Goal: Navigation & Orientation: Find specific page/section

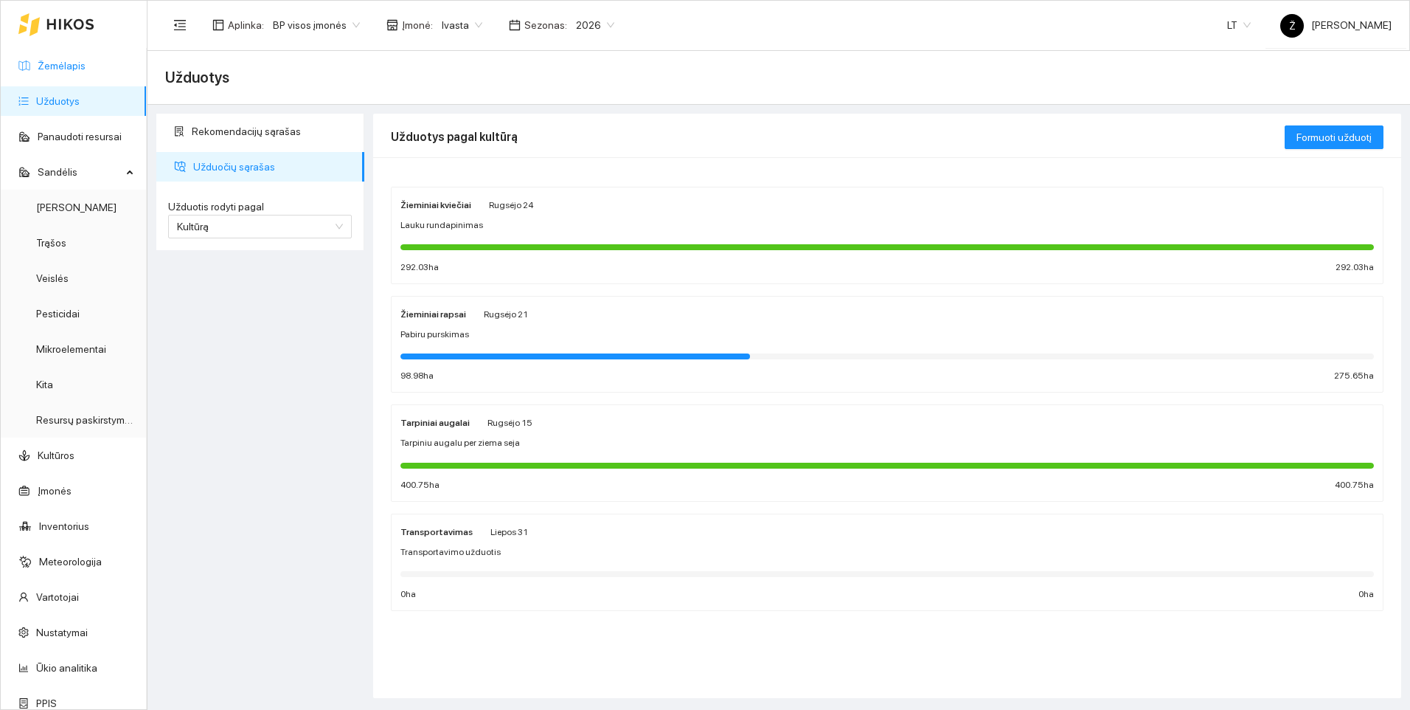
click at [46, 66] on link "Žemėlapis" at bounding box center [62, 66] width 48 height 12
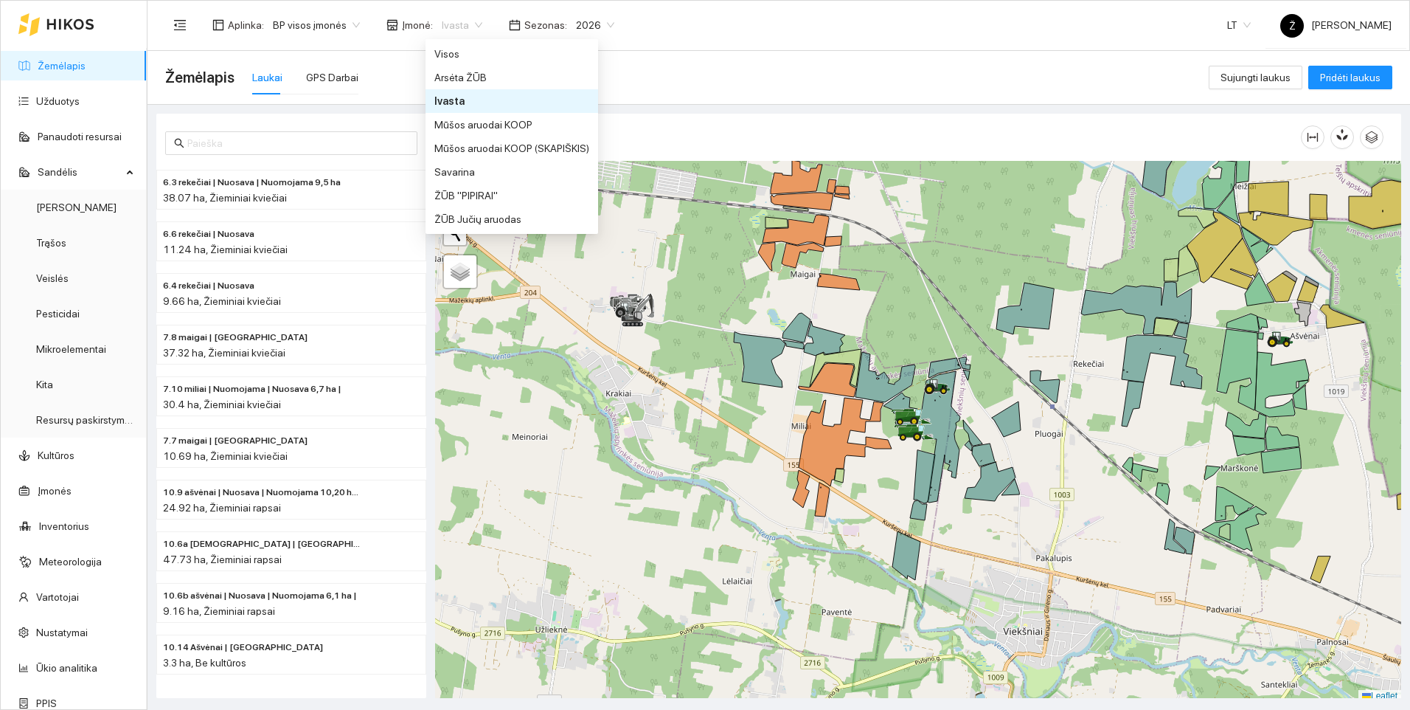
click at [475, 22] on div "Ivasta" at bounding box center [462, 25] width 58 height 24
click at [450, 168] on div "Savarina" at bounding box center [511, 172] width 155 height 16
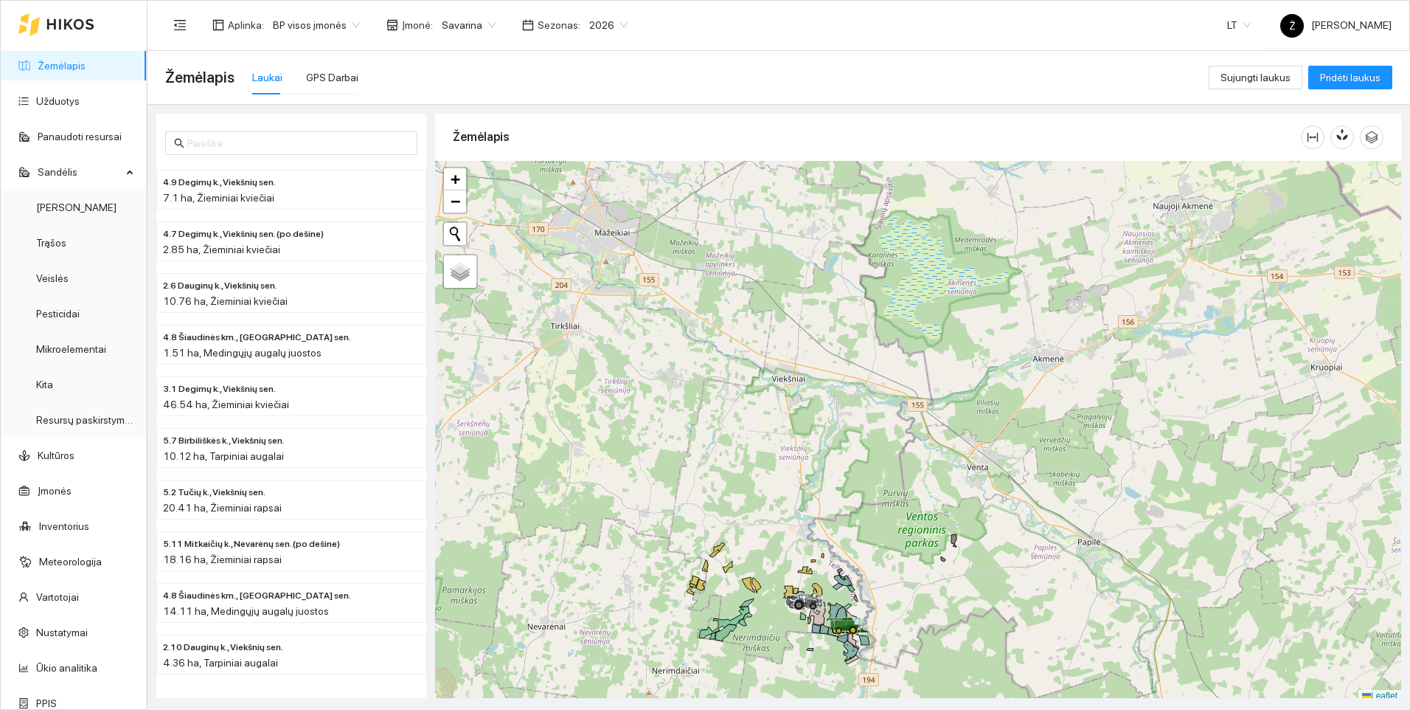
scroll to position [4, 0]
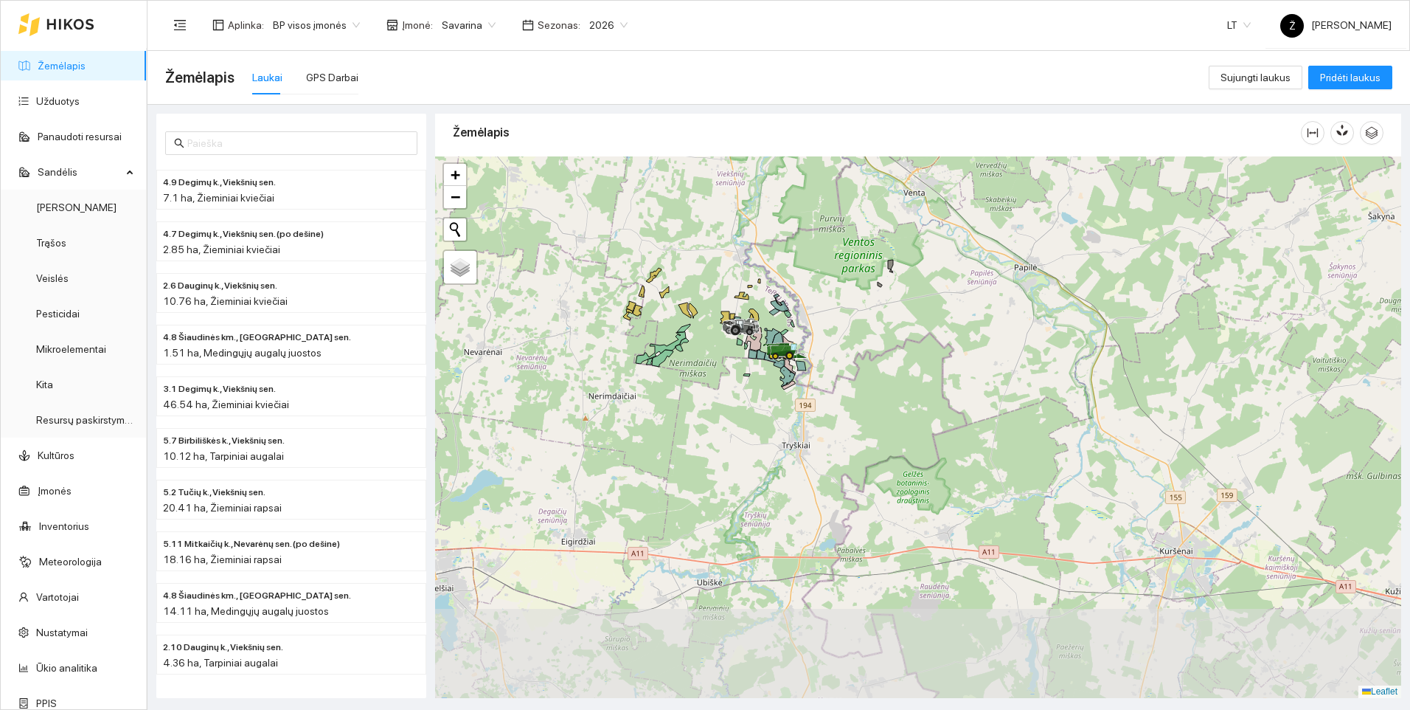
drag, startPoint x: 803, startPoint y: 551, endPoint x: 739, endPoint y: 281, distance: 277.3
click at [739, 281] on div at bounding box center [918, 426] width 966 height 541
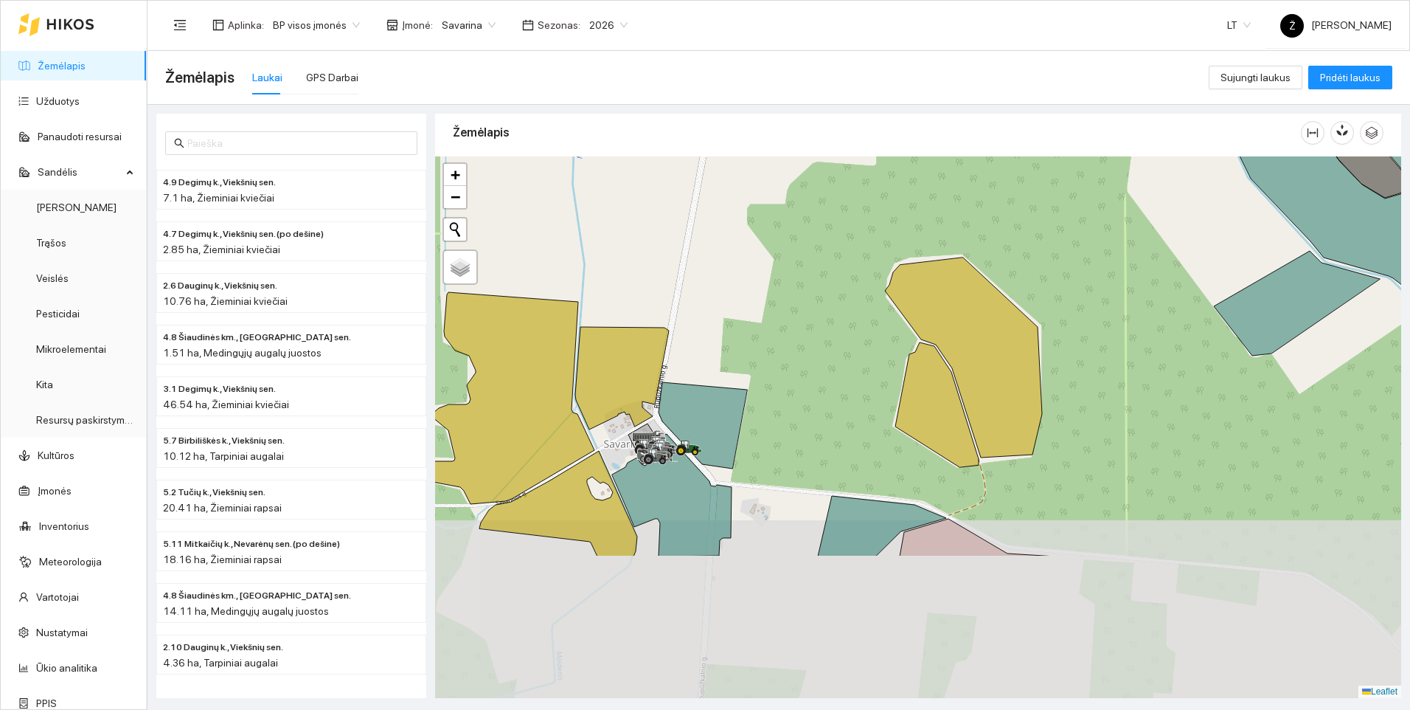
drag, startPoint x: 752, startPoint y: 496, endPoint x: 719, endPoint y: 297, distance: 201.8
click at [719, 297] on div at bounding box center [918, 426] width 966 height 541
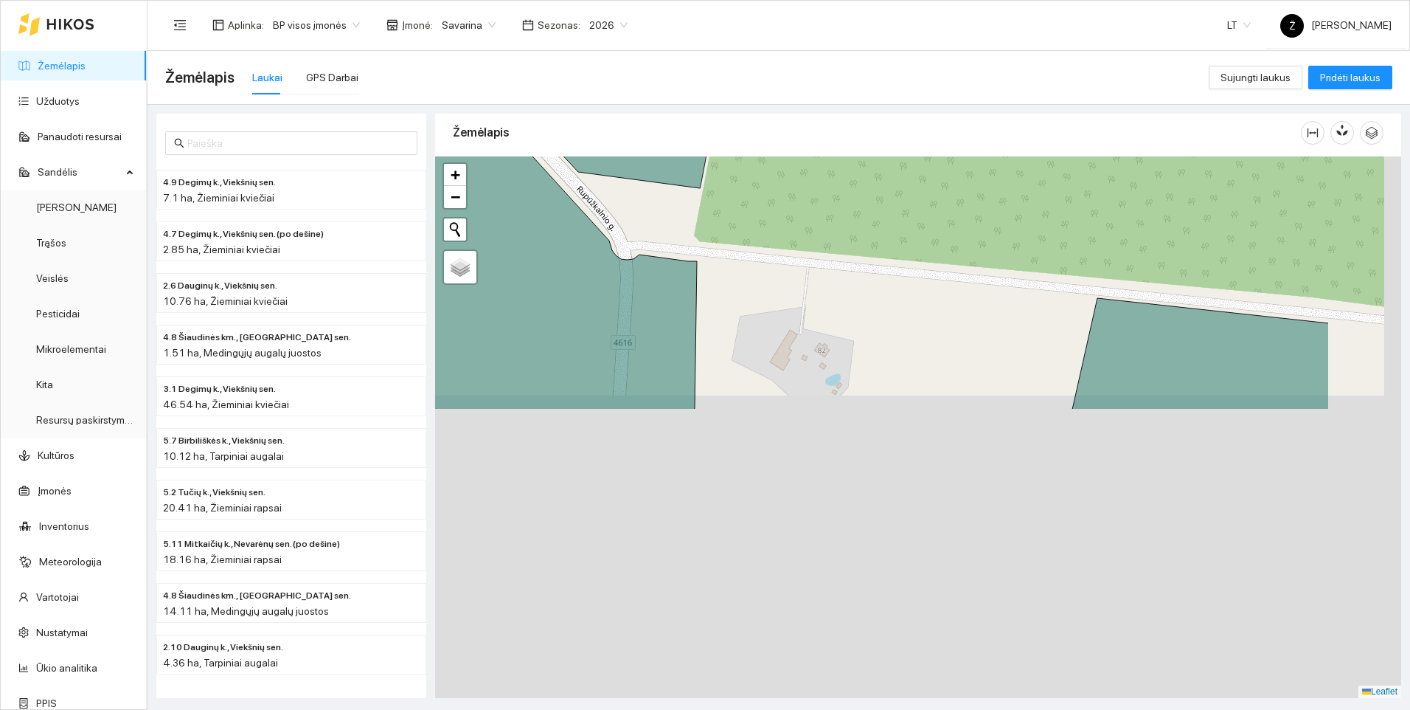
drag, startPoint x: 797, startPoint y: 524, endPoint x: 615, endPoint y: 144, distance: 422.0
click at [615, 144] on div "Žemėlapis" at bounding box center [918, 401] width 966 height 584
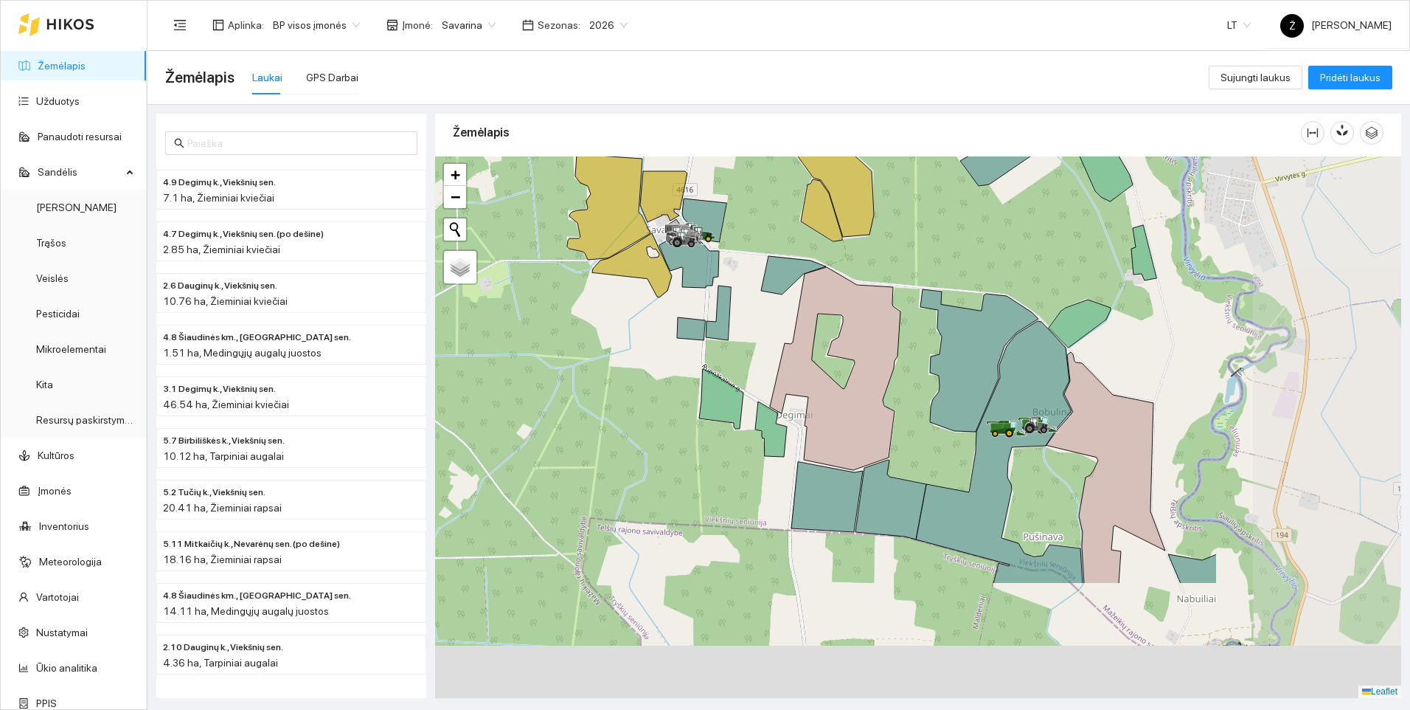
drag, startPoint x: 1250, startPoint y: 573, endPoint x: 903, endPoint y: 389, distance: 393.0
click at [921, 389] on icon at bounding box center [980, 360] width 118 height 142
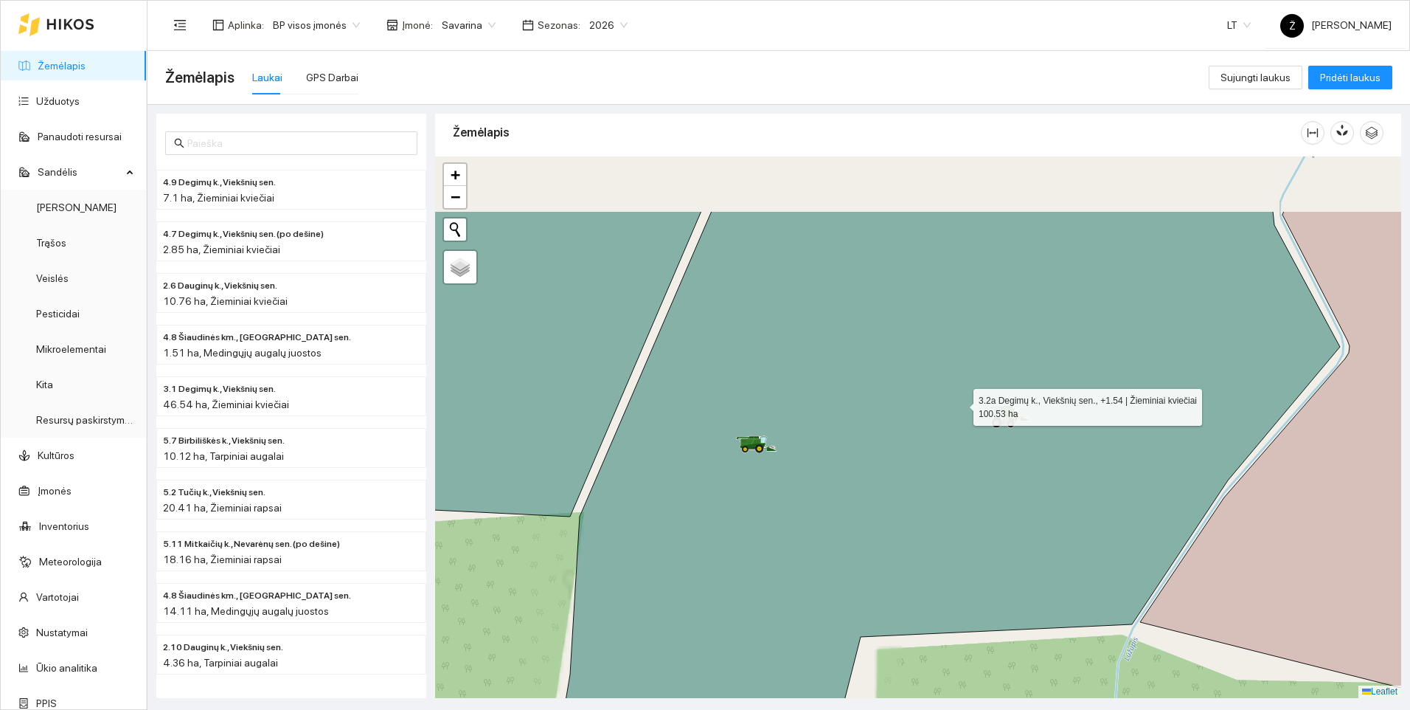
drag, startPoint x: 1016, startPoint y: 302, endPoint x: 961, endPoint y: 404, distance: 115.5
click at [961, 404] on icon at bounding box center [940, 536] width 802 height 651
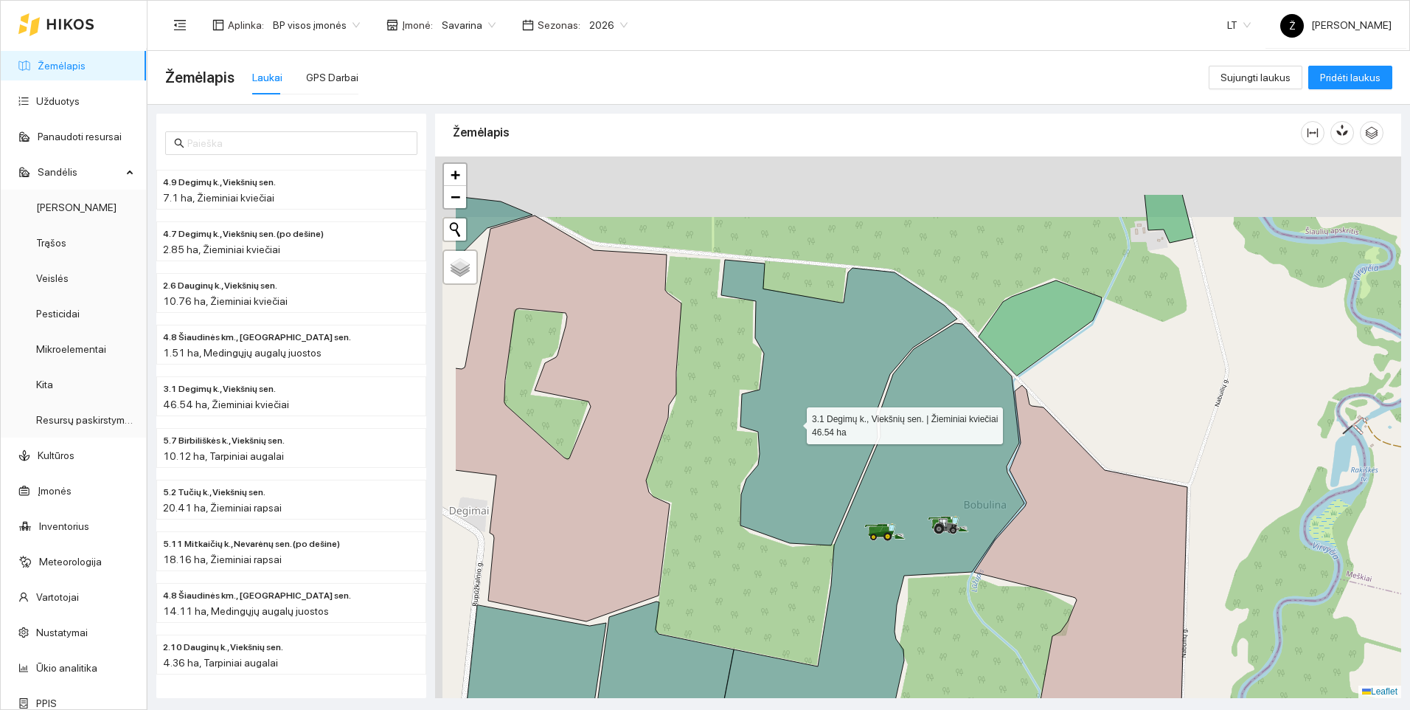
drag, startPoint x: 668, startPoint y: 325, endPoint x: 818, endPoint y: 441, distance: 189.8
click at [818, 441] on icon at bounding box center [839, 402] width 236 height 285
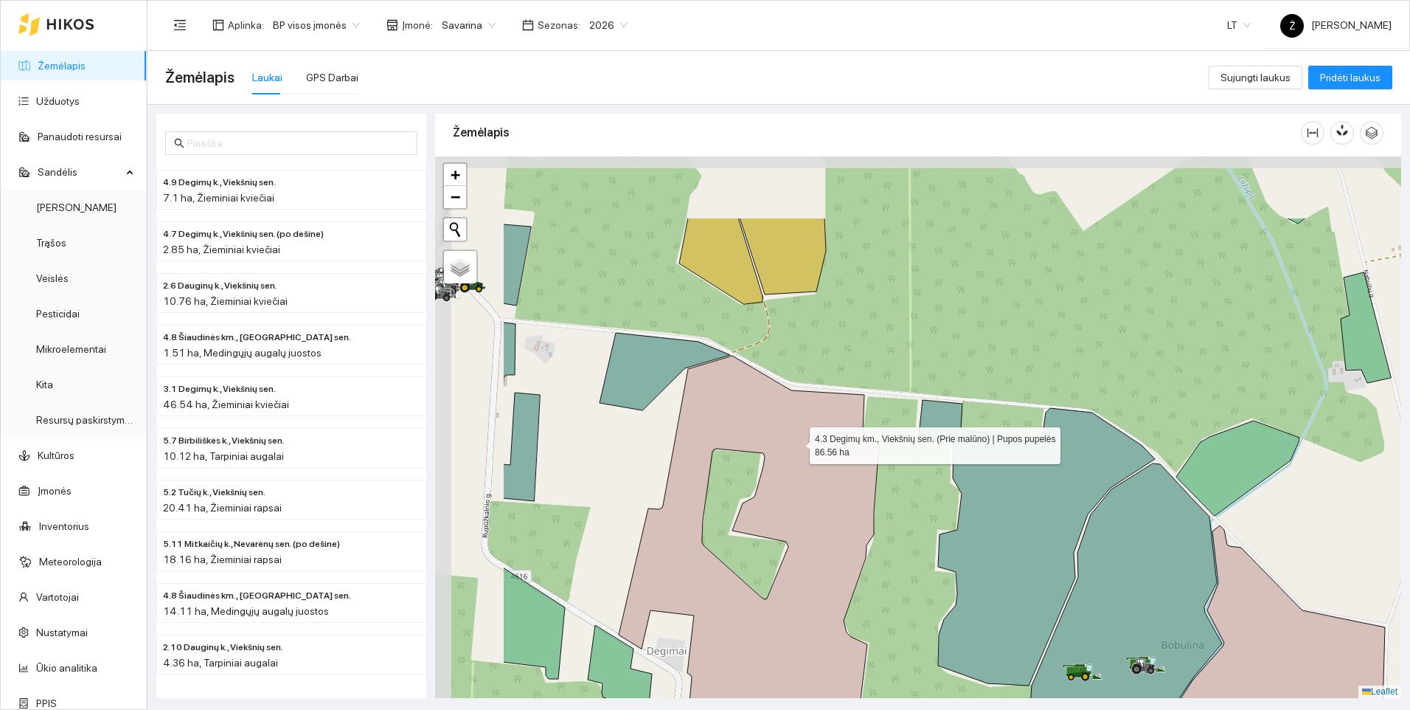
drag, startPoint x: 629, startPoint y: 325, endPoint x: 794, endPoint y: 441, distance: 202.2
click at [794, 441] on icon at bounding box center [749, 559] width 260 height 406
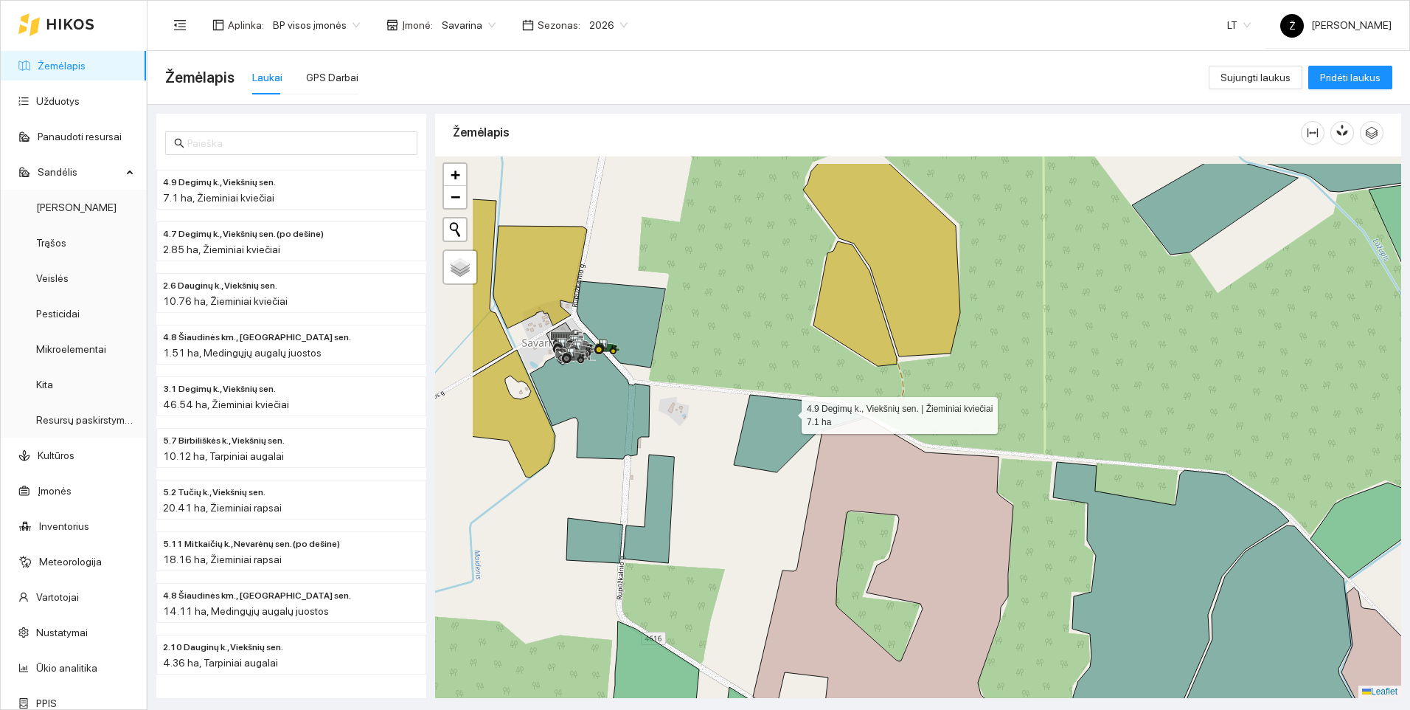
drag, startPoint x: 675, startPoint y: 364, endPoint x: 782, endPoint y: 407, distance: 115.2
click at [788, 412] on icon at bounding box center [799, 433] width 131 height 77
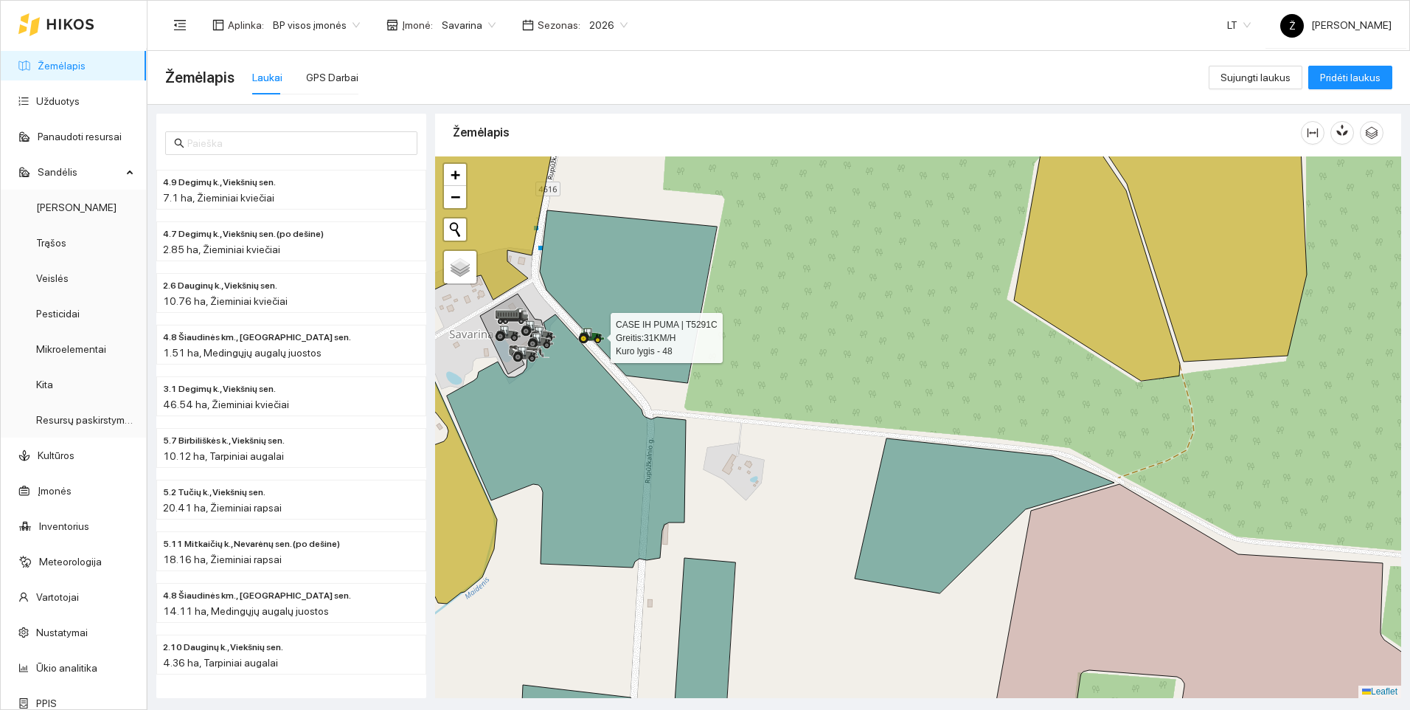
click at [591, 336] on icon at bounding box center [588, 332] width 7 height 9
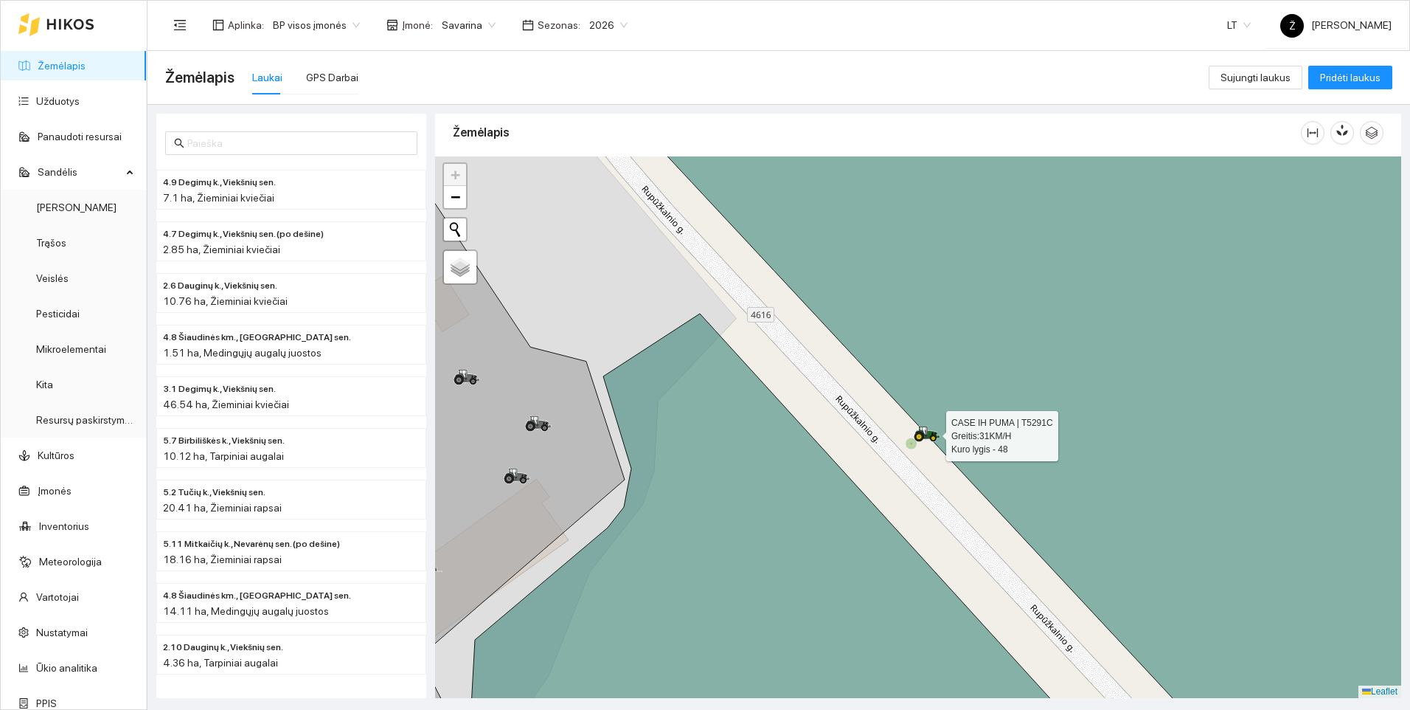
click at [920, 436] on icon at bounding box center [918, 436] width 1 height 1
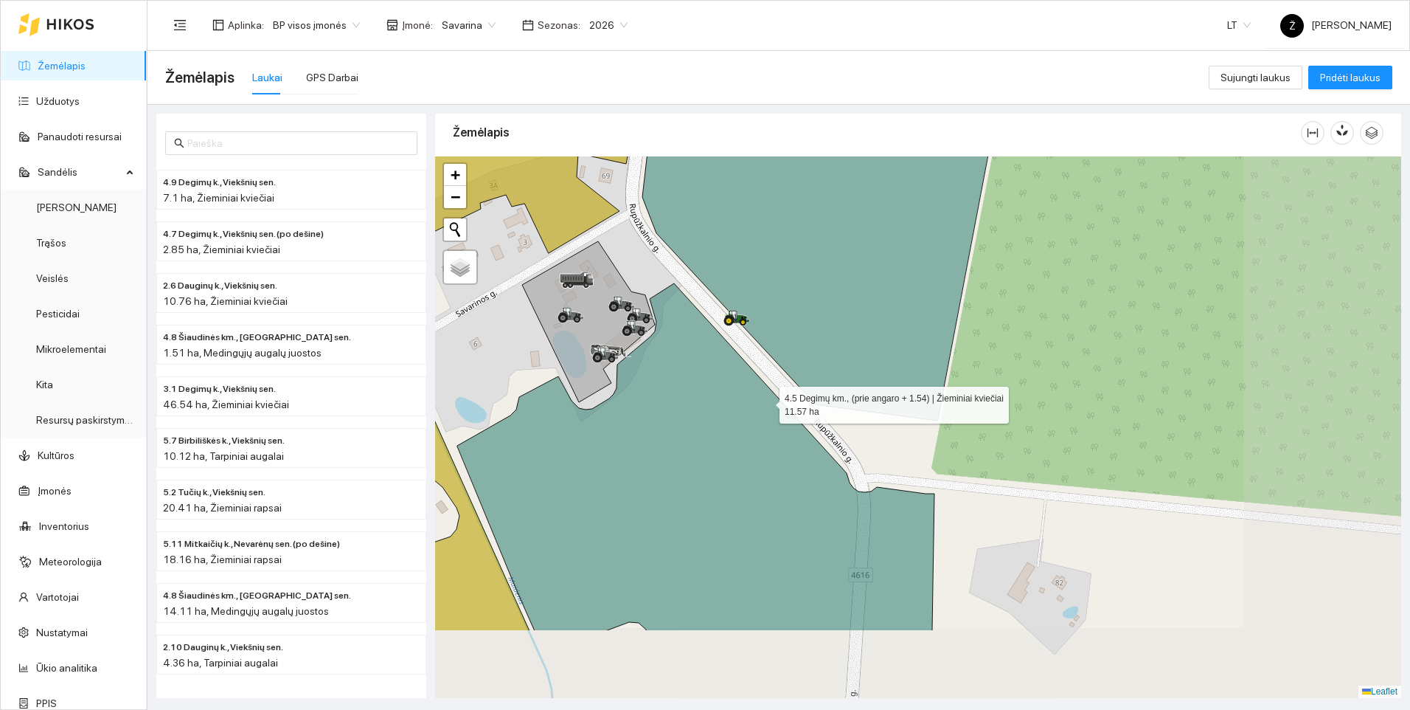
drag, startPoint x: 959, startPoint y: 524, endPoint x: 752, endPoint y: 392, distance: 245.1
click at [754, 393] on icon at bounding box center [695, 456] width 477 height 347
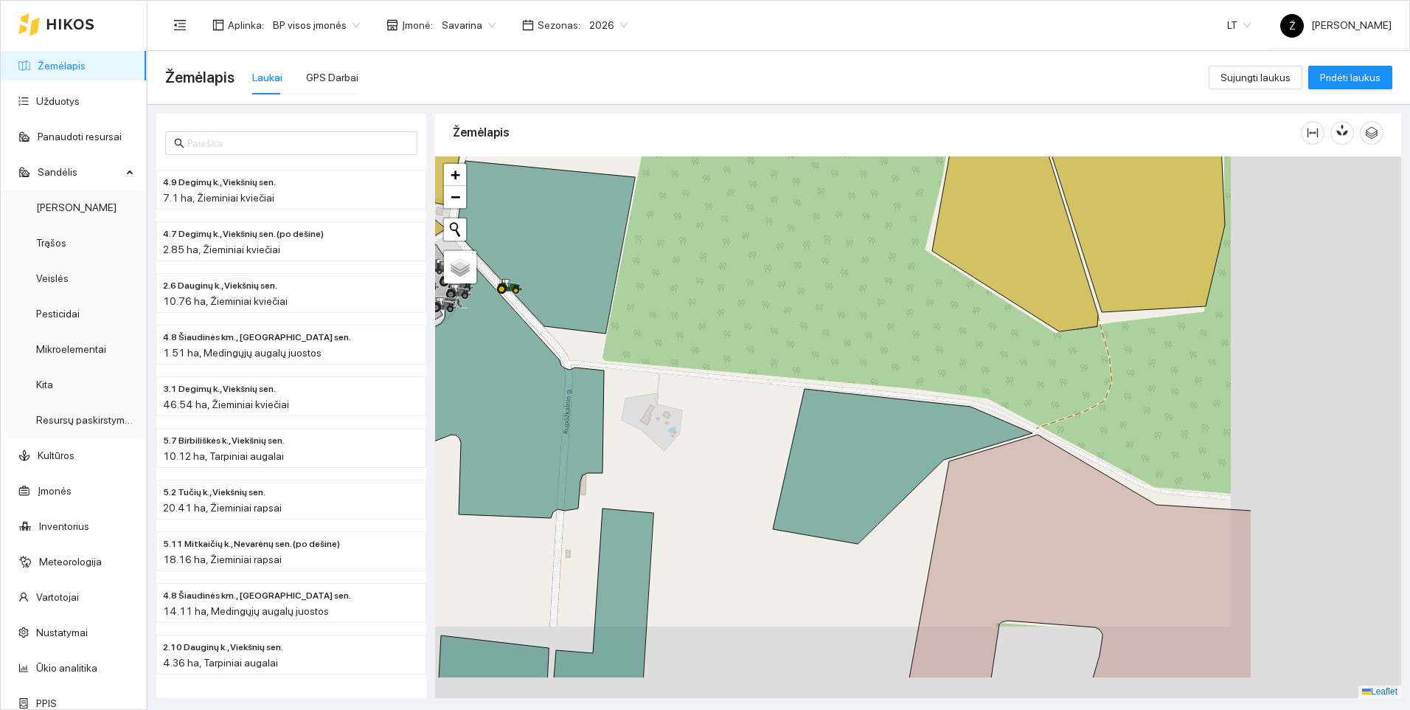
drag, startPoint x: 932, startPoint y: 474, endPoint x: 673, endPoint y: 395, distance: 271.4
click at [673, 395] on div at bounding box center [918, 426] width 966 height 541
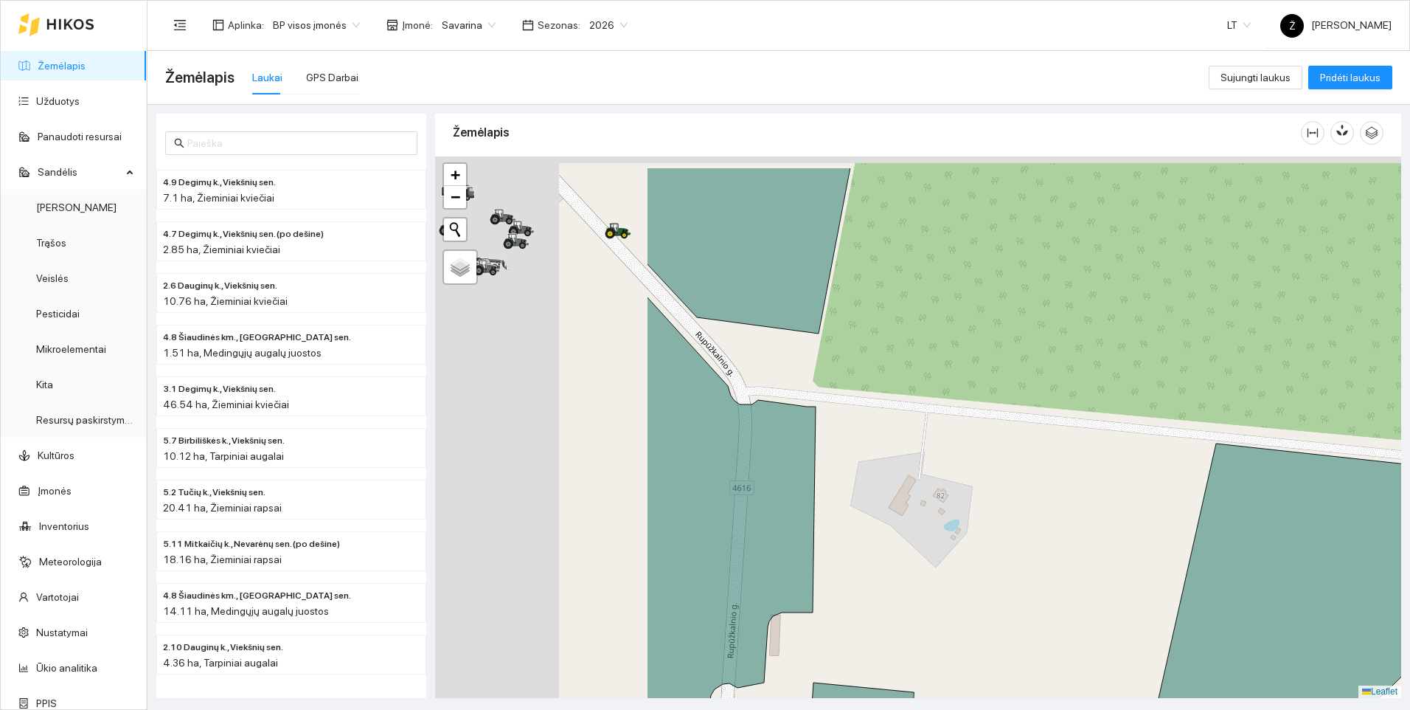
drag, startPoint x: 688, startPoint y: 387, endPoint x: 957, endPoint y: 432, distance: 273.0
click at [957, 432] on div at bounding box center [918, 426] width 966 height 541
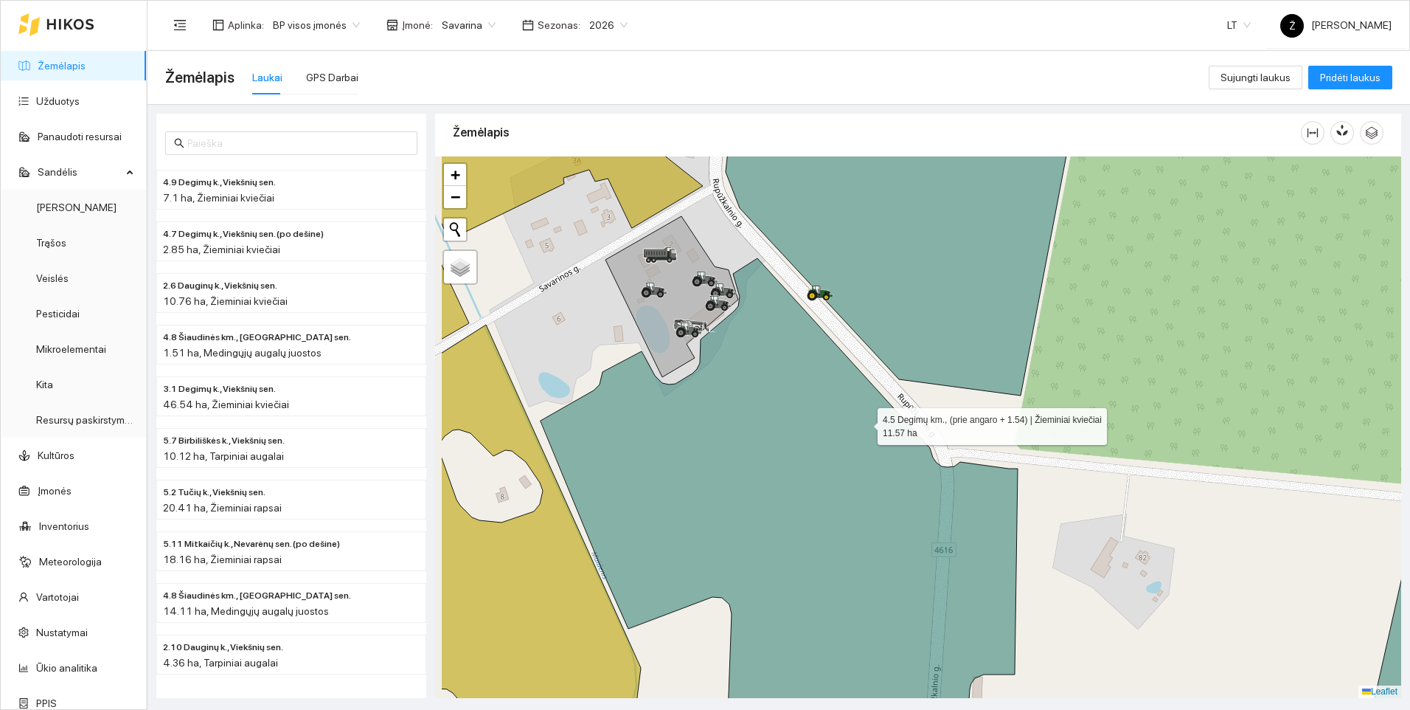
drag, startPoint x: 849, startPoint y: 413, endPoint x: 865, endPoint y: 422, distance: 17.8
click at [865, 422] on icon at bounding box center [779, 510] width 477 height 505
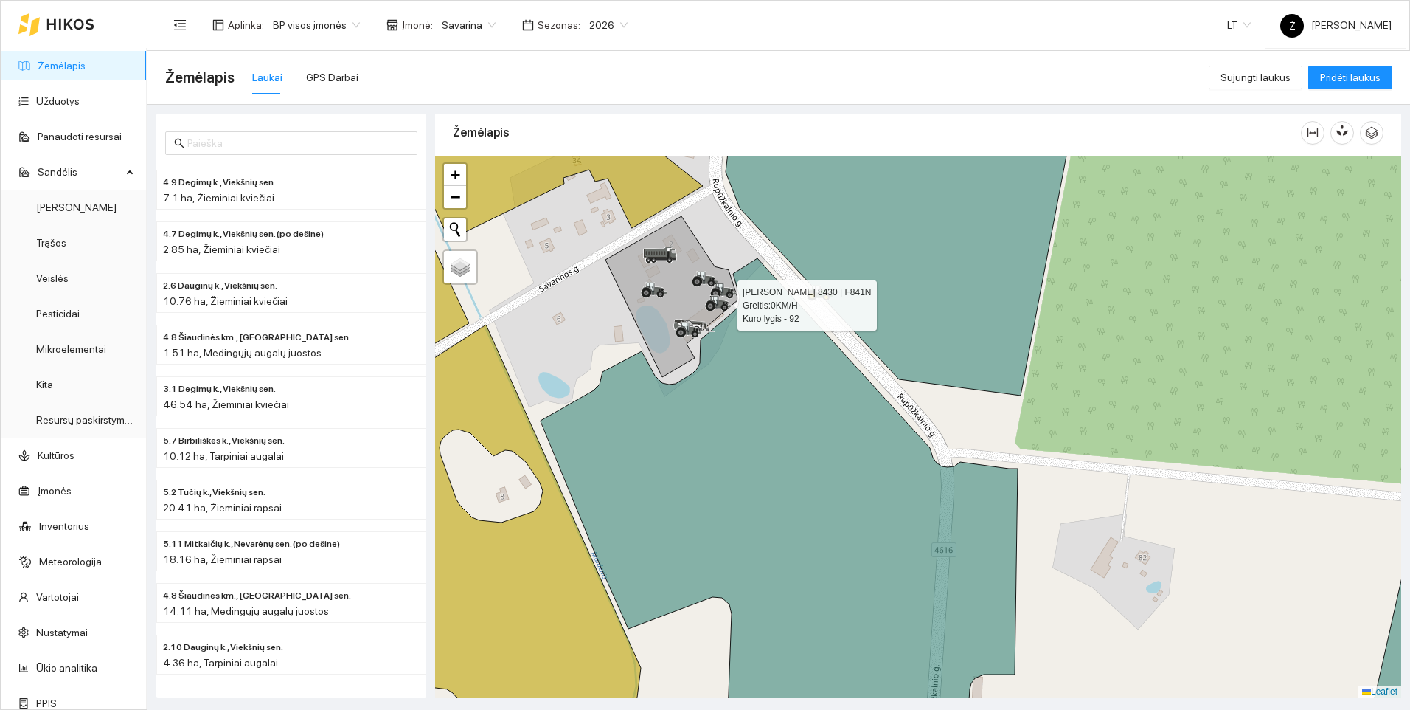
click at [723, 298] on icon at bounding box center [718, 303] width 27 height 16
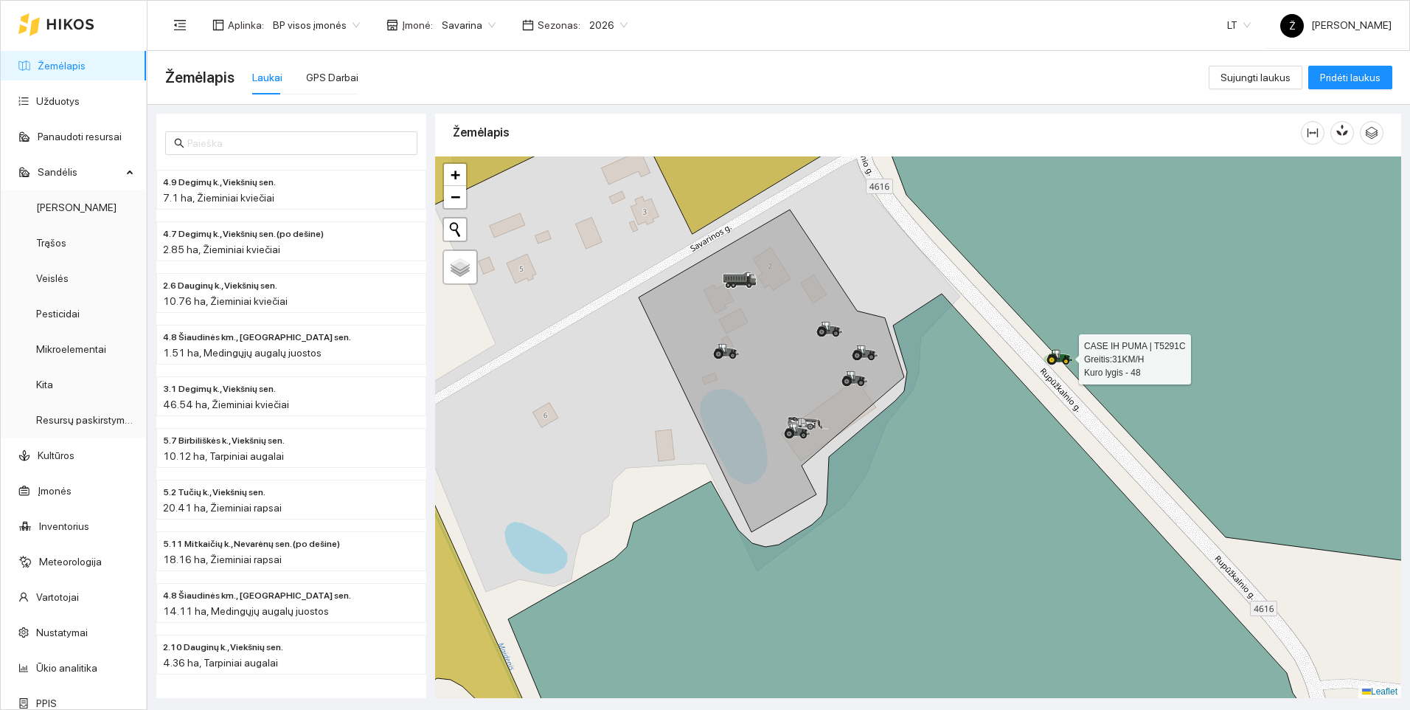
click at [1058, 358] on icon at bounding box center [1056, 355] width 7 height 10
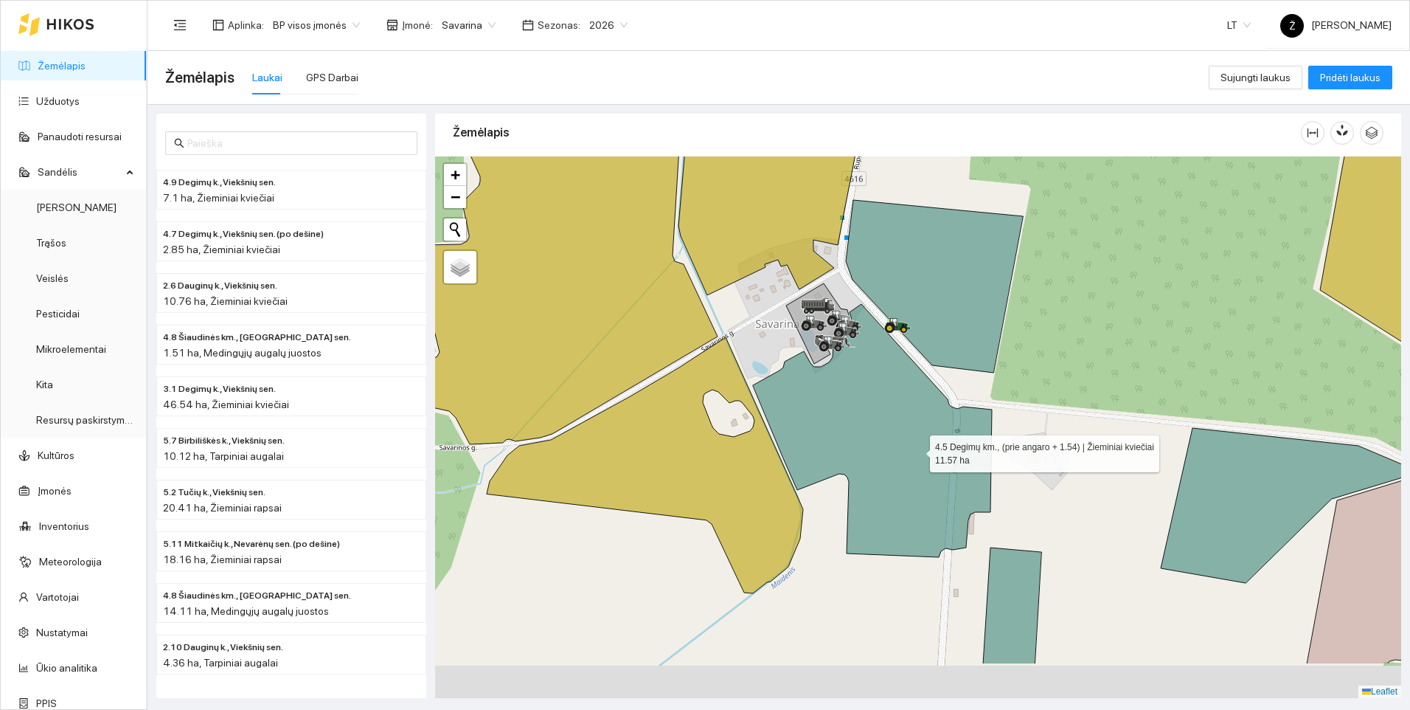
drag, startPoint x: 995, startPoint y: 522, endPoint x: 826, endPoint y: 381, distance: 220.4
click at [831, 385] on icon at bounding box center [872, 430] width 239 height 253
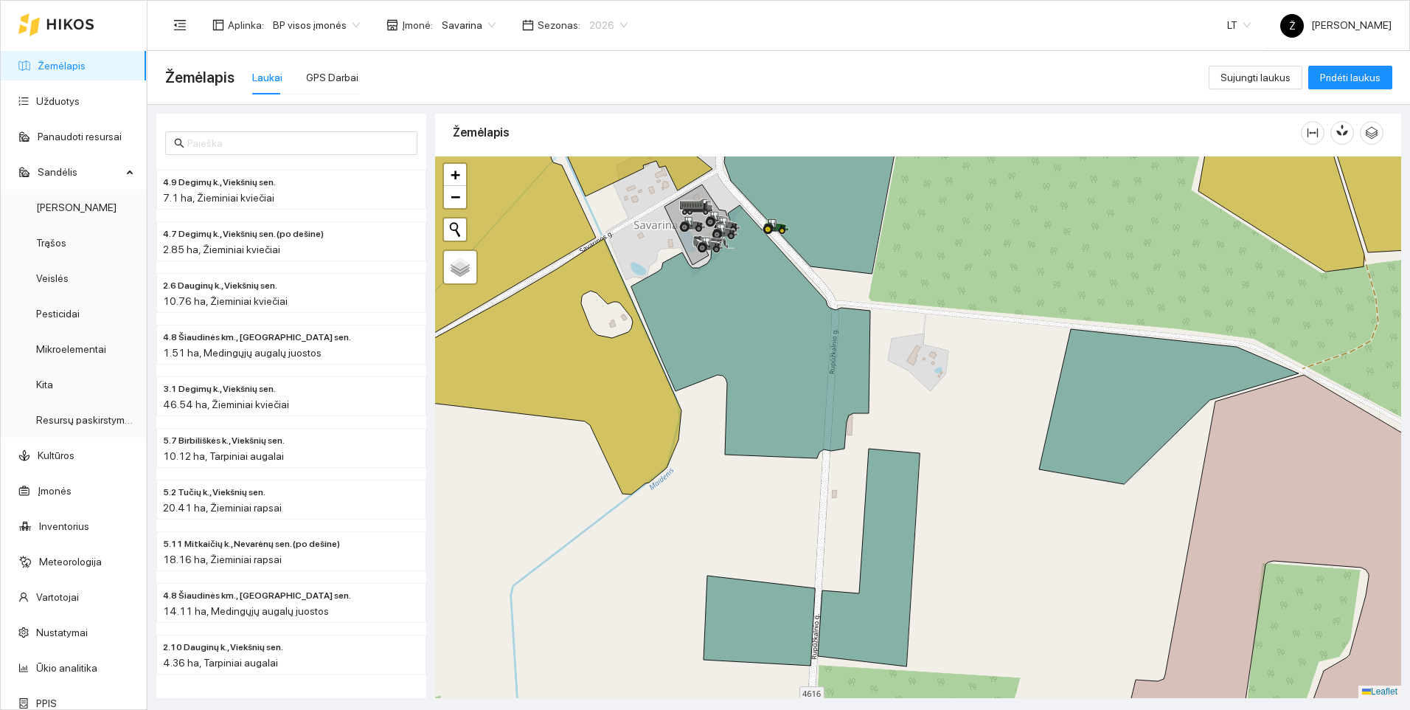
click at [610, 19] on span "2026" at bounding box center [608, 25] width 38 height 22
click at [595, 168] on div "2025" at bounding box center [595, 172] width 38 height 16
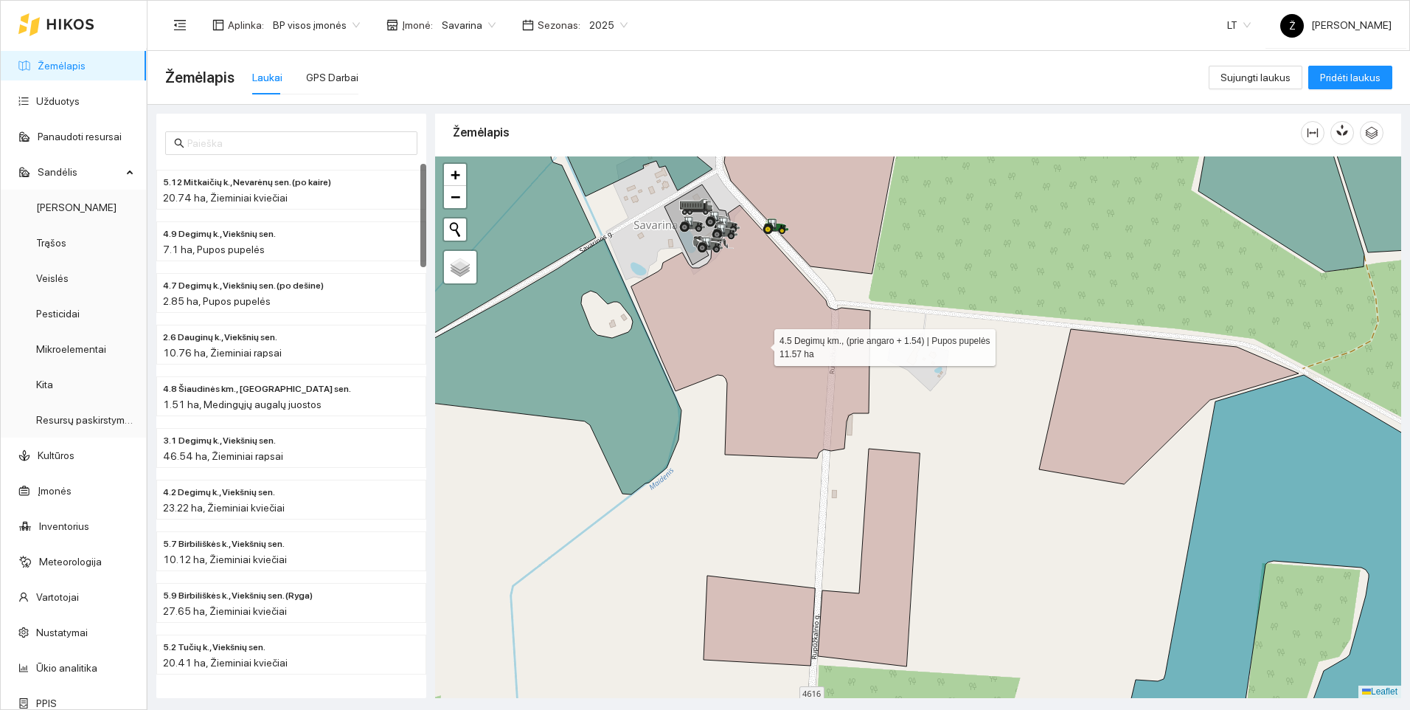
click at [775, 336] on icon at bounding box center [750, 331] width 239 height 253
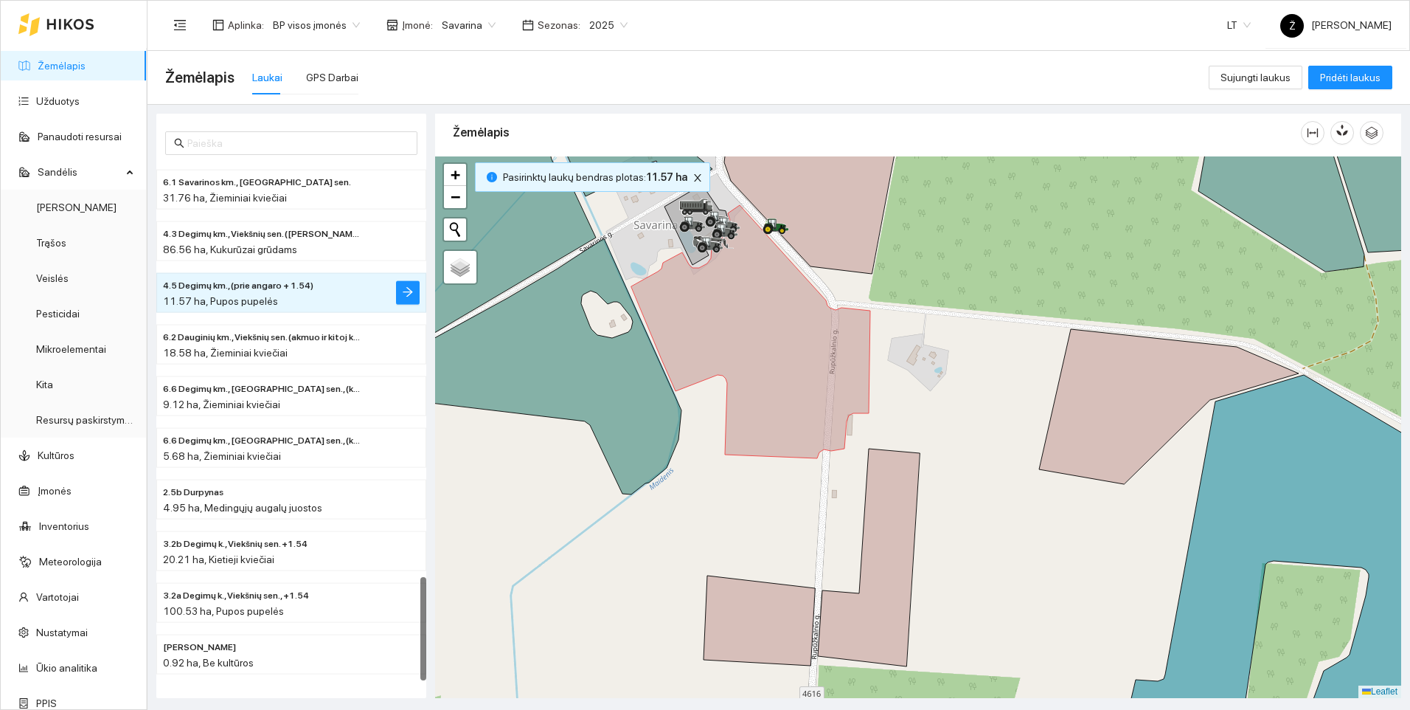
click at [911, 374] on div at bounding box center [918, 426] width 966 height 541
click at [842, 362] on icon at bounding box center [750, 331] width 239 height 253
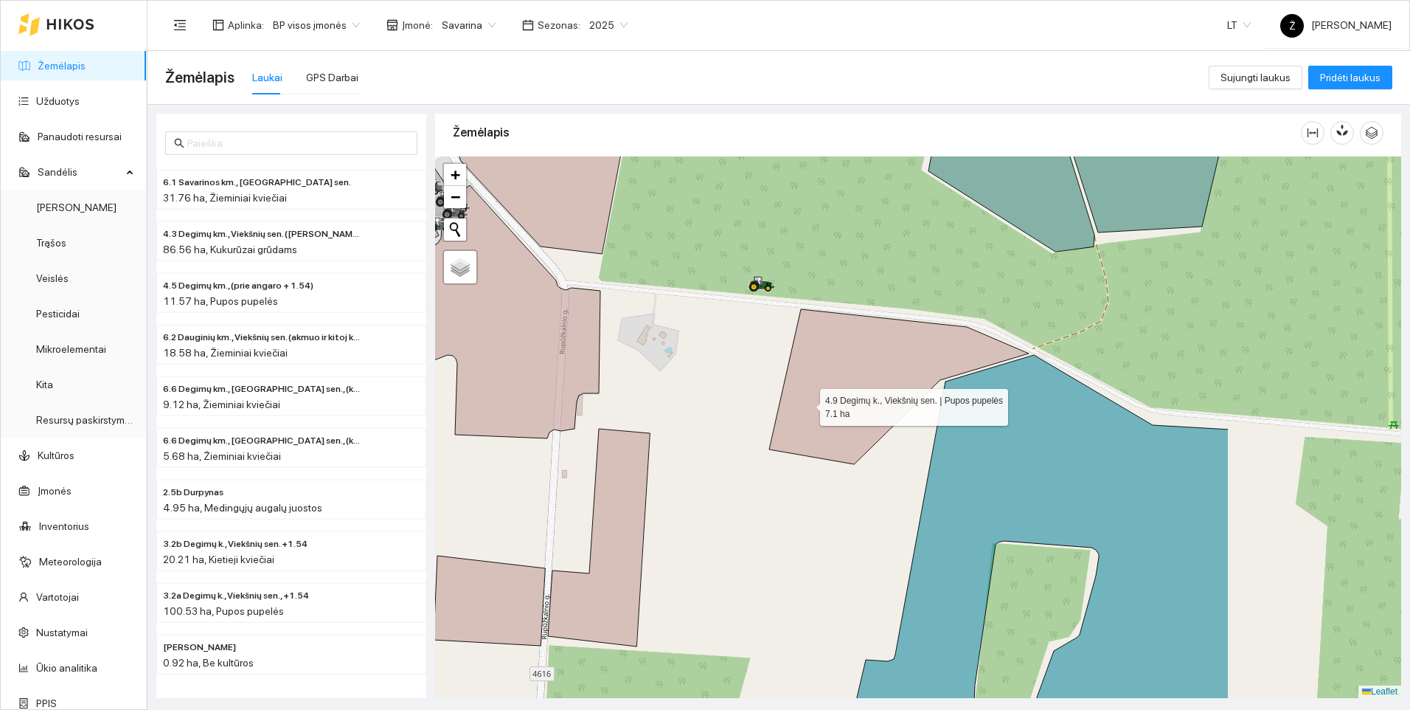
drag, startPoint x: 1079, startPoint y: 423, endPoint x: 809, endPoint y: 404, distance: 270.7
click at [809, 404] on icon at bounding box center [899, 386] width 260 height 155
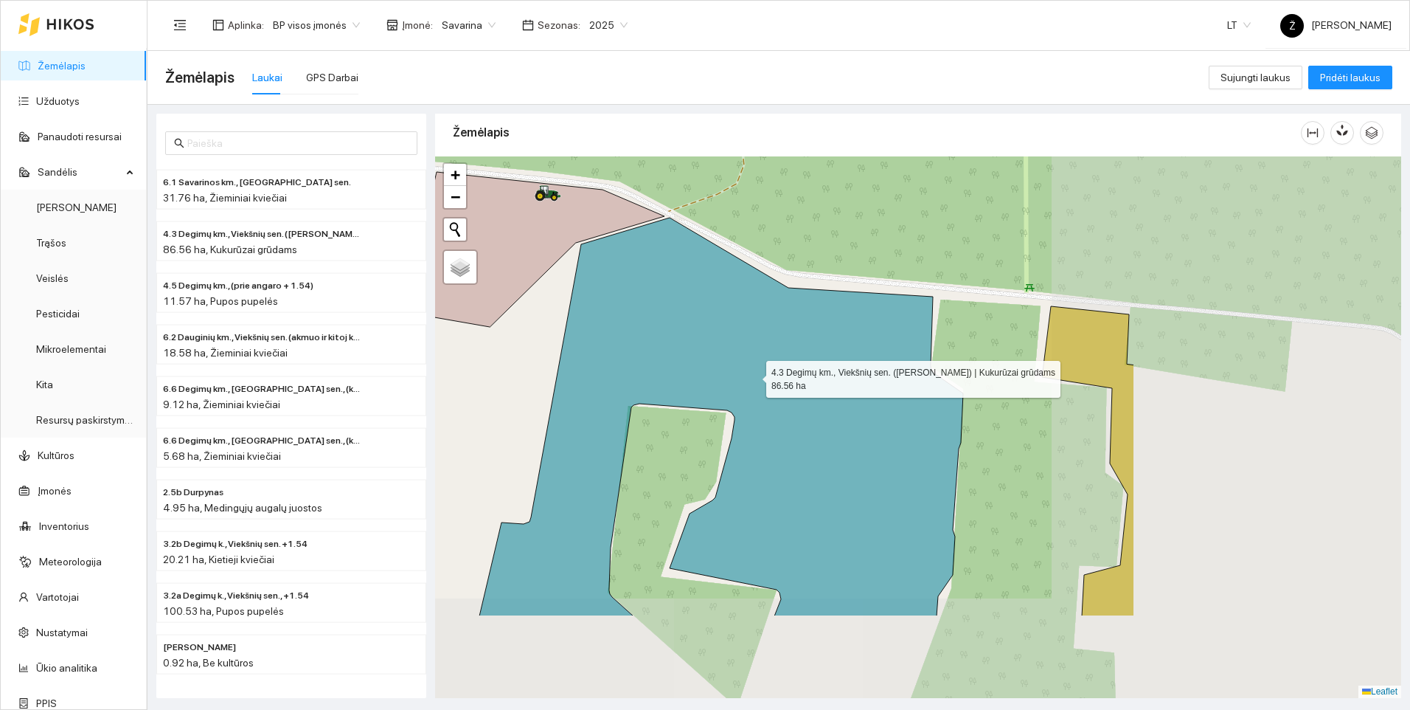
drag, startPoint x: 1119, startPoint y: 513, endPoint x: 755, endPoint y: 376, distance: 389.4
click at [755, 376] on icon at bounding box center [721, 417] width 484 height 398
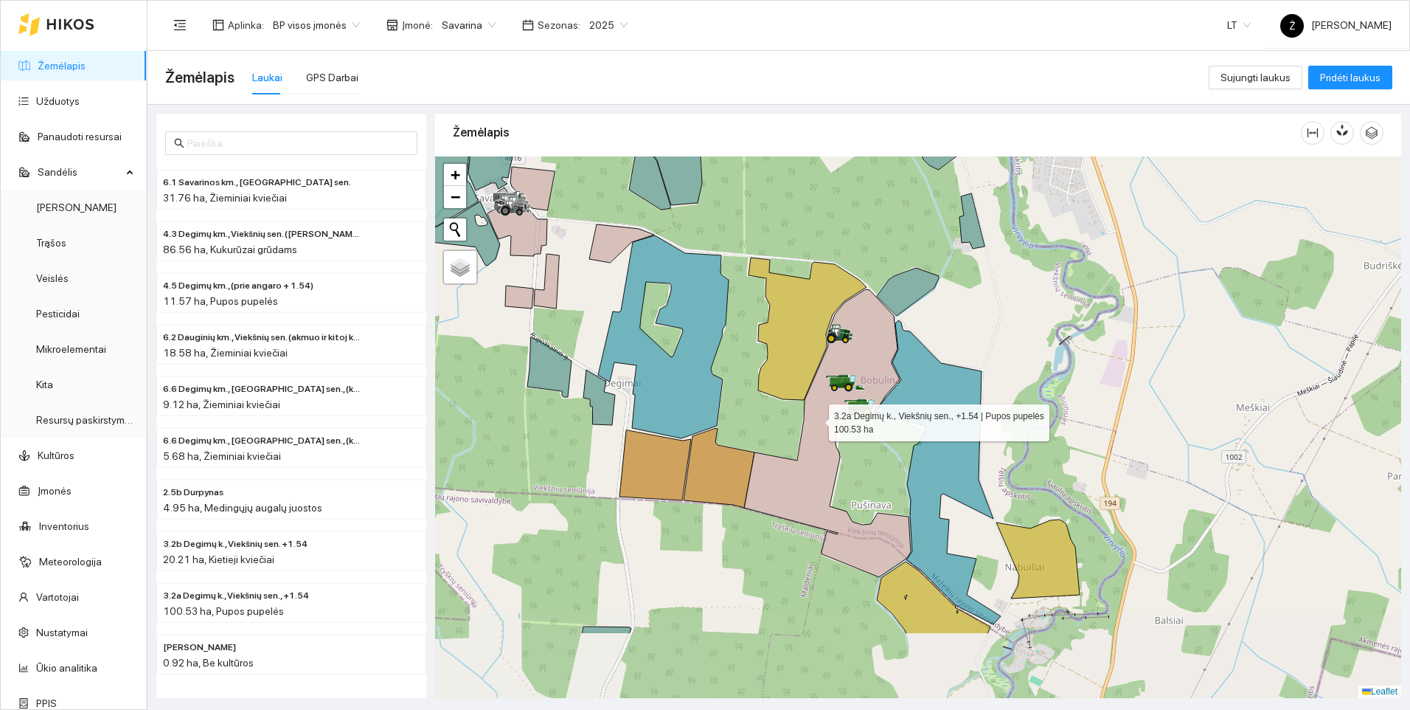
drag, startPoint x: 860, startPoint y: 541, endPoint x: 817, endPoint y: 421, distance: 127.2
click at [817, 421] on icon at bounding box center [827, 433] width 167 height 288
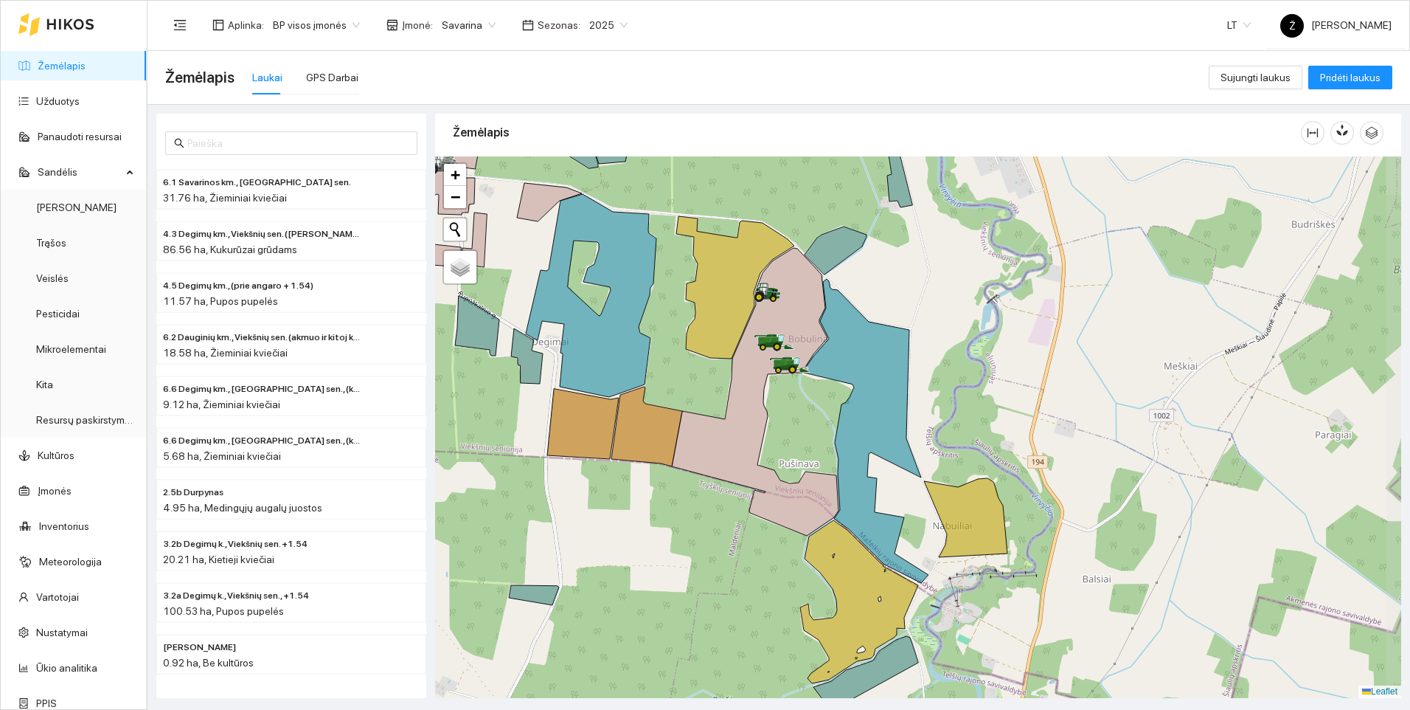
drag, startPoint x: 752, startPoint y: 448, endPoint x: 680, endPoint y: 406, distance: 83.3
click at [680, 406] on div at bounding box center [918, 426] width 966 height 541
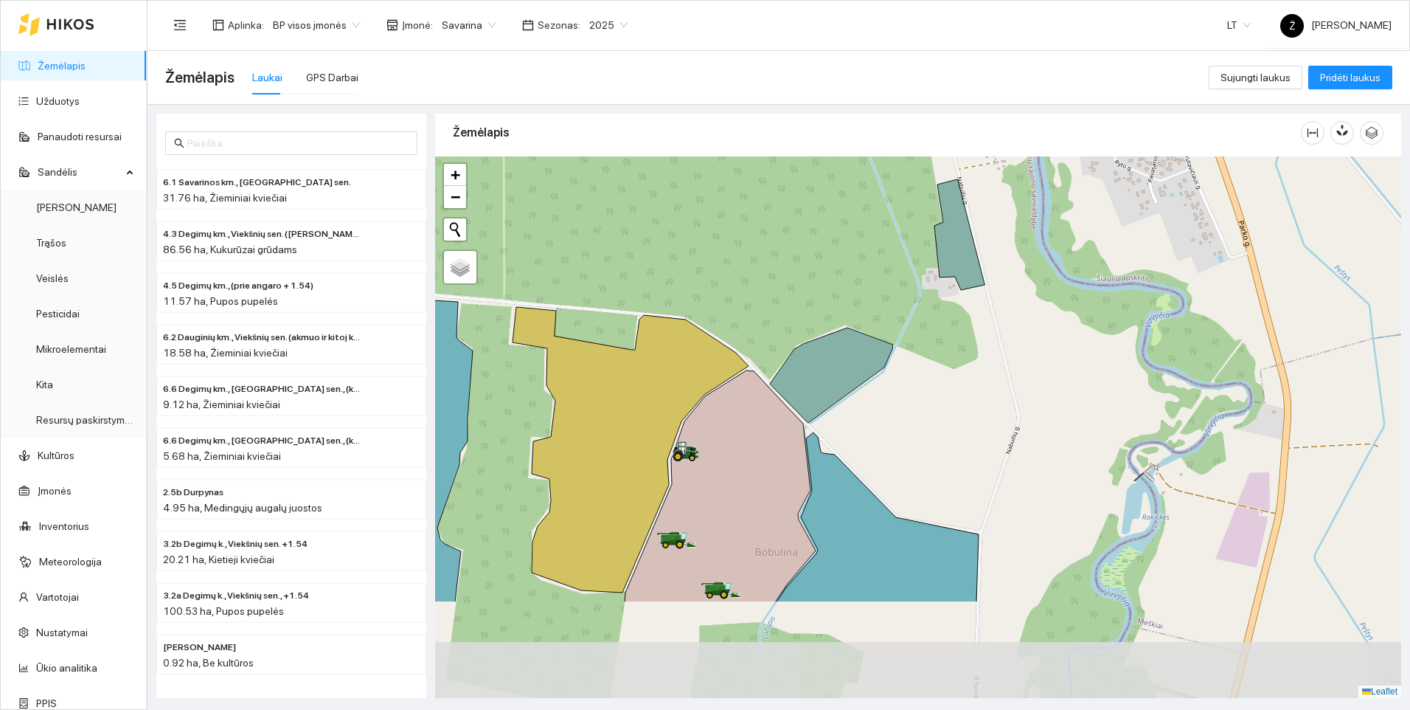
drag, startPoint x: 778, startPoint y: 663, endPoint x: 804, endPoint y: 512, distance: 153.4
click at [804, 512] on icon at bounding box center [878, 517] width 202 height 170
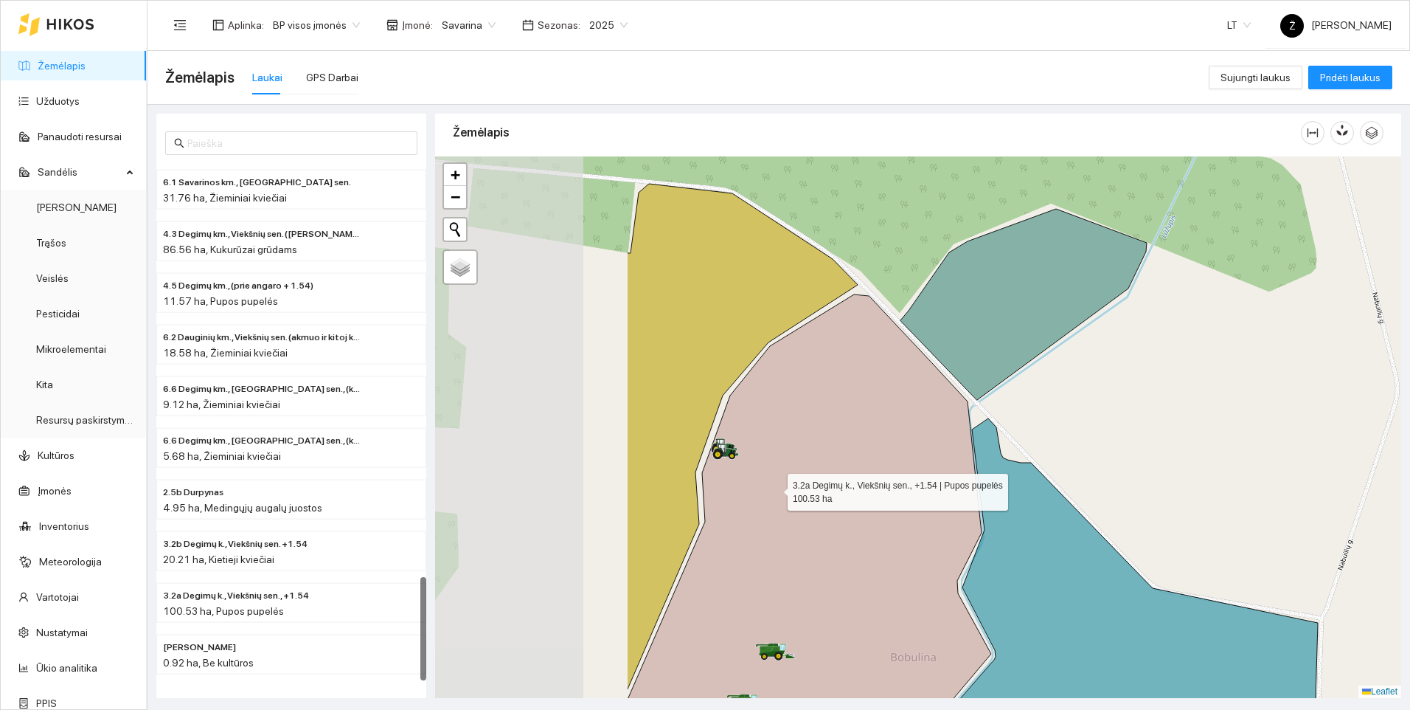
drag, startPoint x: 485, startPoint y: 443, endPoint x: 774, endPoint y: 488, distance: 292.8
click at [774, 488] on icon at bounding box center [809, 546] width 364 height 505
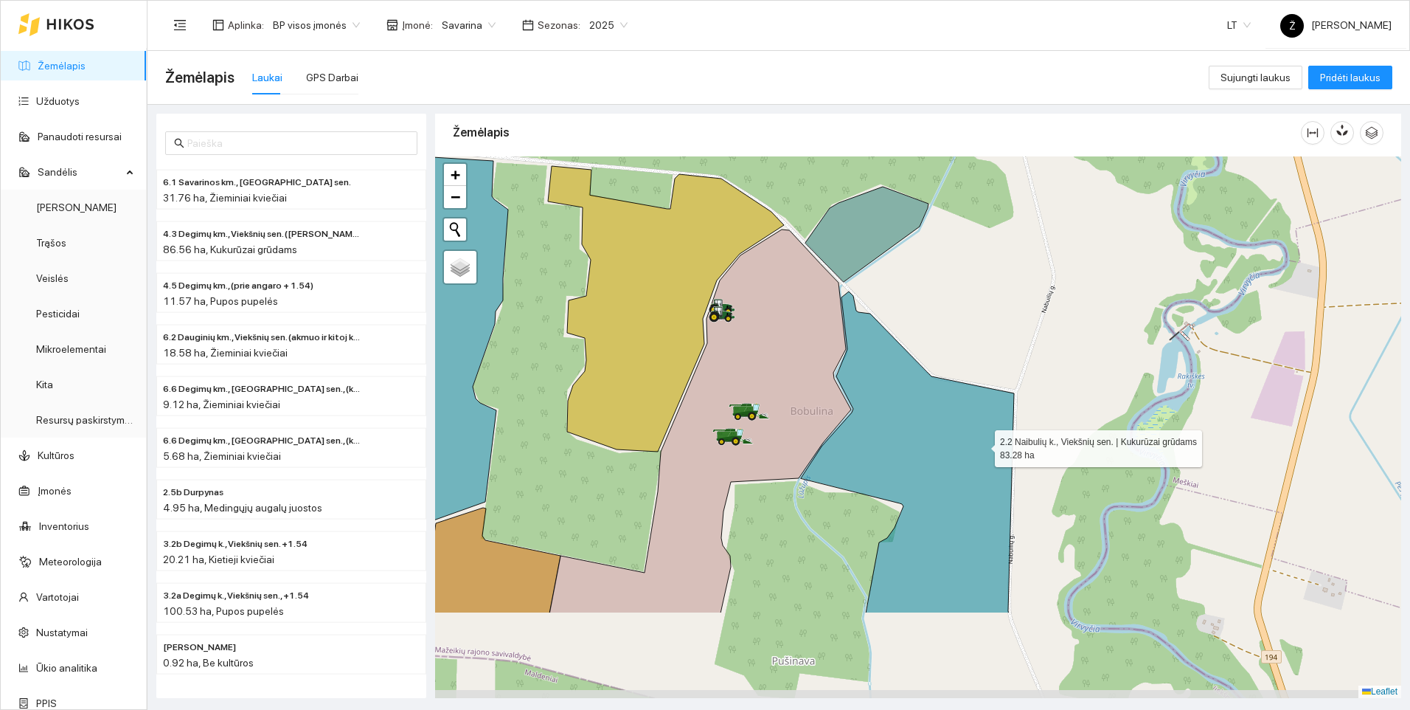
drag, startPoint x: 966, startPoint y: 581, endPoint x: 984, endPoint y: 440, distance: 141.3
click at [984, 440] on icon at bounding box center [907, 452] width 213 height 322
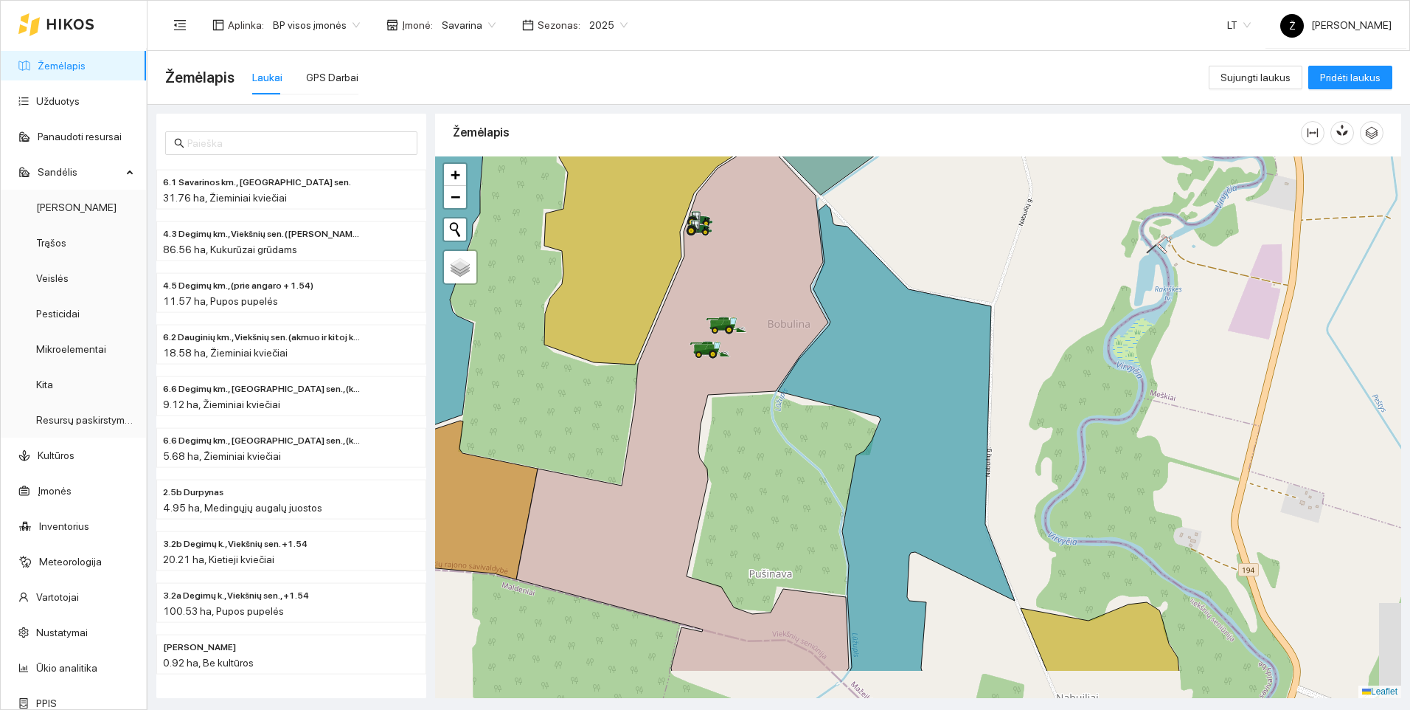
drag, startPoint x: 1067, startPoint y: 553, endPoint x: 1042, endPoint y: 469, distance: 88.0
click at [1042, 469] on div at bounding box center [918, 426] width 966 height 541
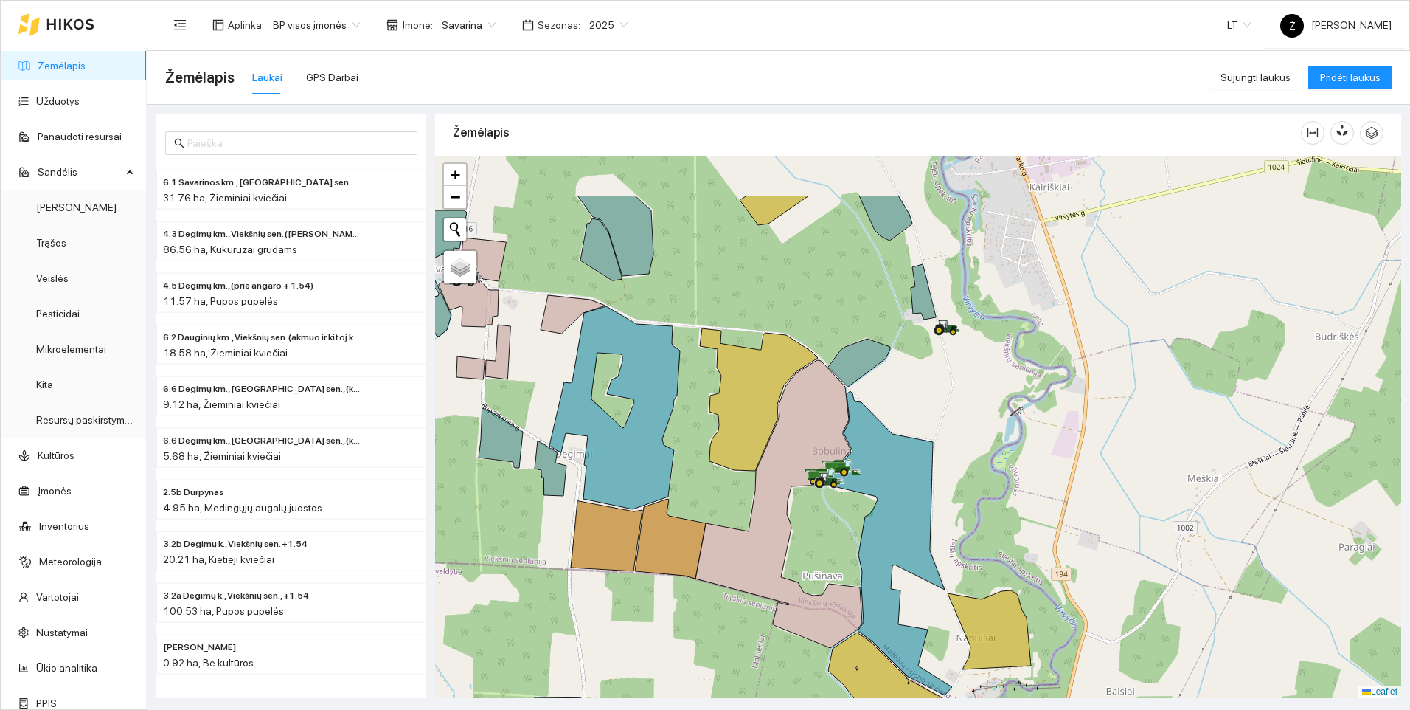
drag, startPoint x: 868, startPoint y: 329, endPoint x: 882, endPoint y: 391, distance: 63.7
click at [882, 391] on div at bounding box center [918, 426] width 966 height 541
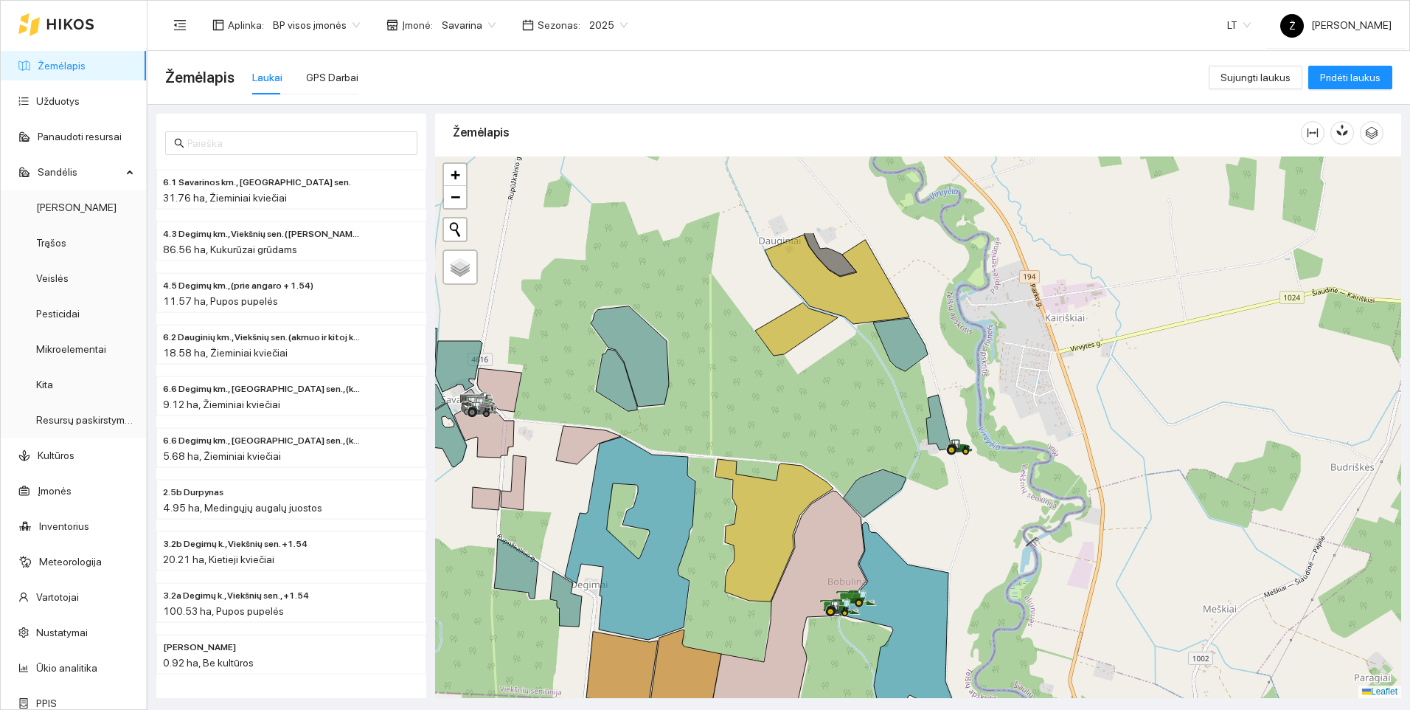
drag, startPoint x: 952, startPoint y: 357, endPoint x: 966, endPoint y: 491, distance: 135.0
click at [966, 491] on div at bounding box center [918, 426] width 966 height 541
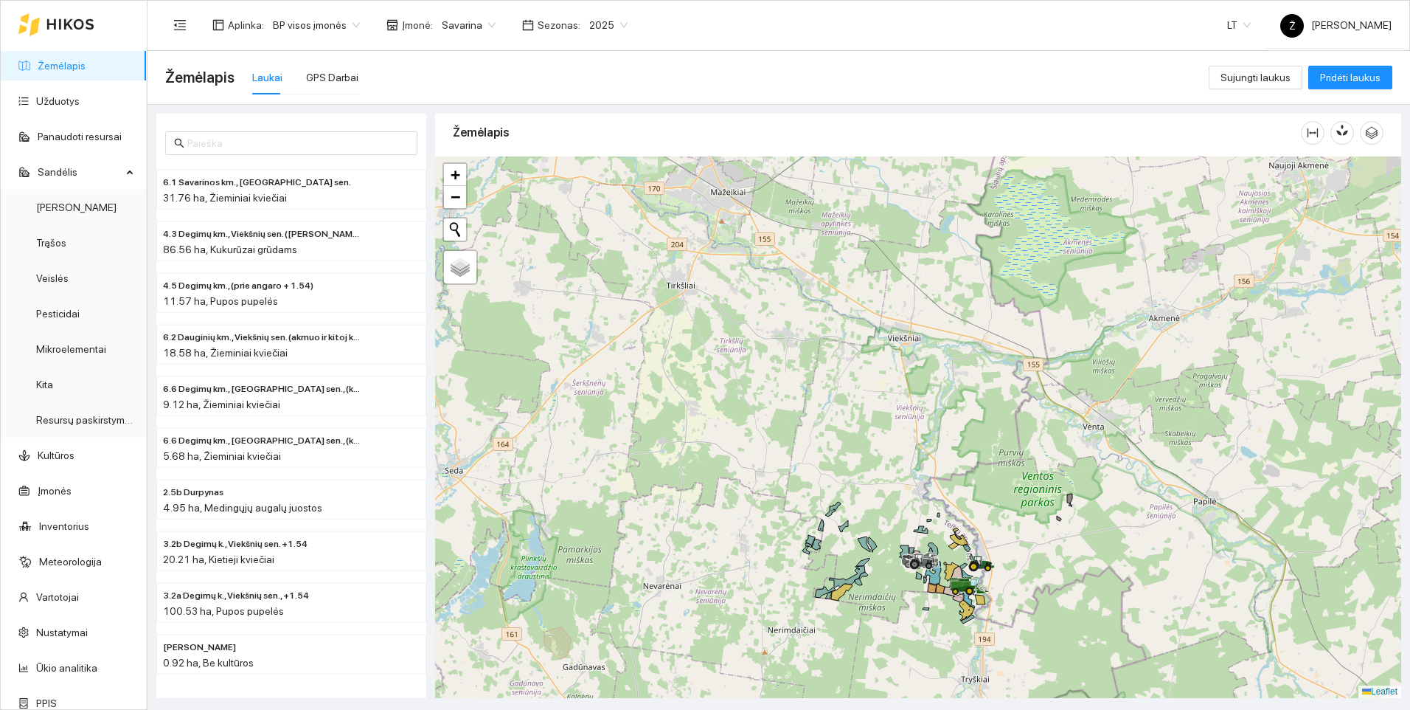
drag, startPoint x: 968, startPoint y: 360, endPoint x: 980, endPoint y: 507, distance: 147.3
click at [980, 507] on div at bounding box center [918, 426] width 966 height 541
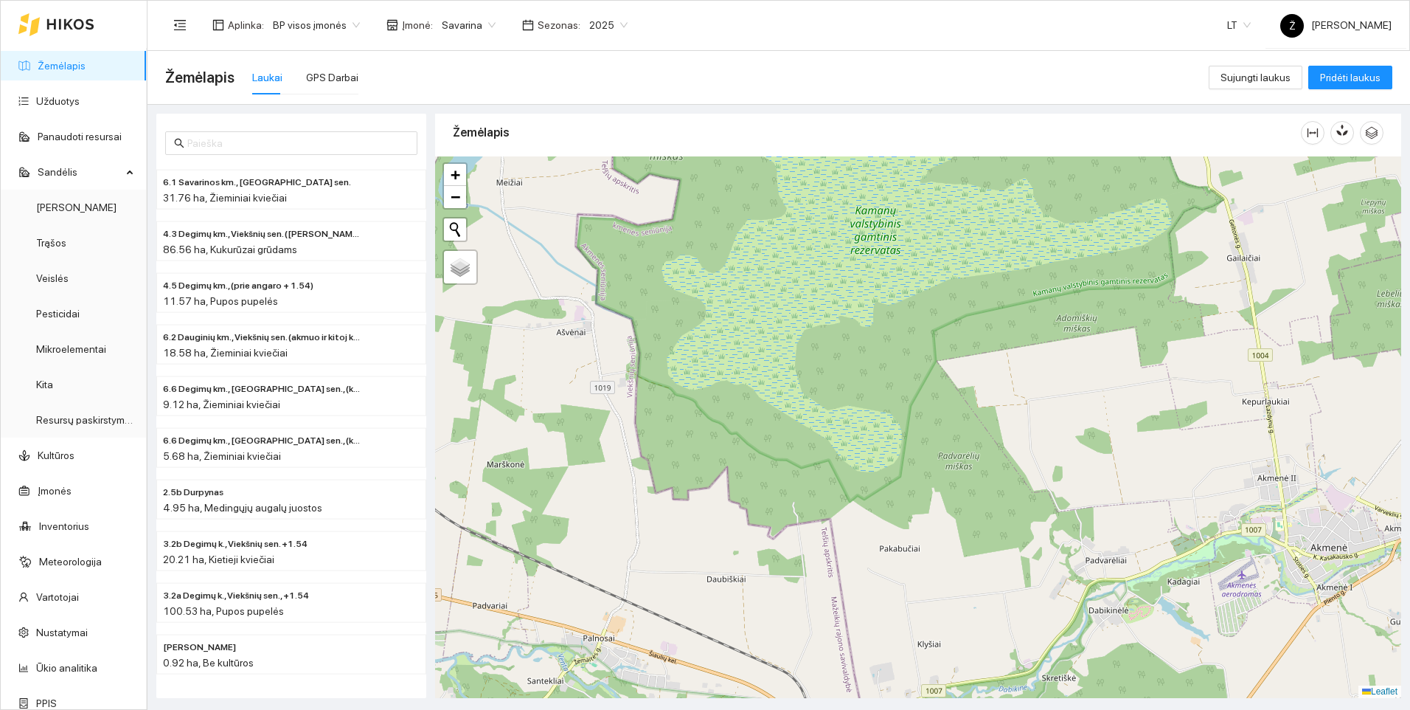
drag, startPoint x: 1222, startPoint y: 381, endPoint x: 1065, endPoint y: 592, distance: 262.0
click at [1065, 592] on div at bounding box center [918, 426] width 966 height 541
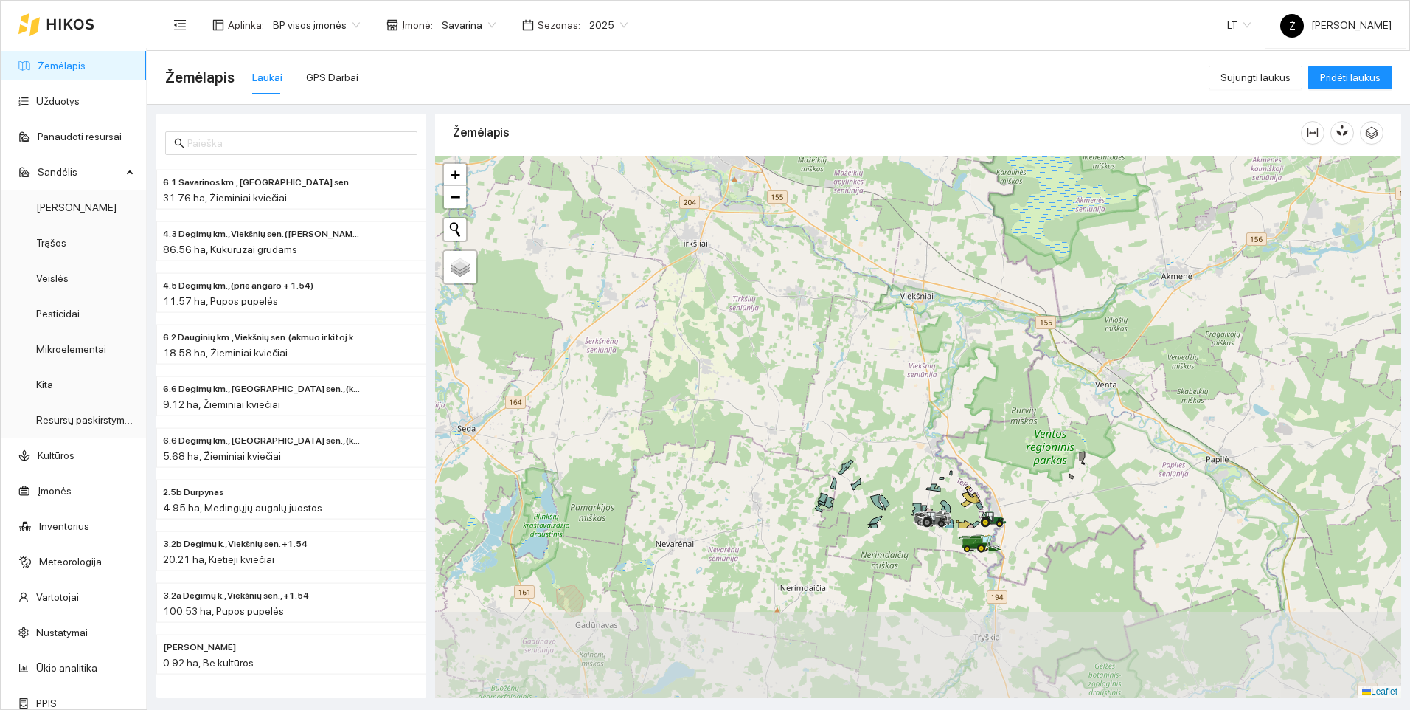
drag, startPoint x: 1149, startPoint y: 626, endPoint x: 1078, endPoint y: 401, distance: 235.9
click at [1078, 401] on div at bounding box center [918, 426] width 966 height 541
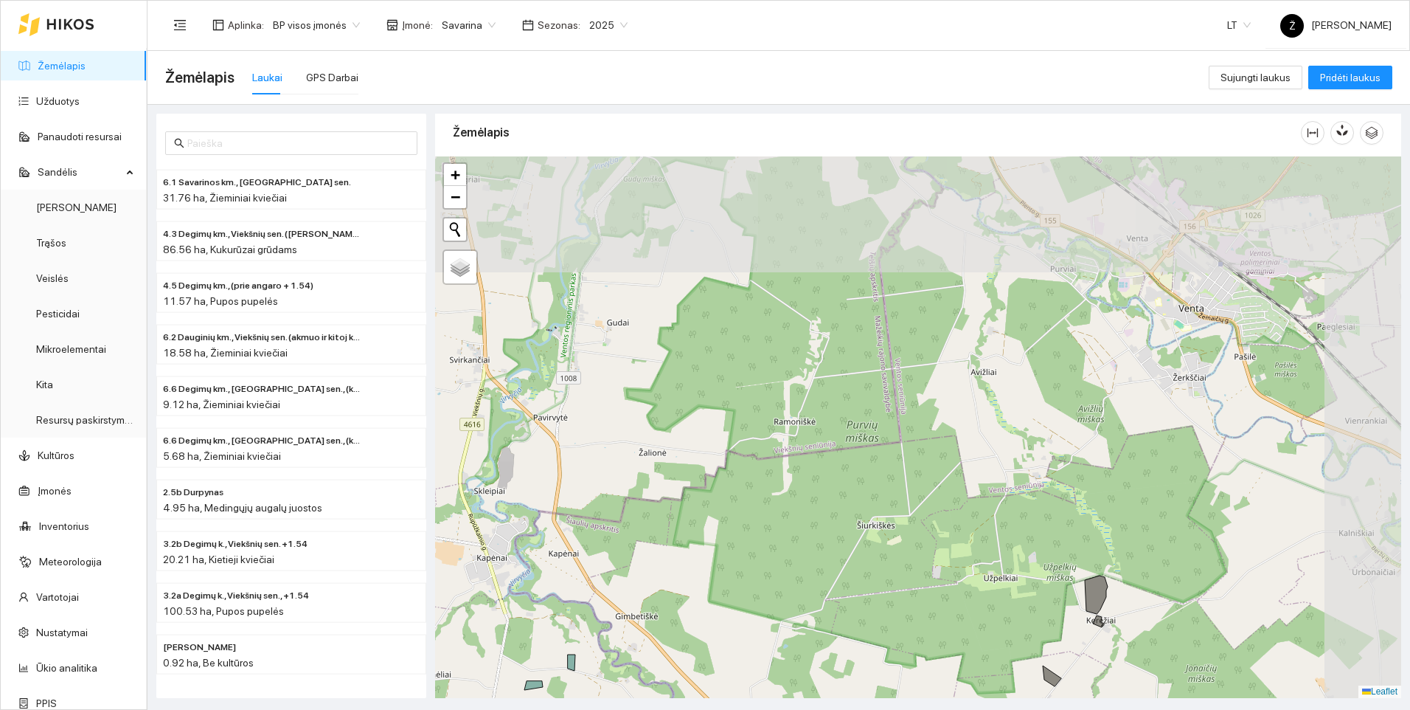
drag, startPoint x: 969, startPoint y: 260, endPoint x: 845, endPoint y: 469, distance: 243.0
click at [845, 469] on div at bounding box center [918, 426] width 966 height 541
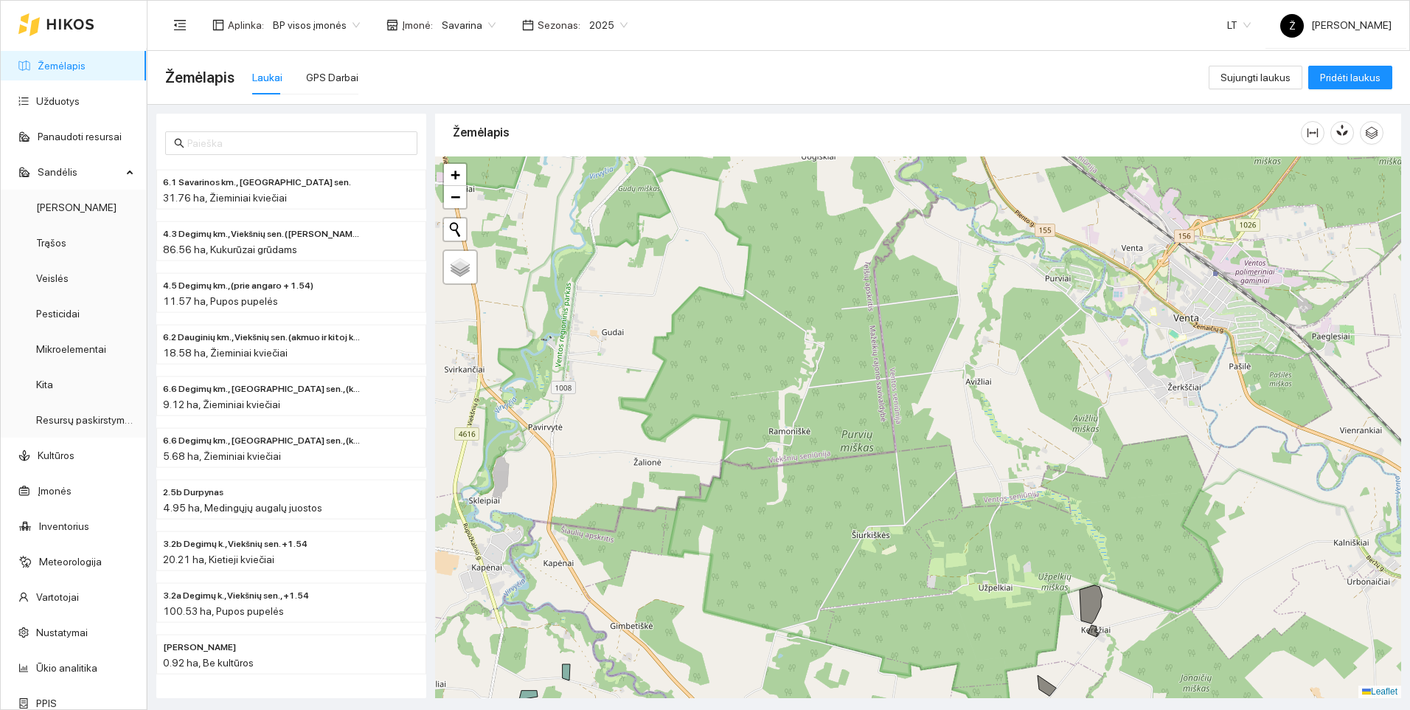
click at [811, 665] on div at bounding box center [918, 426] width 966 height 541
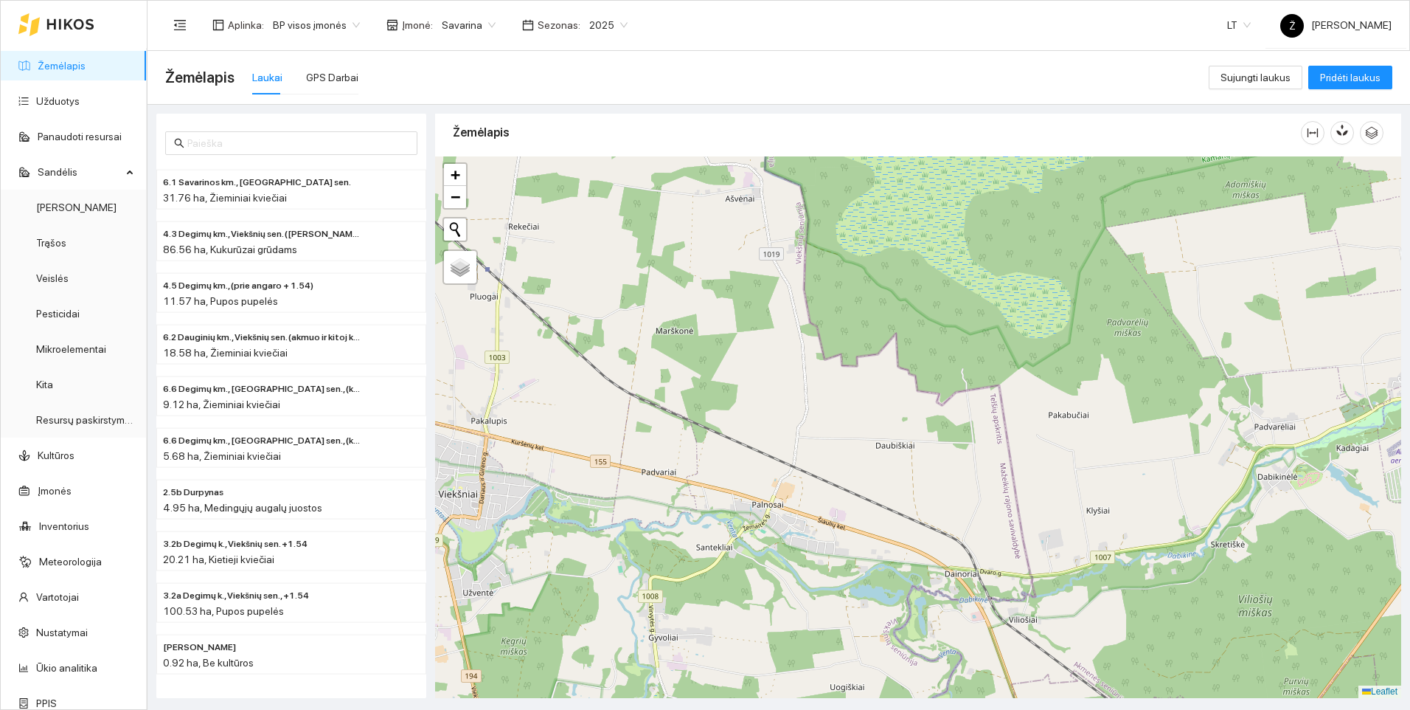
drag, startPoint x: 965, startPoint y: 340, endPoint x: 991, endPoint y: 741, distance: 402.1
click at [991, 709] on html "Žemėlapis Užduotys Panaudoti resursai Sandėlis Derlius Trąšos Veislės Pesticida…" at bounding box center [705, 355] width 1410 height 710
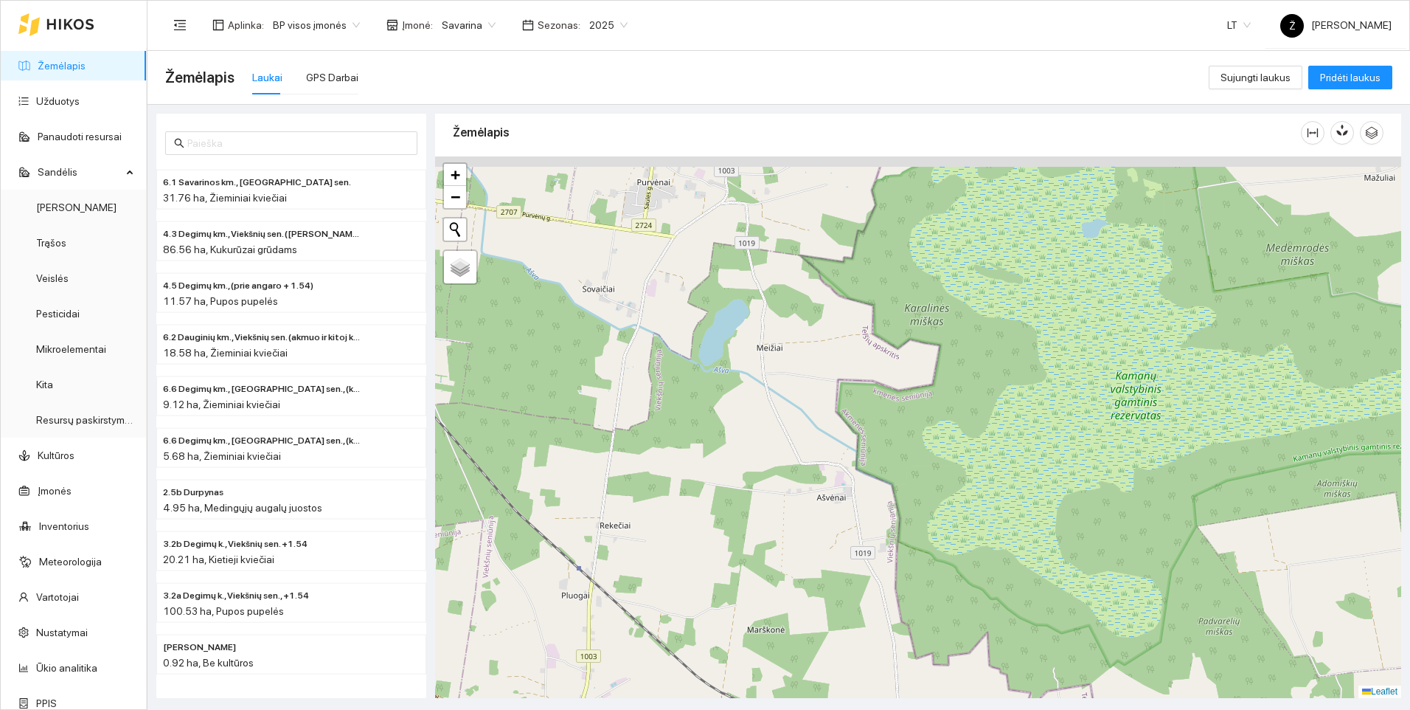
drag, startPoint x: 942, startPoint y: 326, endPoint x: 1033, endPoint y: 625, distance: 312.4
click at [1033, 625] on div at bounding box center [918, 426] width 966 height 541
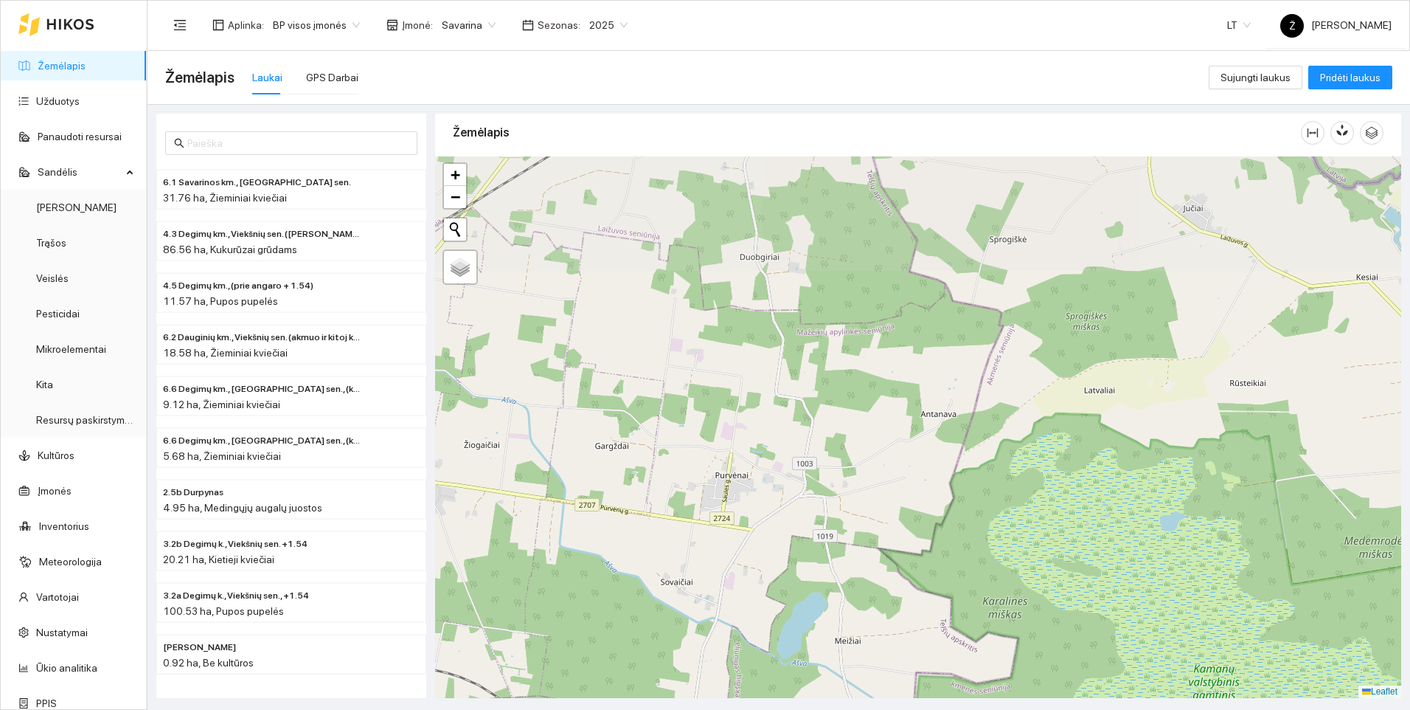
drag, startPoint x: 978, startPoint y: 356, endPoint x: 1056, endPoint y: 649, distance: 303.1
click at [1056, 649] on div at bounding box center [918, 426] width 966 height 541
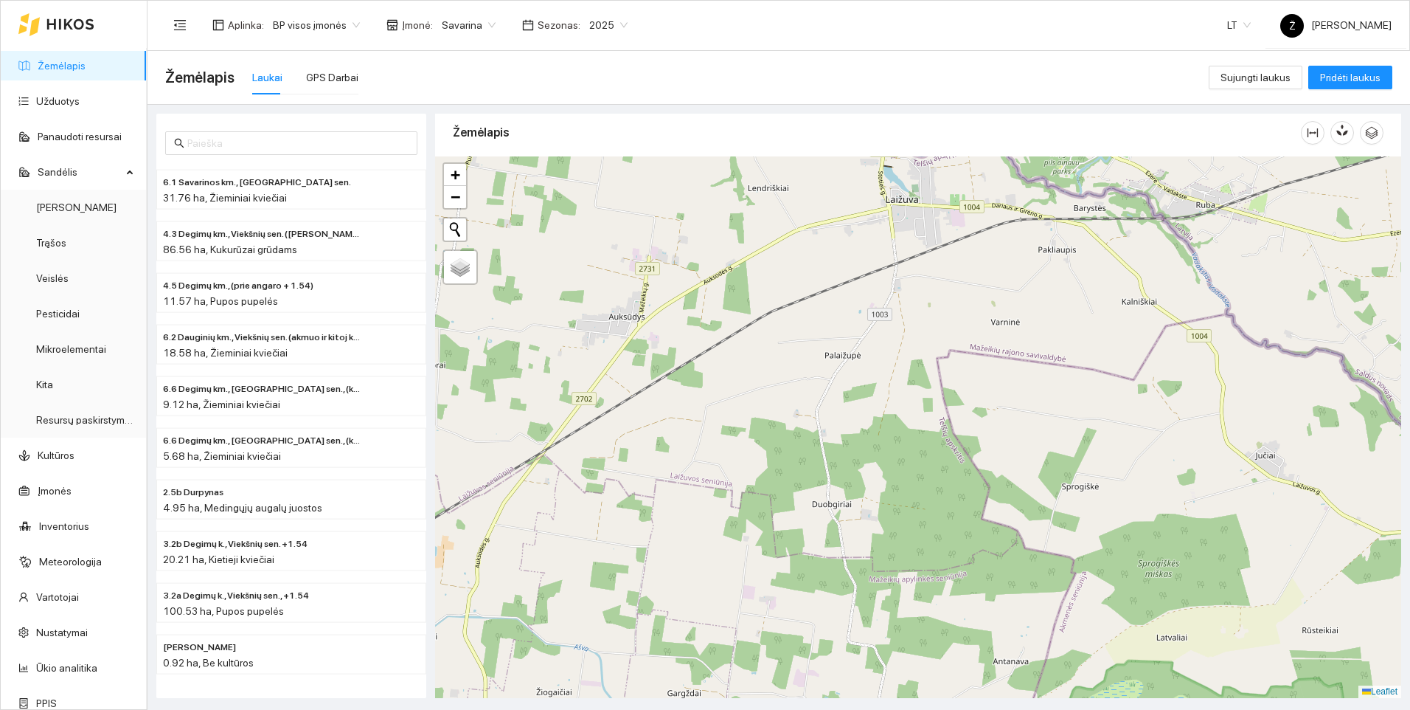
drag, startPoint x: 919, startPoint y: 352, endPoint x: 991, endPoint y: 599, distance: 257.5
click at [991, 599] on div at bounding box center [918, 426] width 966 height 541
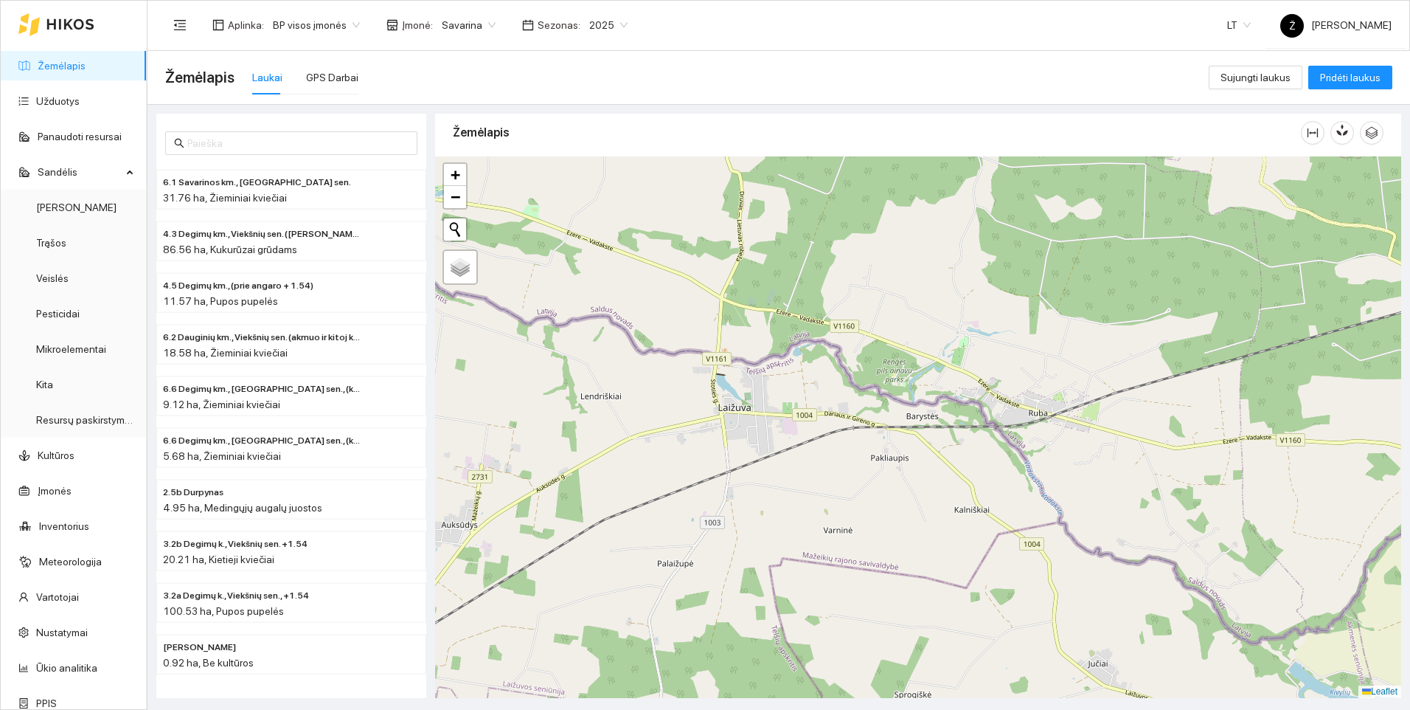
drag, startPoint x: 1077, startPoint y: 423, endPoint x: 909, endPoint y: 631, distance: 267.5
click at [909, 631] on div at bounding box center [918, 426] width 966 height 541
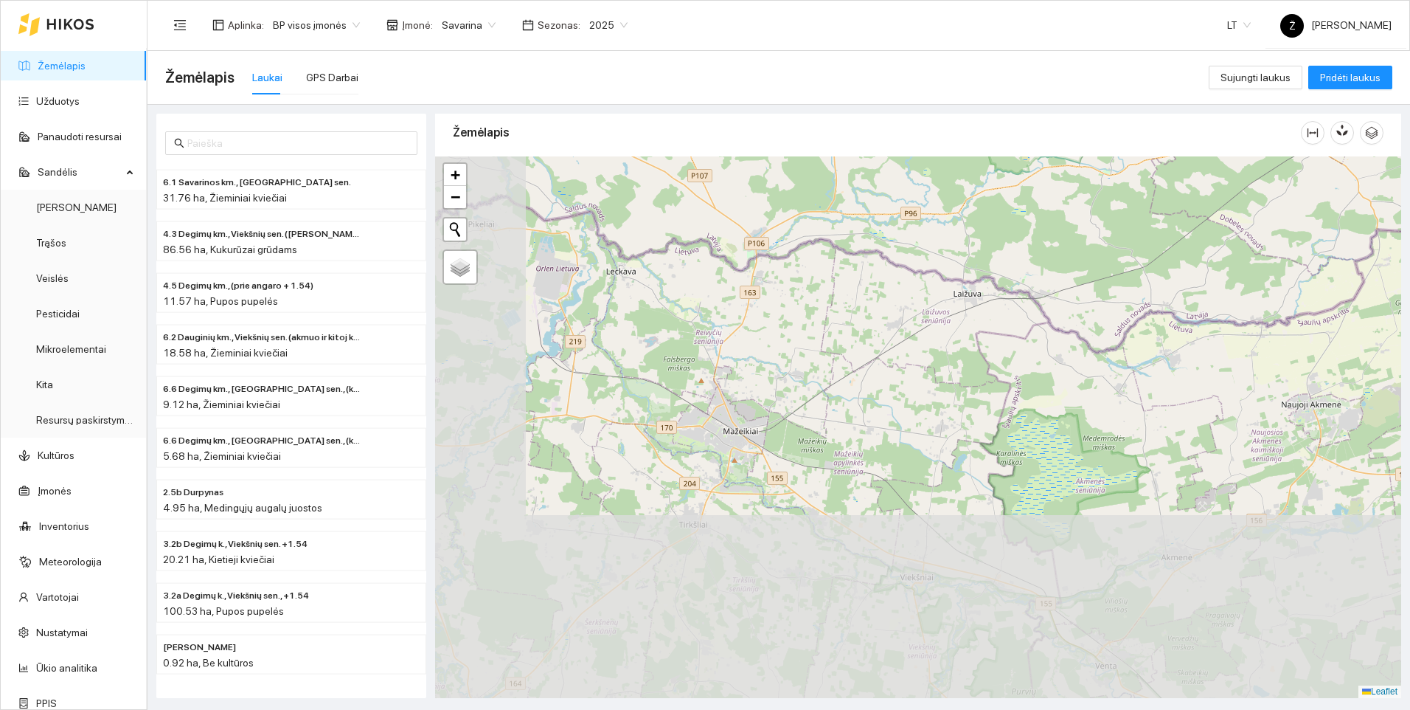
drag, startPoint x: 899, startPoint y: 644, endPoint x: 1010, endPoint y: 352, distance: 312.4
click at [1010, 352] on div at bounding box center [918, 426] width 966 height 541
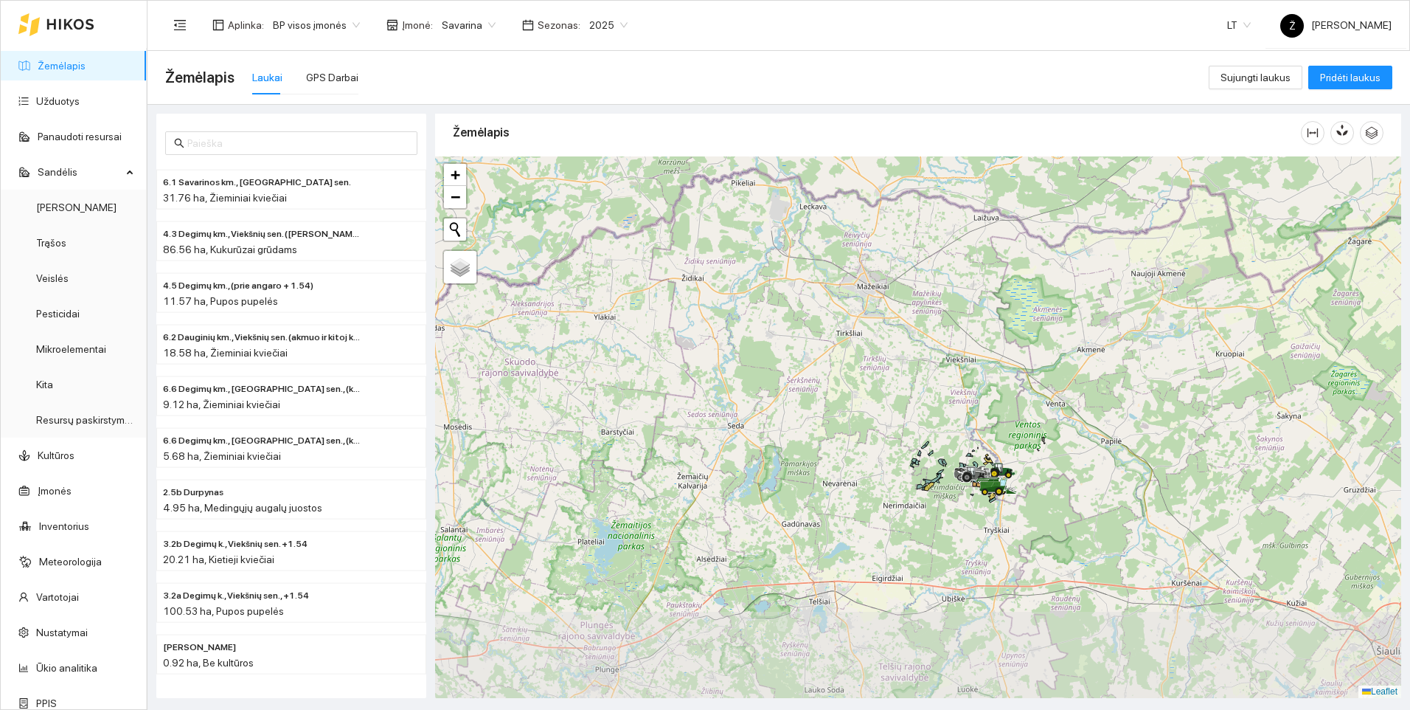
drag, startPoint x: 968, startPoint y: 570, endPoint x: 986, endPoint y: 400, distance: 171.3
click at [986, 400] on div at bounding box center [918, 426] width 966 height 541
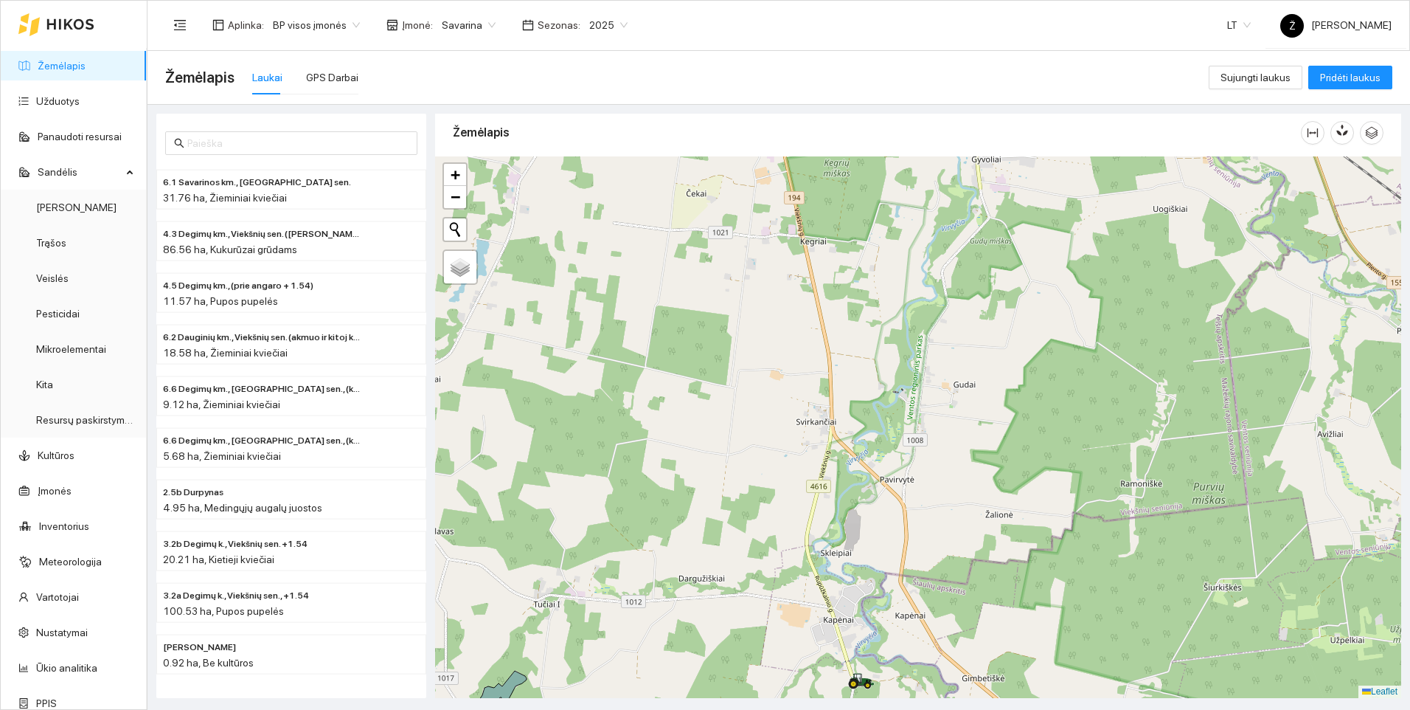
drag, startPoint x: 839, startPoint y: 373, endPoint x: 840, endPoint y: 589, distance: 215.4
click at [840, 589] on div at bounding box center [918, 426] width 966 height 541
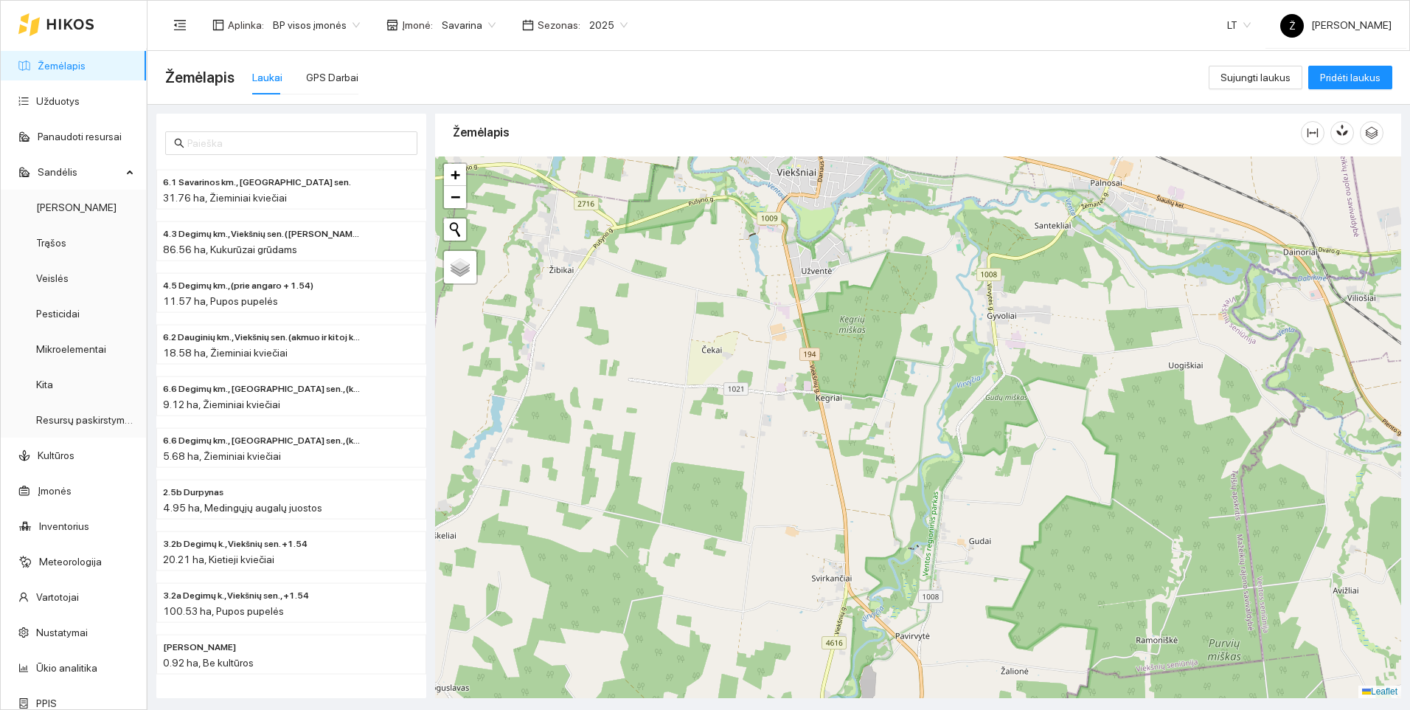
drag, startPoint x: 884, startPoint y: 434, endPoint x: 900, endPoint y: 589, distance: 156.4
click at [900, 589] on div at bounding box center [918, 426] width 966 height 541
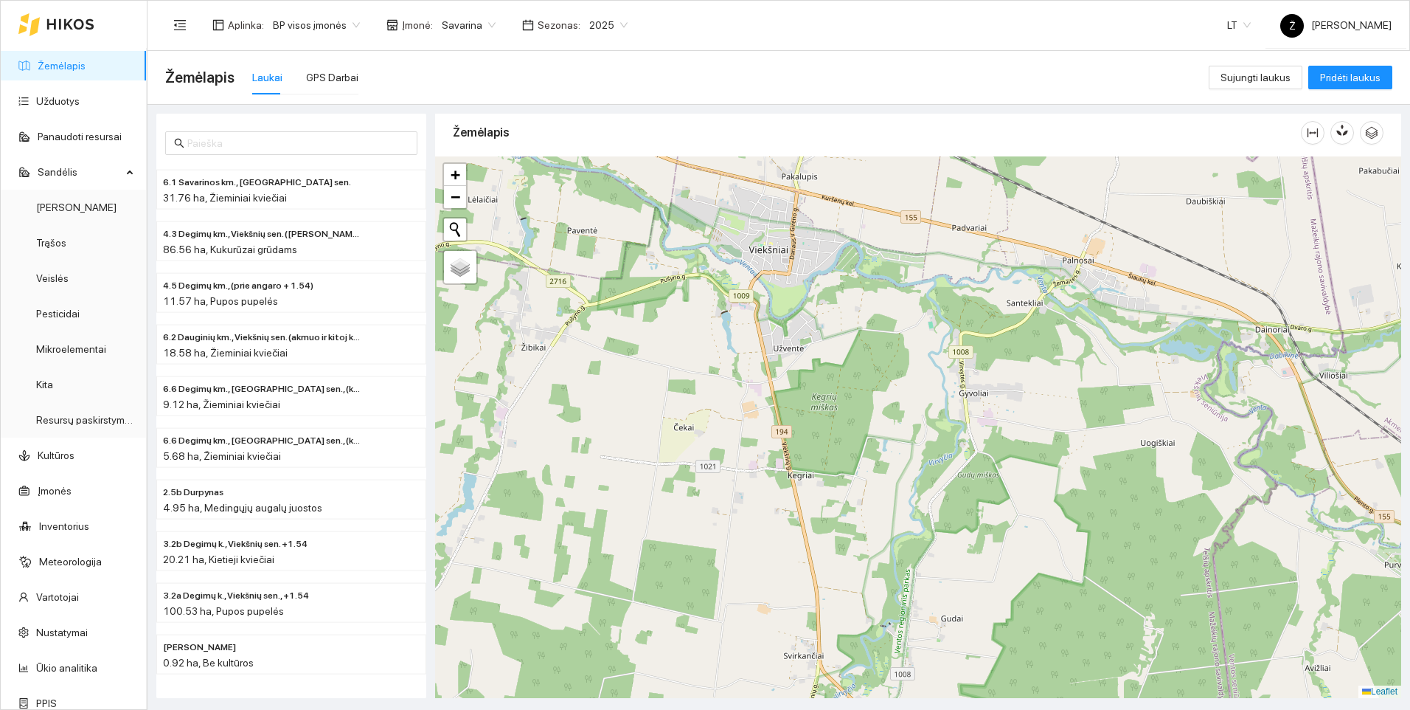
drag, startPoint x: 910, startPoint y: 513, endPoint x: 895, endPoint y: 569, distance: 58.2
click at [895, 569] on div at bounding box center [918, 426] width 966 height 541
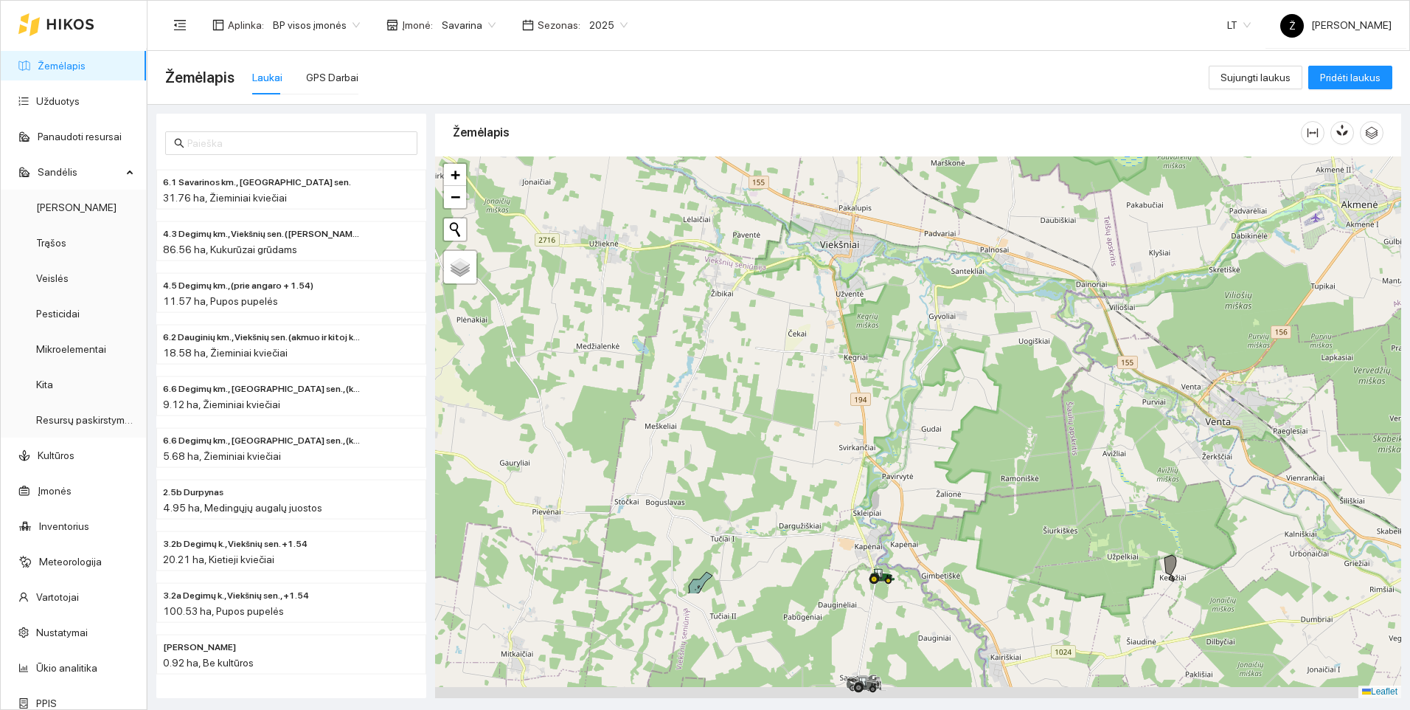
drag, startPoint x: 895, startPoint y: 589, endPoint x: 901, endPoint y: 426, distance: 163.1
click at [901, 426] on div at bounding box center [918, 426] width 966 height 541
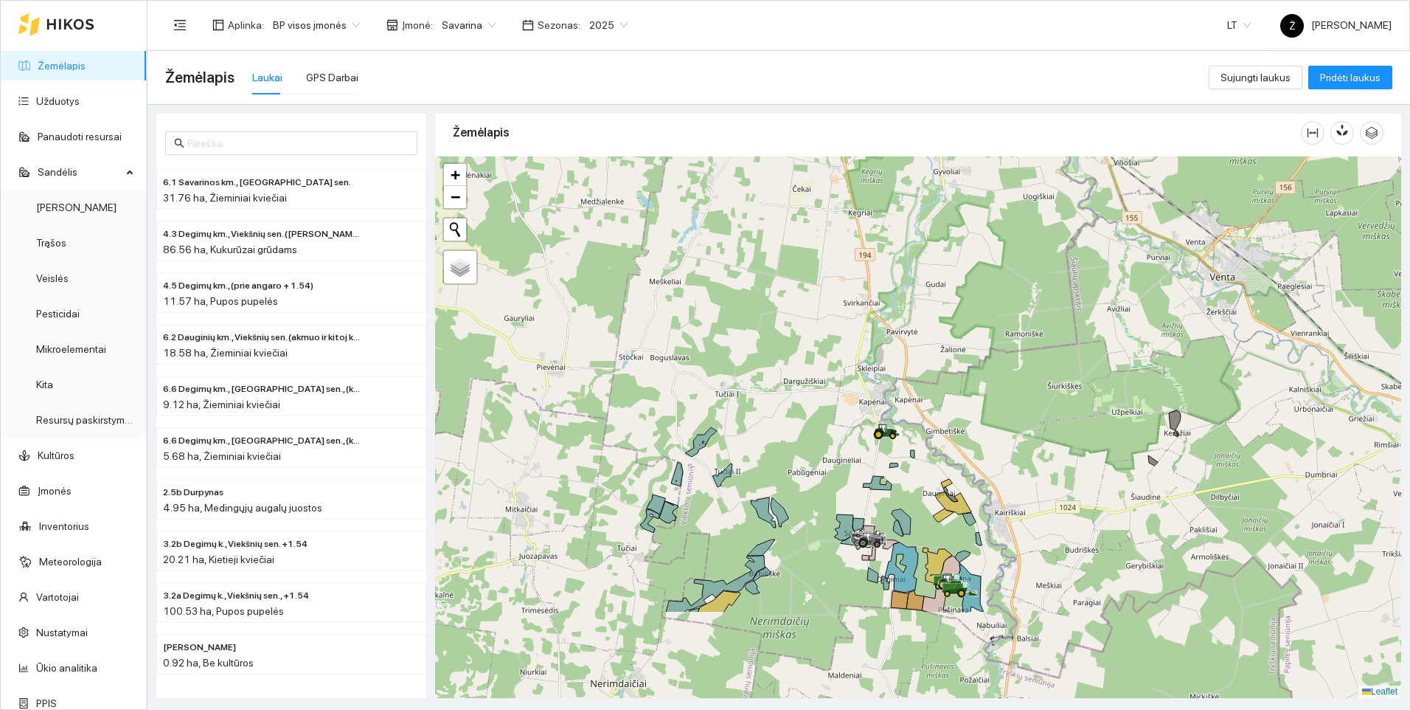
drag, startPoint x: 890, startPoint y: 650, endPoint x: 895, endPoint y: 509, distance: 141.0
click at [895, 509] on div at bounding box center [918, 426] width 966 height 541
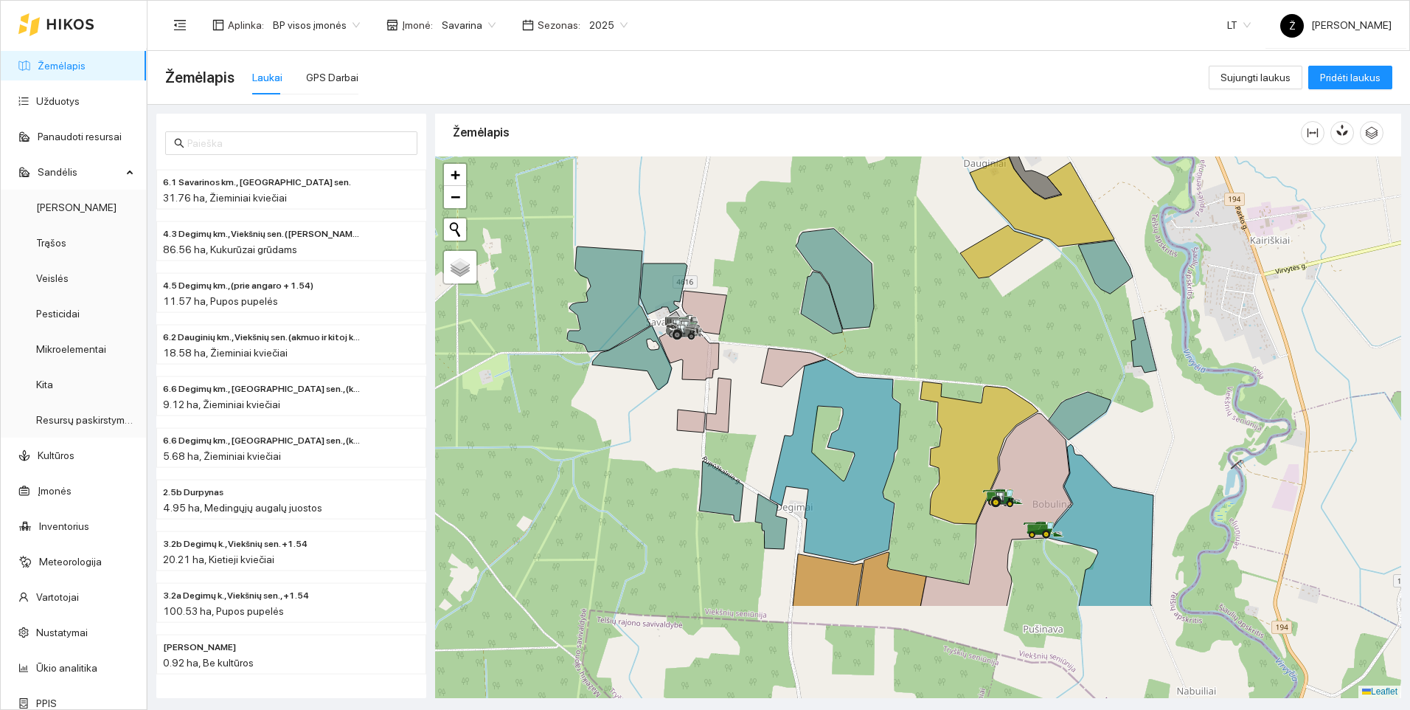
drag, startPoint x: 988, startPoint y: 645, endPoint x: 890, endPoint y: 490, distance: 183.0
click at [890, 490] on div at bounding box center [918, 426] width 966 height 541
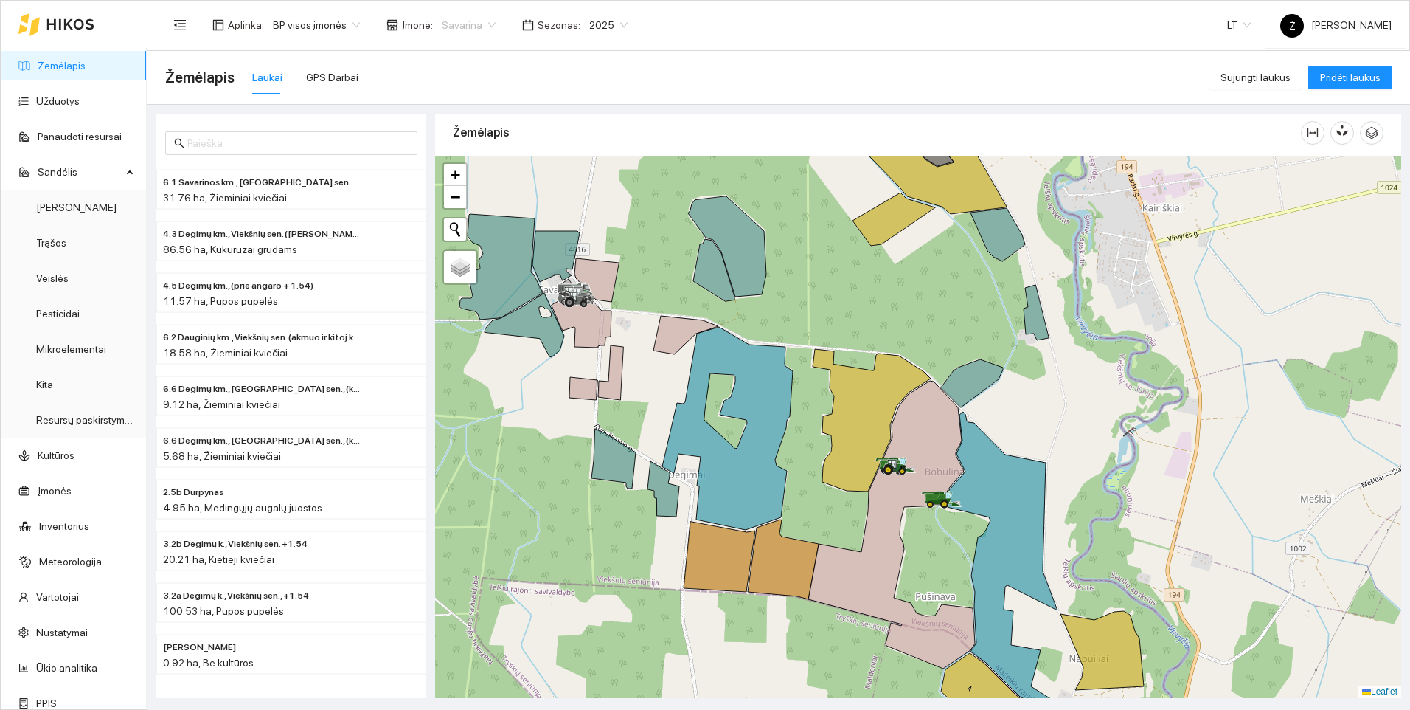
click at [472, 24] on span "Savarina" at bounding box center [469, 25] width 54 height 22
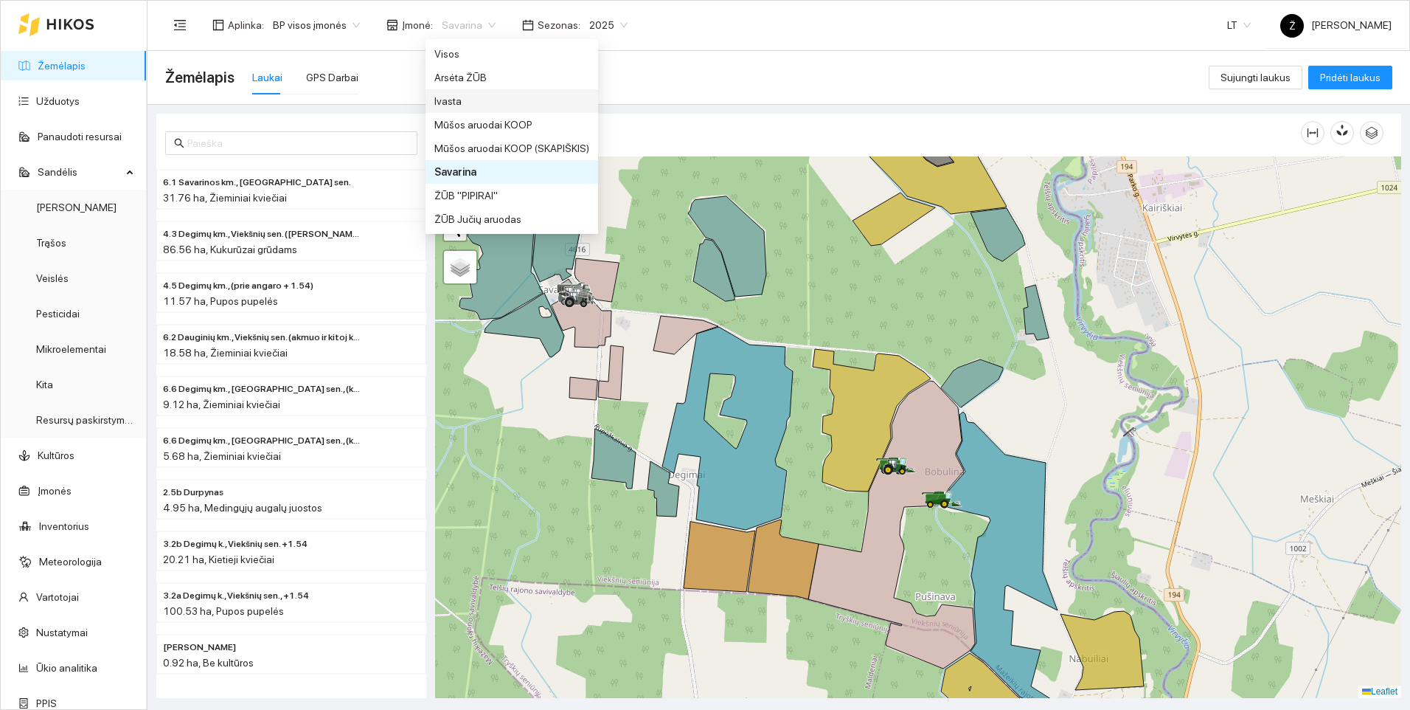
click at [465, 103] on div "Ivasta" at bounding box center [511, 101] width 155 height 16
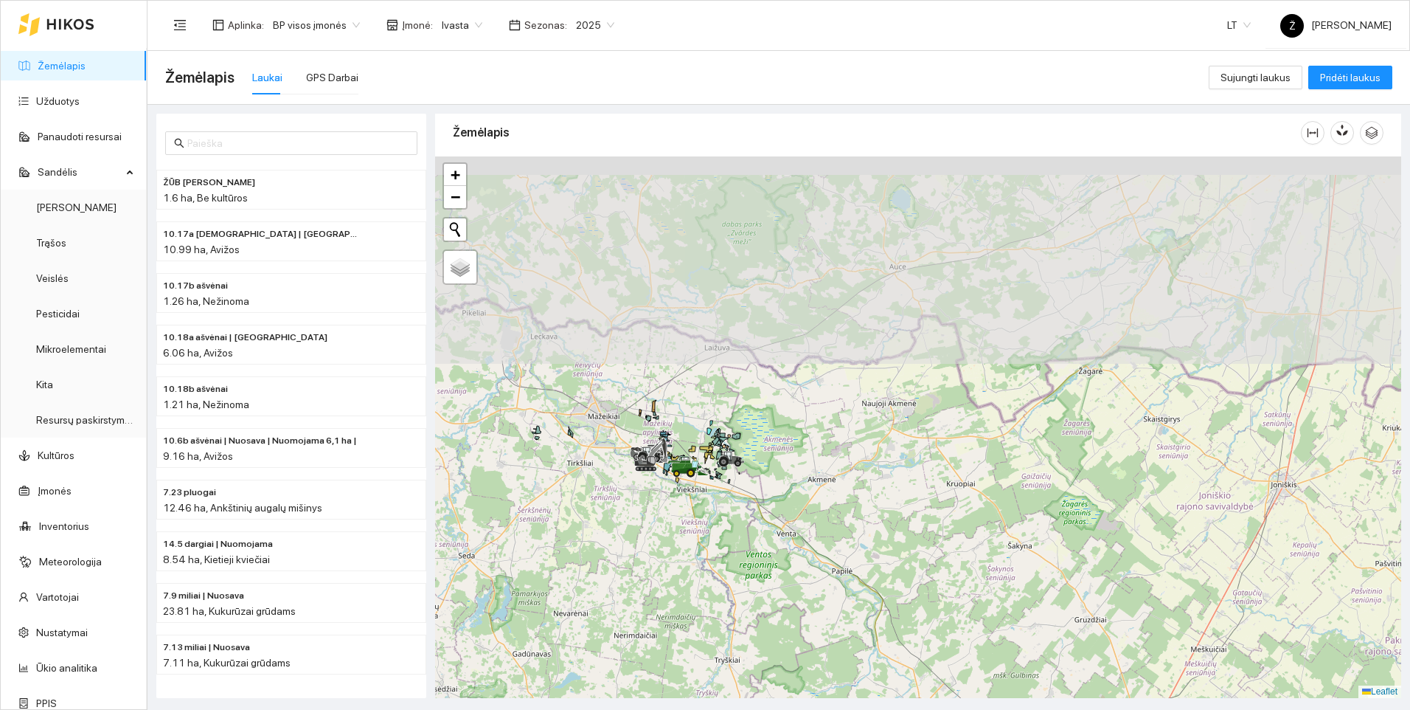
drag, startPoint x: 702, startPoint y: 238, endPoint x: 724, endPoint y: 513, distance: 275.3
click at [724, 464] on icon at bounding box center [723, 462] width 4 height 4
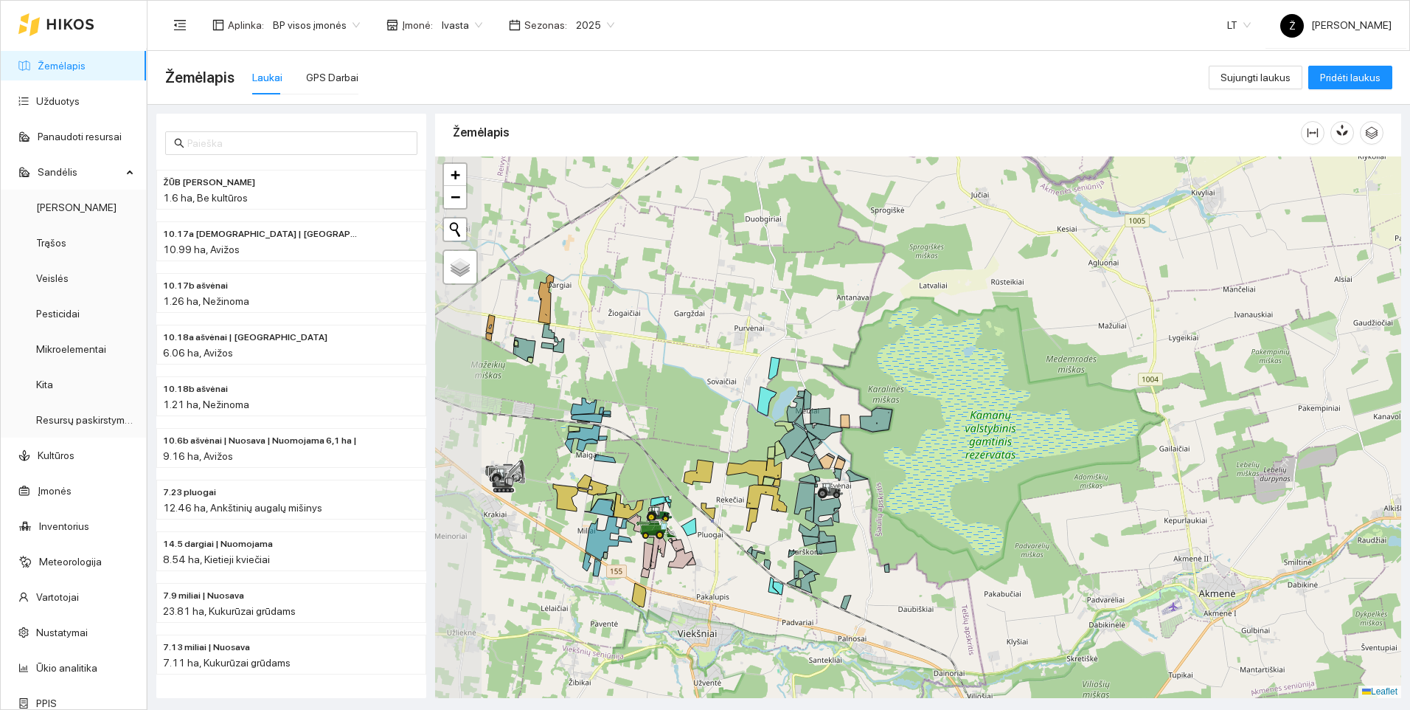
drag, startPoint x: 682, startPoint y: 568, endPoint x: 787, endPoint y: 582, distance: 106.4
click at [787, 582] on div at bounding box center [918, 426] width 966 height 541
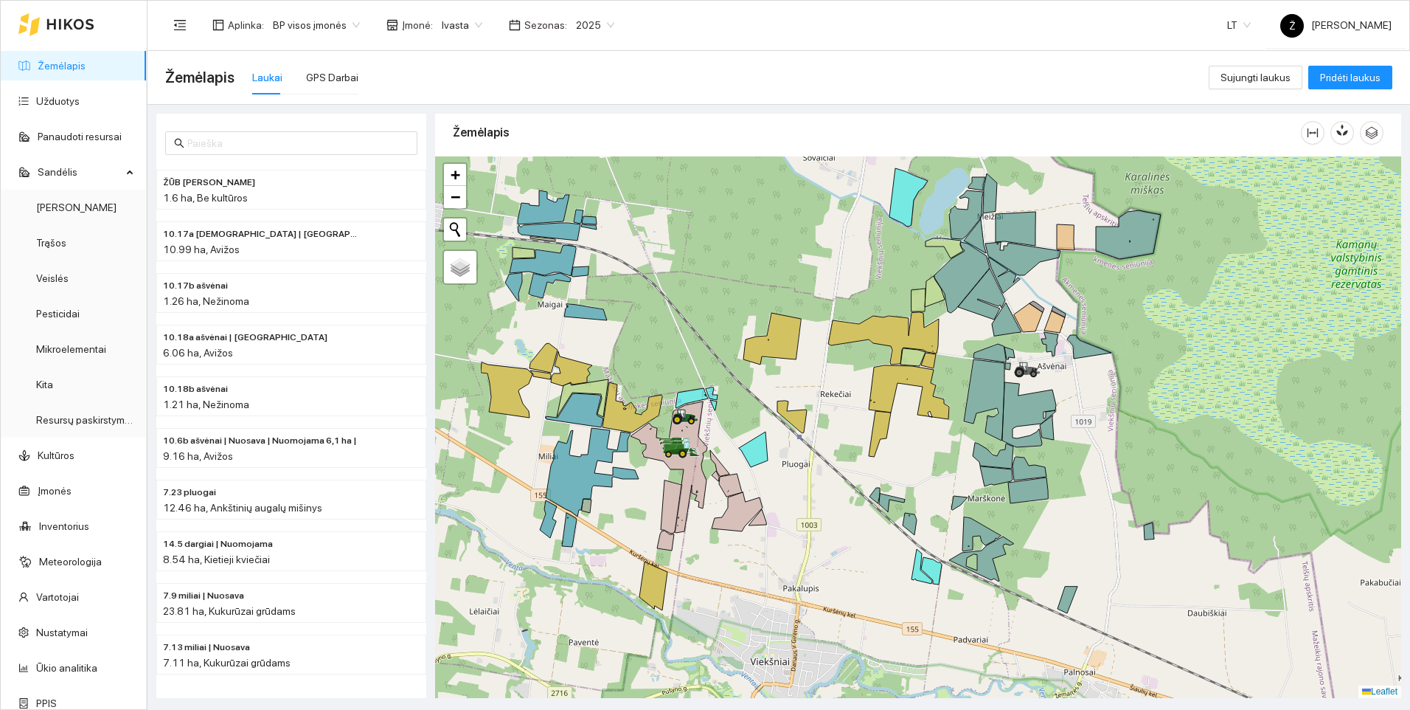
drag, startPoint x: 673, startPoint y: 554, endPoint x: 816, endPoint y: 533, distance: 144.0
click at [816, 533] on div at bounding box center [918, 426] width 966 height 541
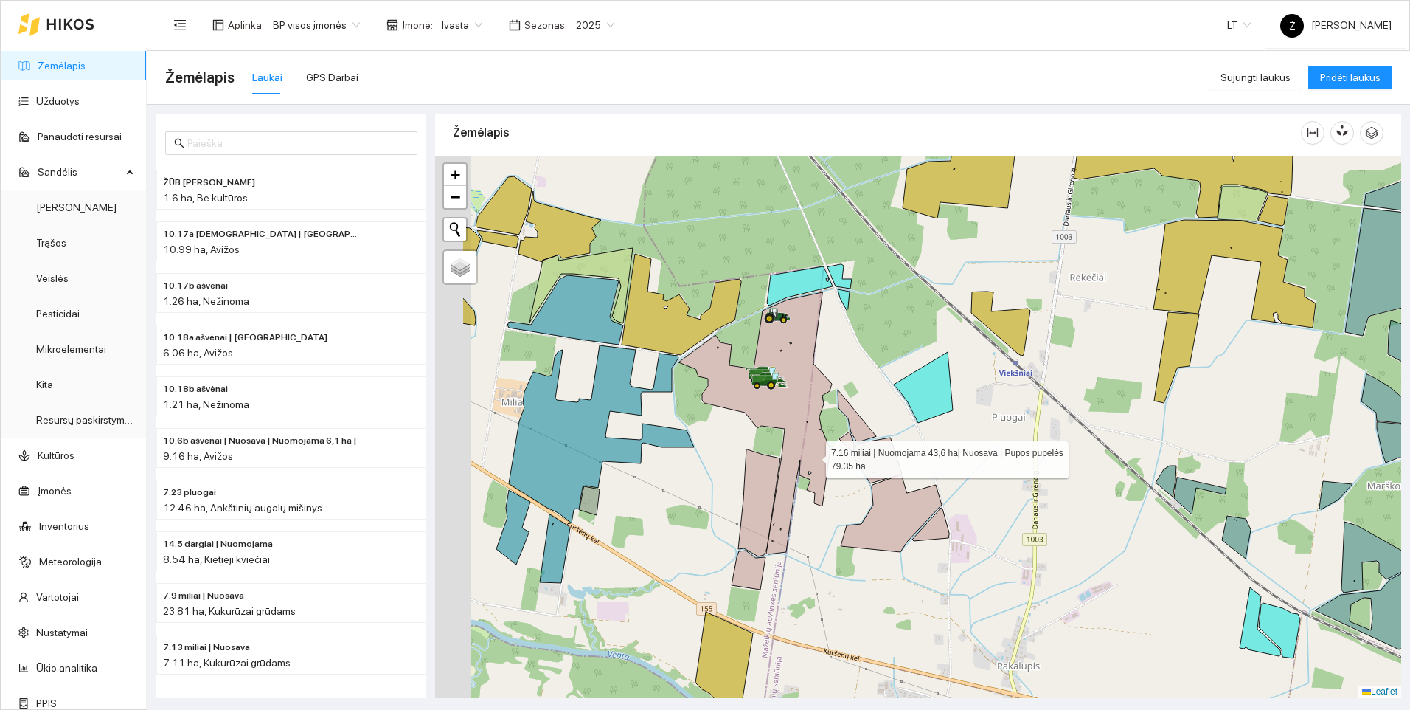
drag, startPoint x: 745, startPoint y: 460, endPoint x: 818, endPoint y: 451, distance: 73.6
click at [812, 456] on icon at bounding box center [755, 423] width 153 height 262
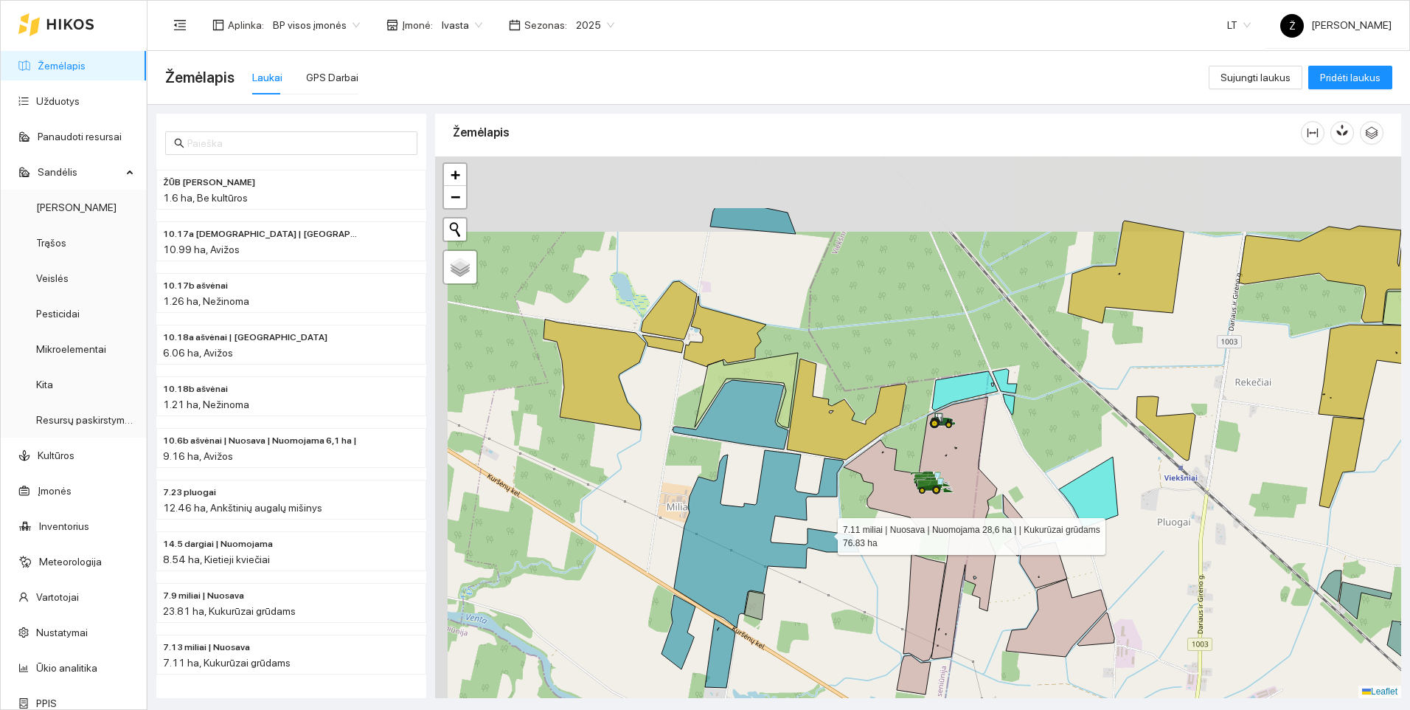
drag, startPoint x: 659, startPoint y: 427, endPoint x: 824, endPoint y: 533, distance: 195.4
click at [824, 533] on icon at bounding box center [766, 539] width 185 height 178
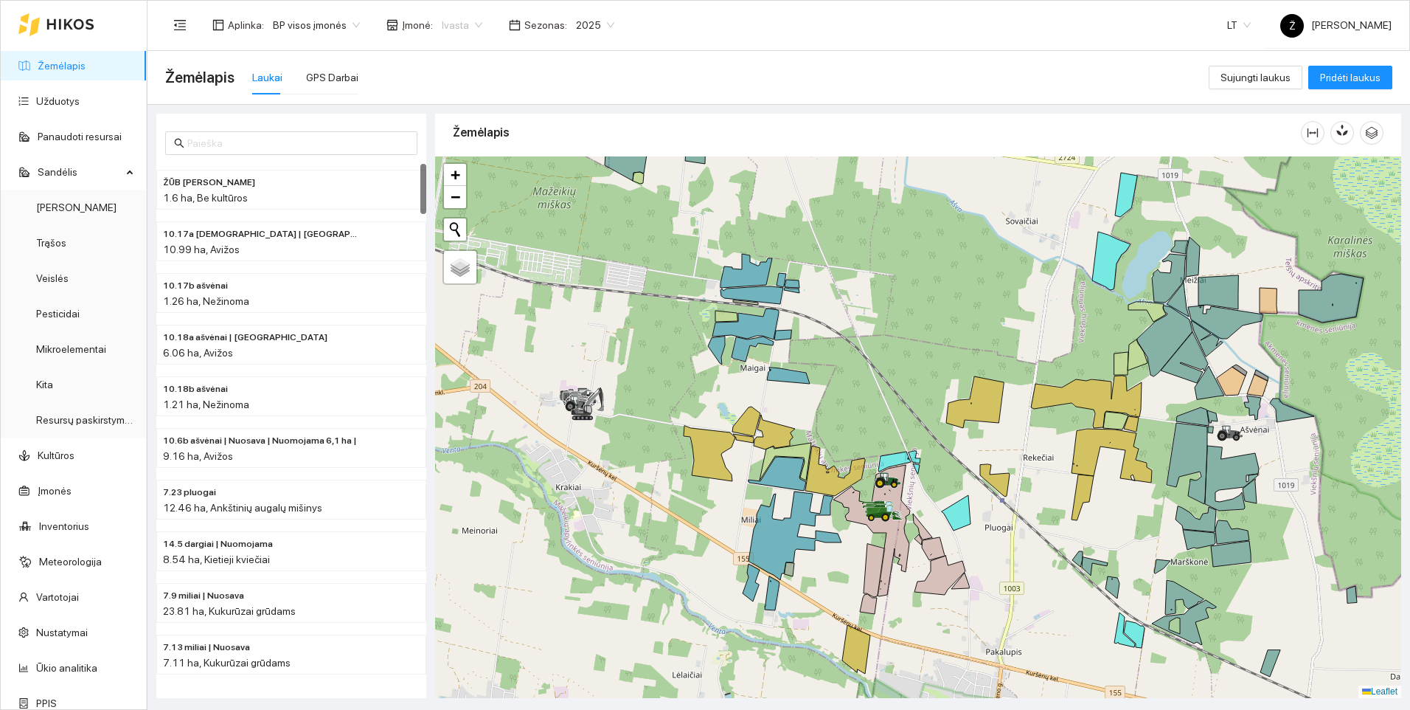
click at [475, 26] on div "Ivasta" at bounding box center [462, 25] width 58 height 24
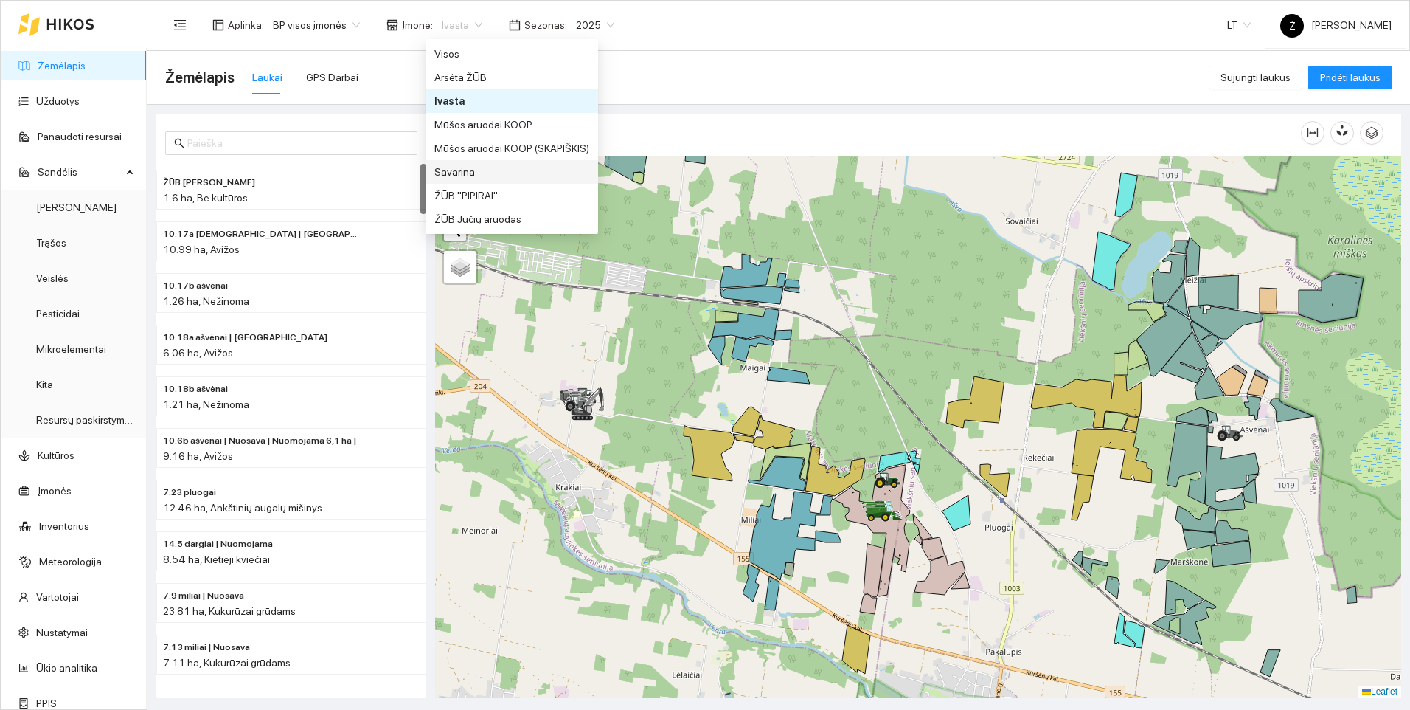
click at [477, 172] on div "Savarina" at bounding box center [511, 172] width 155 height 16
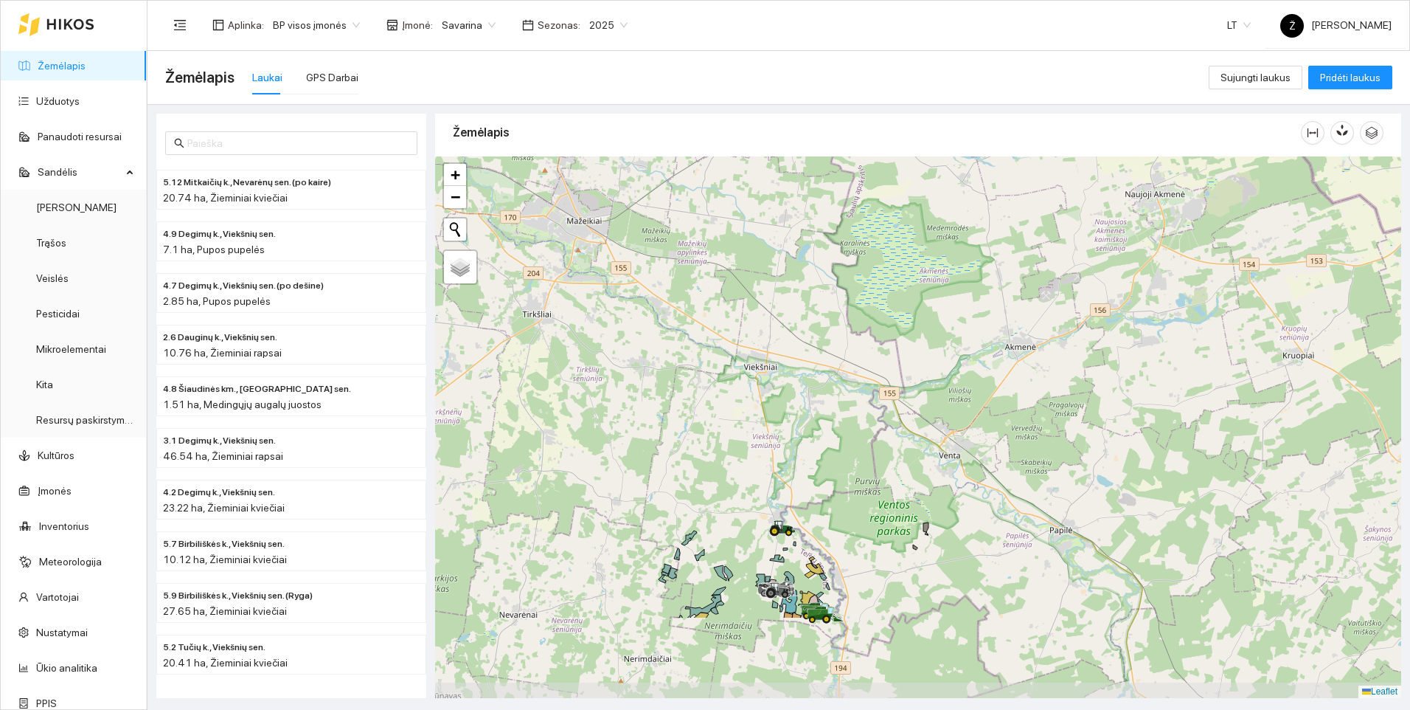
drag, startPoint x: 852, startPoint y: 608, endPoint x: 824, endPoint y: 473, distance: 137.9
click at [824, 473] on div at bounding box center [918, 426] width 966 height 541
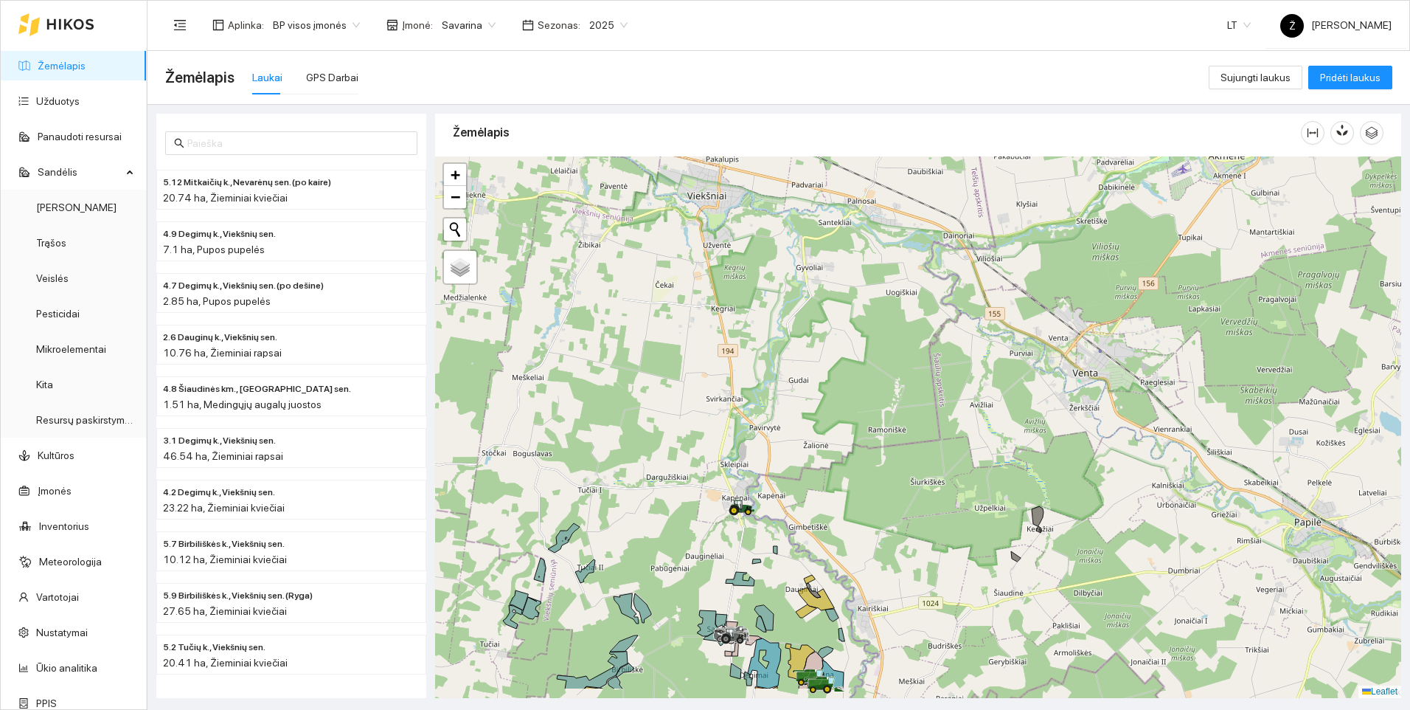
drag, startPoint x: 783, startPoint y: 558, endPoint x: 792, endPoint y: 494, distance: 64.7
click at [792, 494] on div at bounding box center [918, 426] width 966 height 541
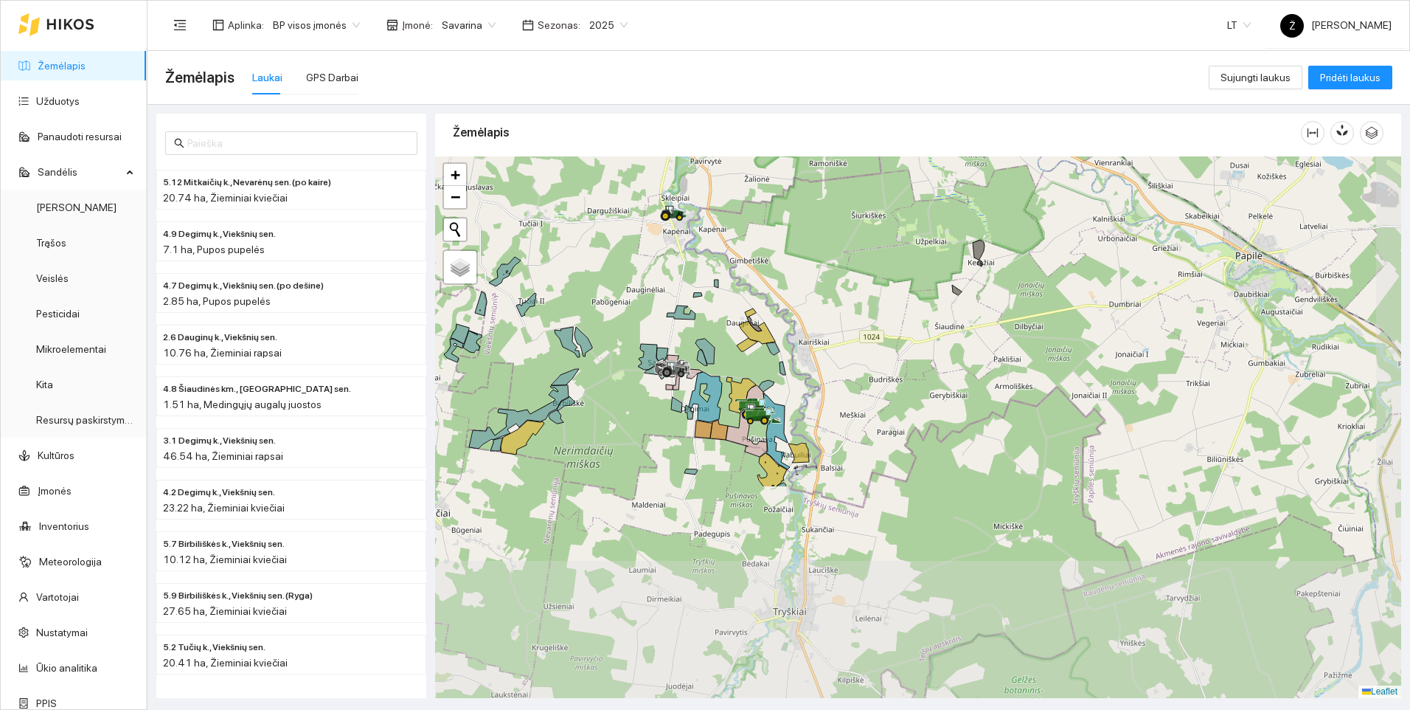
drag, startPoint x: 850, startPoint y: 620, endPoint x: 787, endPoint y: 347, distance: 280.0
click at [787, 347] on div at bounding box center [918, 426] width 966 height 541
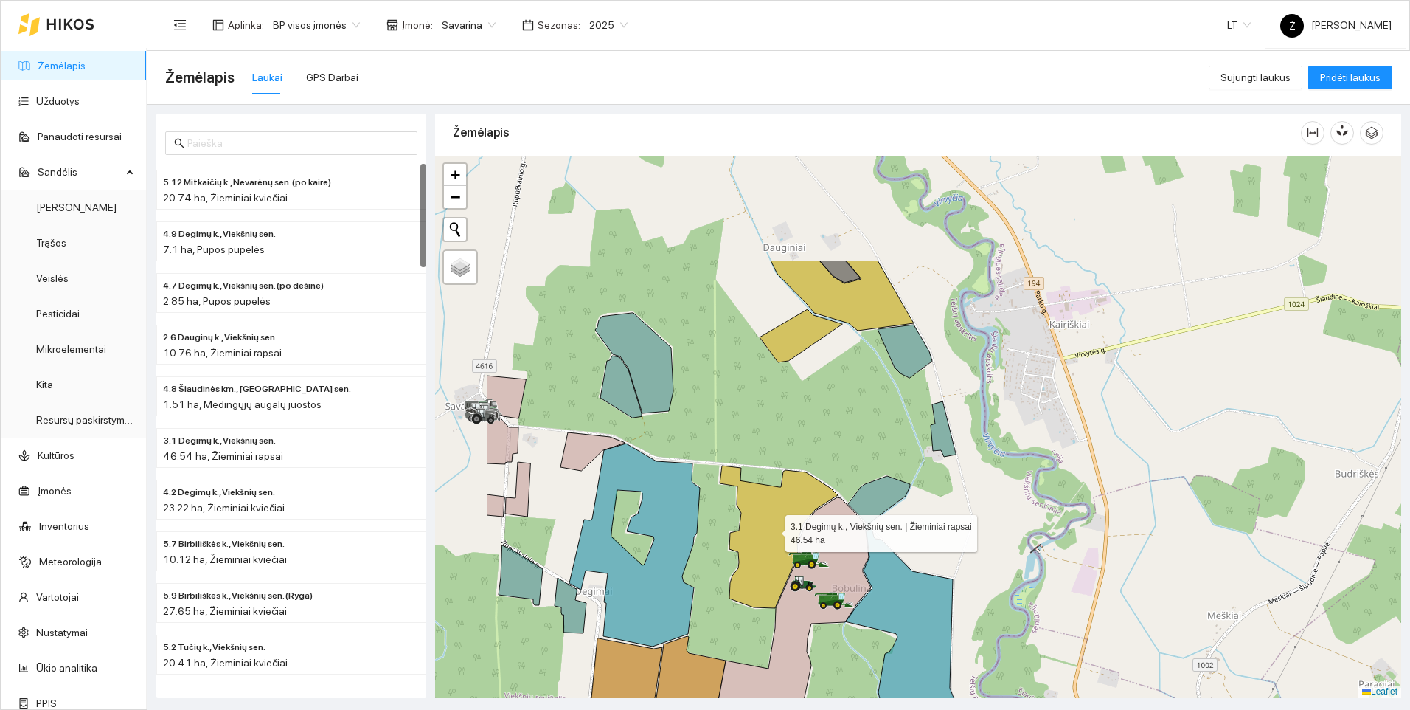
drag, startPoint x: 623, startPoint y: 371, endPoint x: 772, endPoint y: 530, distance: 217.6
click at [772, 530] on icon at bounding box center [779, 536] width 118 height 142
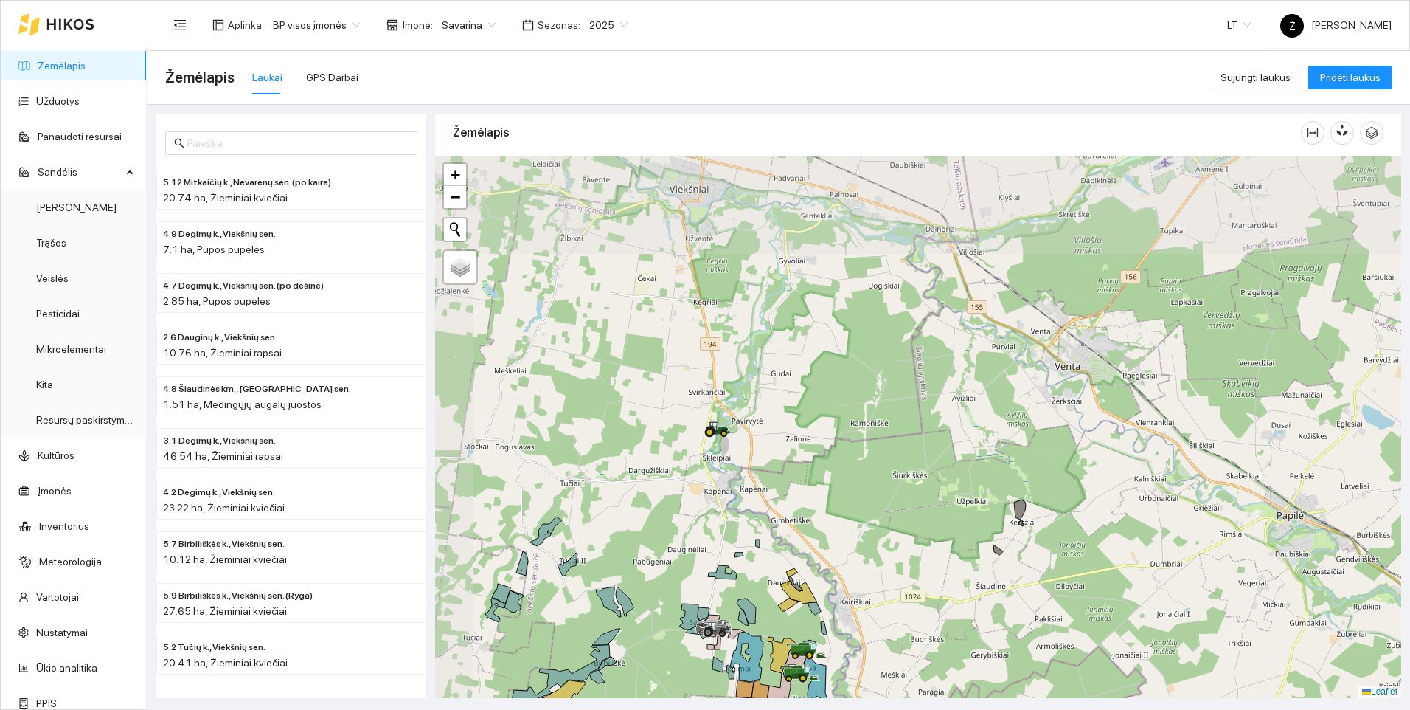
drag, startPoint x: 727, startPoint y: 300, endPoint x: 779, endPoint y: 471, distance: 178.1
click at [779, 471] on div at bounding box center [918, 426] width 966 height 541
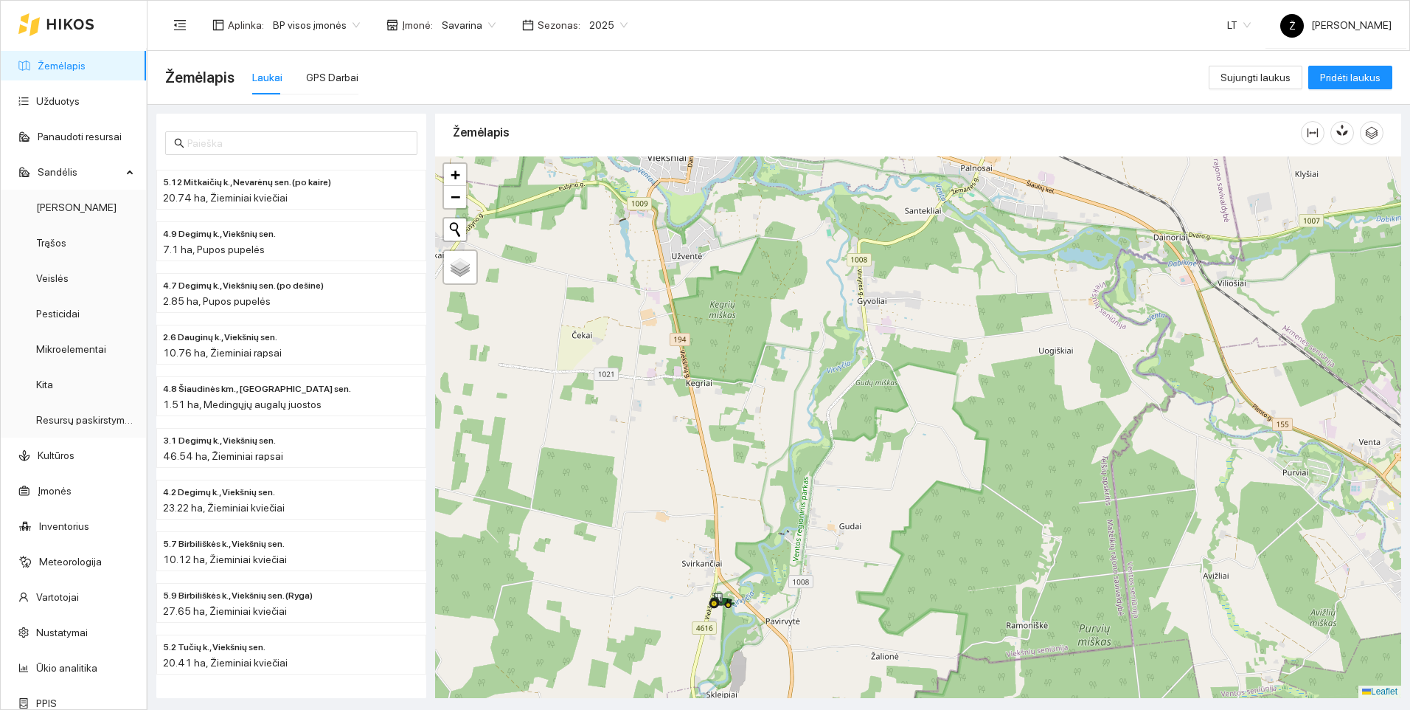
drag, startPoint x: 663, startPoint y: 330, endPoint x: 765, endPoint y: 523, distance: 217.8
click at [765, 523] on div at bounding box center [918, 426] width 966 height 541
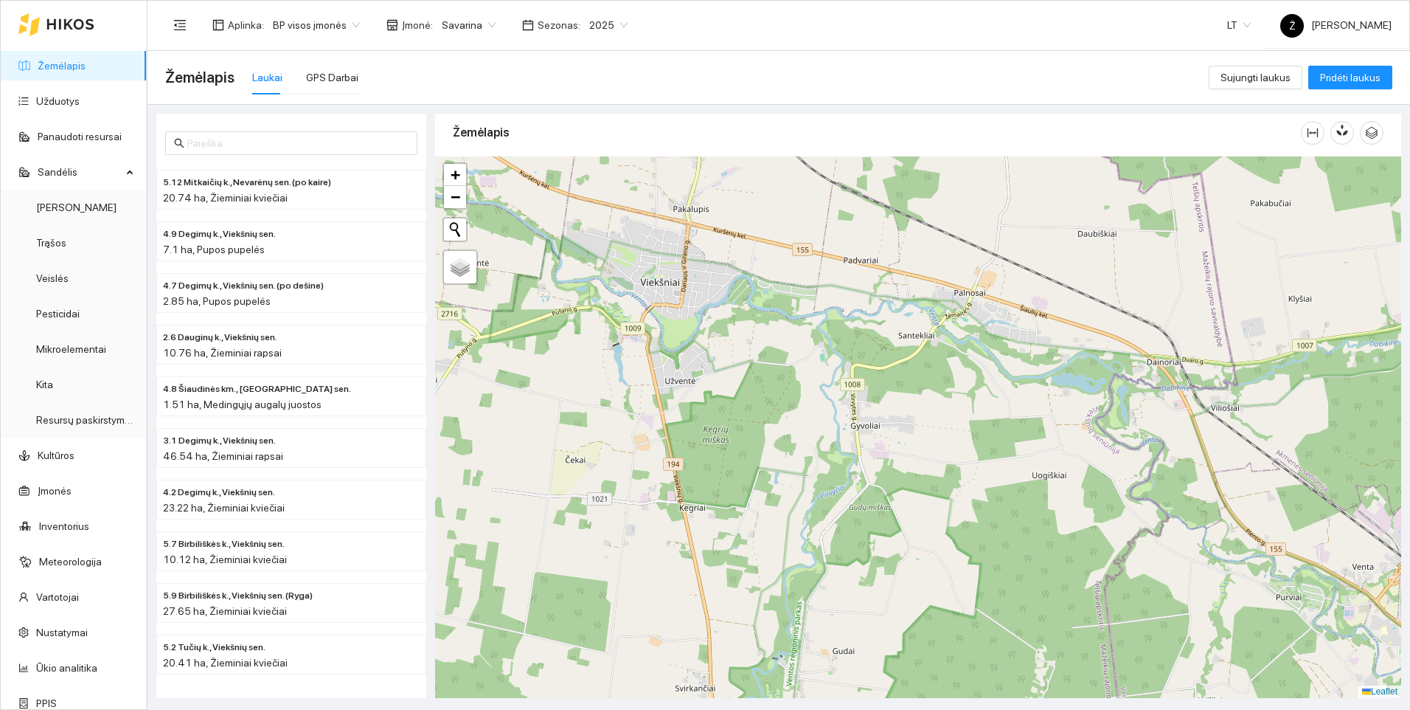
drag, startPoint x: 776, startPoint y: 361, endPoint x: 769, endPoint y: 486, distance: 124.8
click at [769, 486] on div at bounding box center [918, 426] width 966 height 541
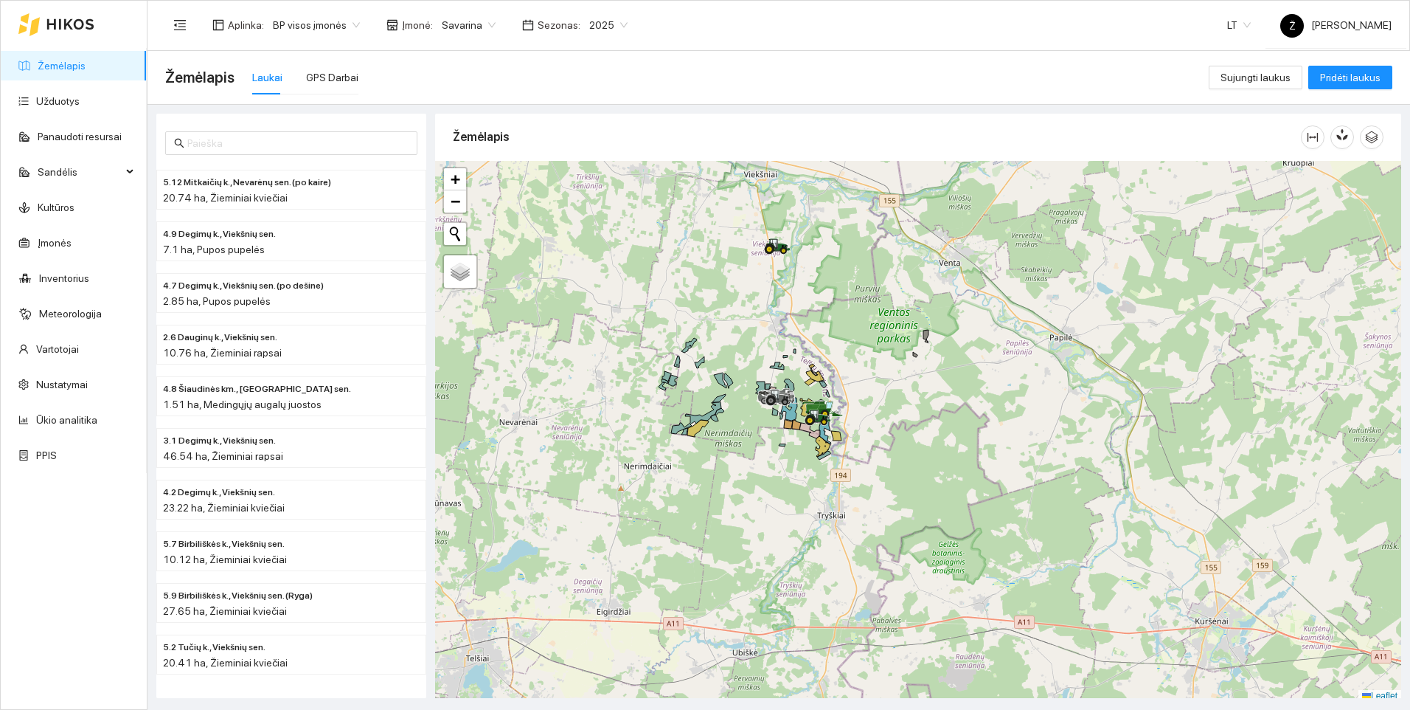
scroll to position [4, 0]
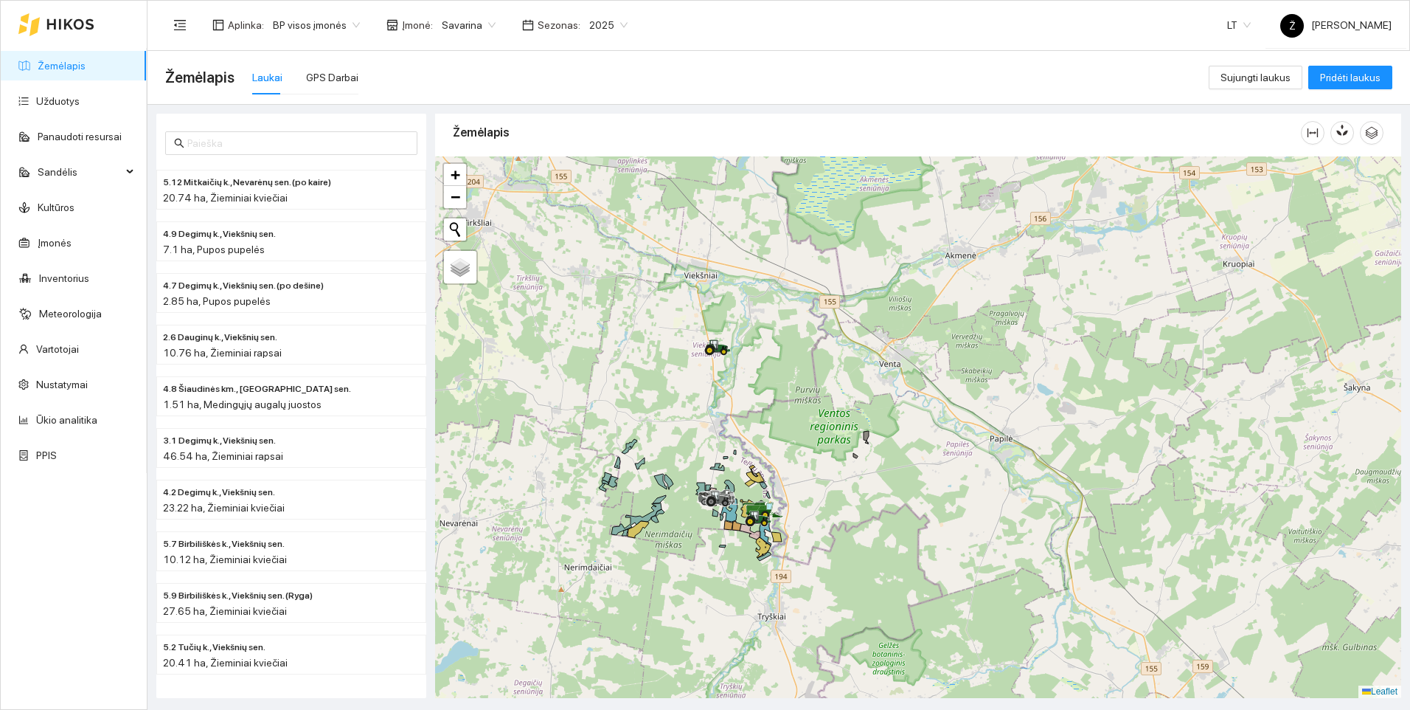
drag, startPoint x: 732, startPoint y: 271, endPoint x: 672, endPoint y: 377, distance: 121.2
click at [672, 377] on div at bounding box center [918, 426] width 966 height 541
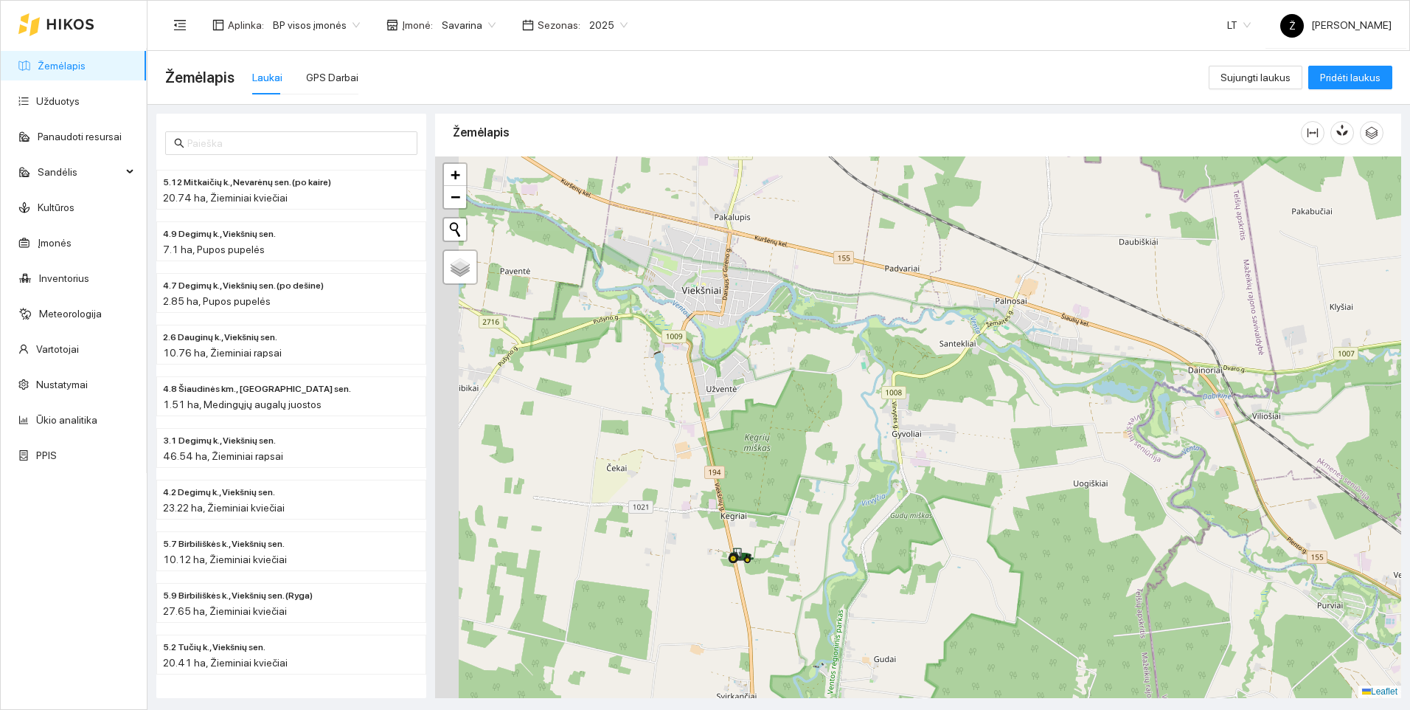
drag, startPoint x: 695, startPoint y: 280, endPoint x: 821, endPoint y: 419, distance: 188.0
click at [821, 419] on div at bounding box center [918, 426] width 966 height 541
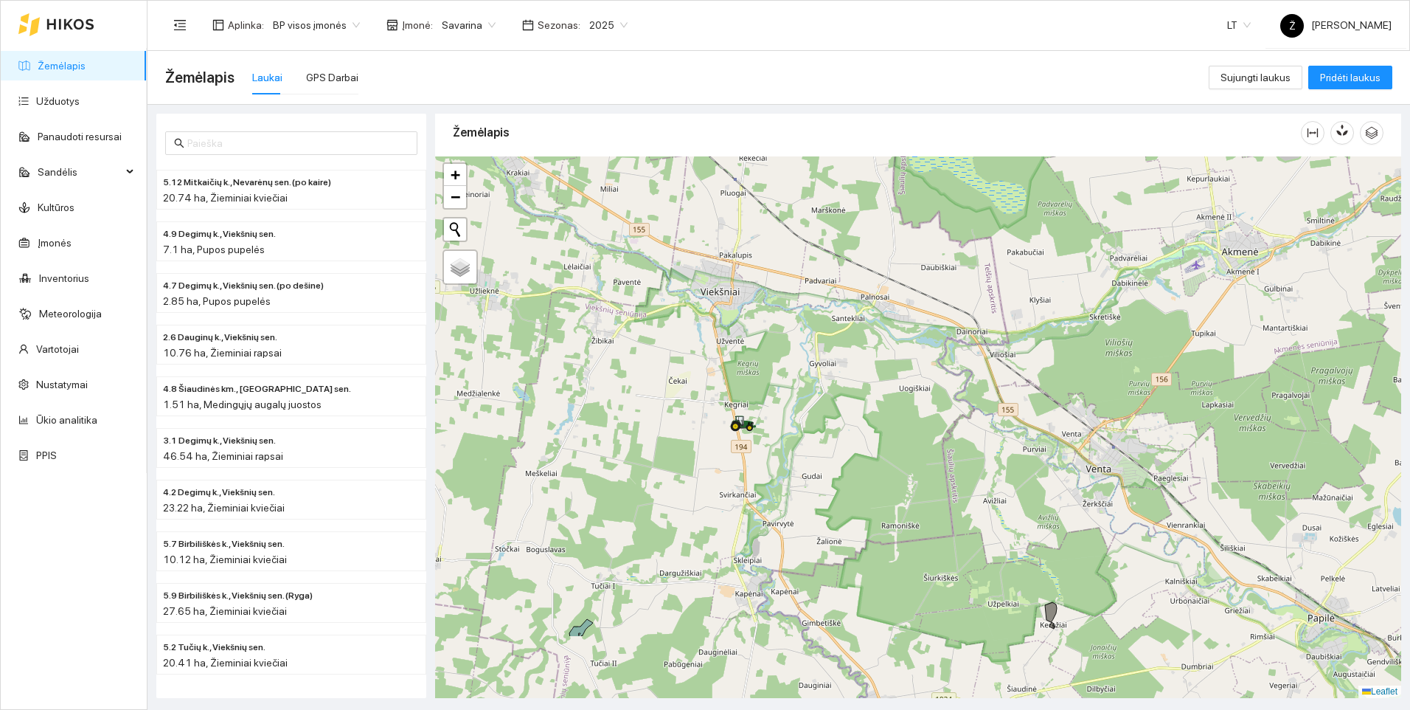
drag, startPoint x: 803, startPoint y: 571, endPoint x: 856, endPoint y: 240, distance: 335.3
click at [855, 241] on div at bounding box center [918, 426] width 966 height 541
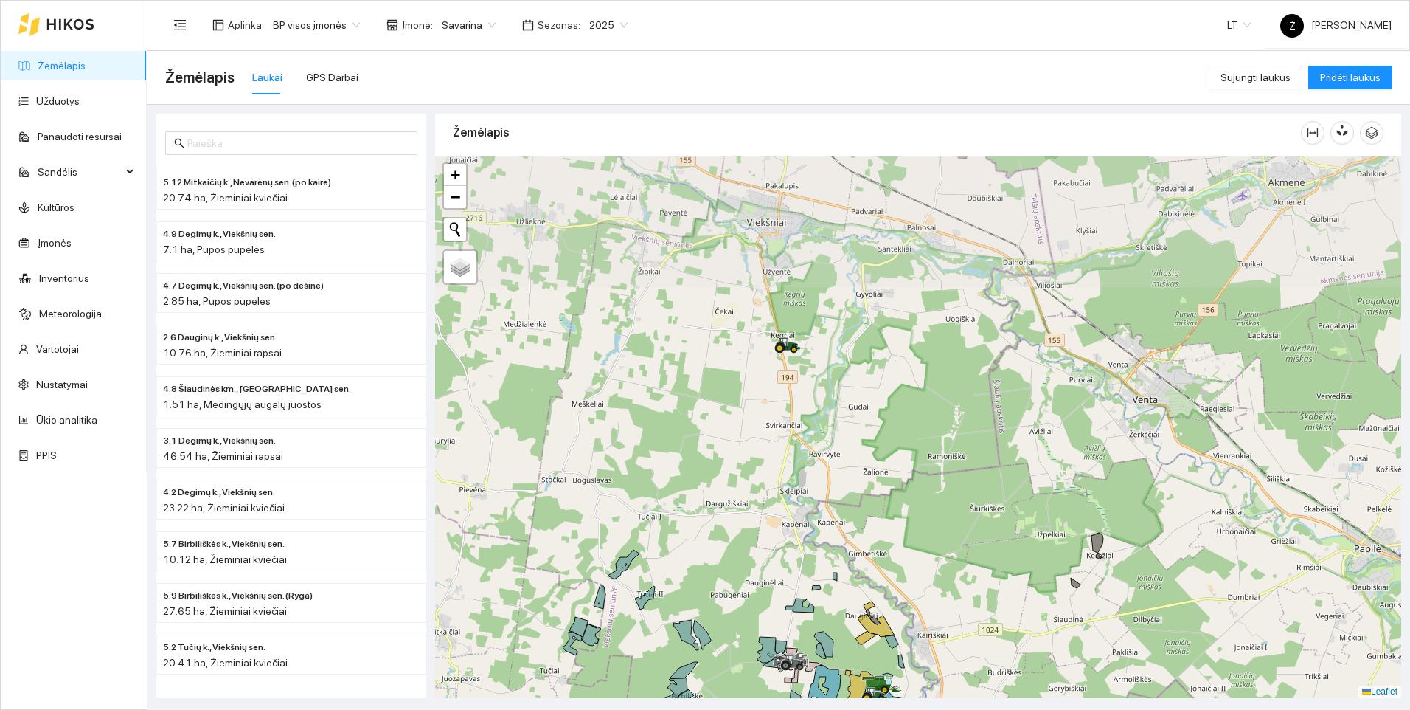
drag, startPoint x: 780, startPoint y: 288, endPoint x: 843, endPoint y: 469, distance: 191.3
click at [843, 469] on div at bounding box center [918, 426] width 966 height 541
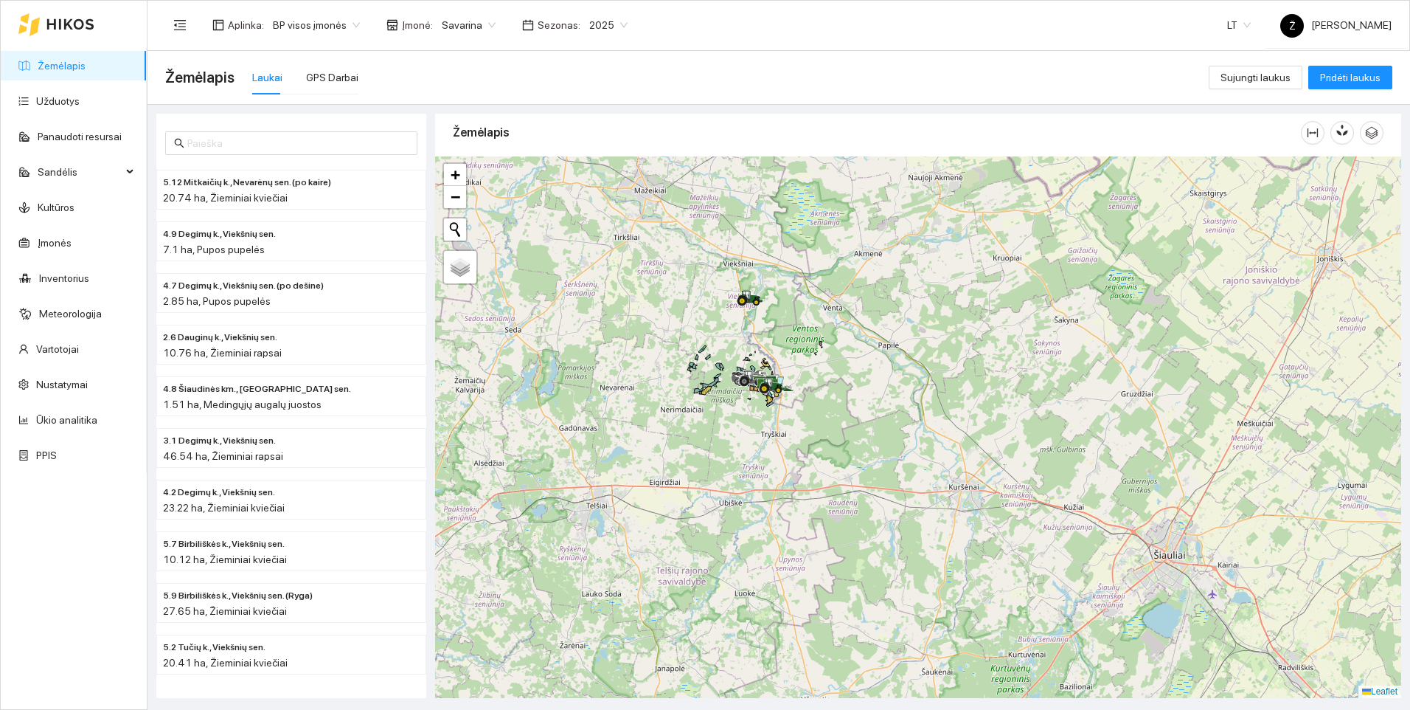
drag, startPoint x: 770, startPoint y: 529, endPoint x: 723, endPoint y: 351, distance: 183.9
click at [723, 351] on div at bounding box center [918, 426] width 966 height 541
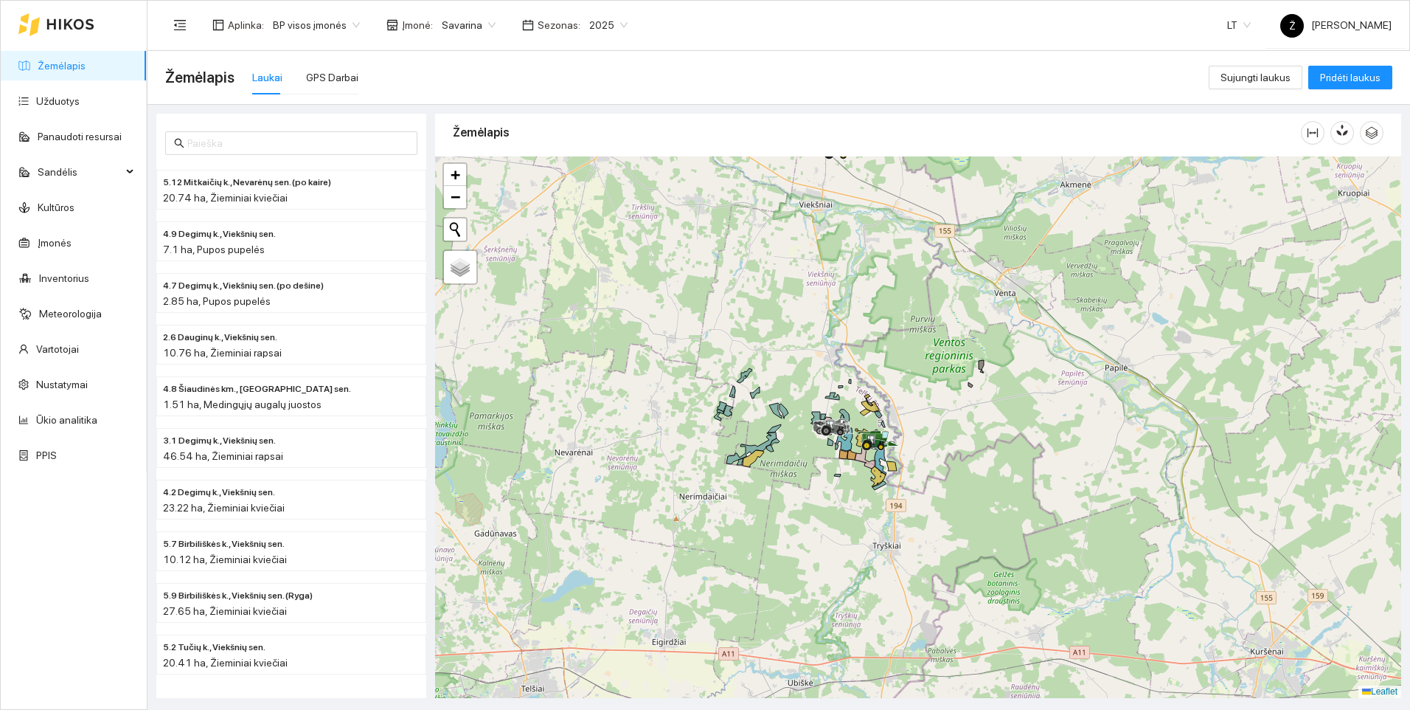
drag, startPoint x: 843, startPoint y: 230, endPoint x: 856, endPoint y: 145, distance: 86.5
click at [856, 145] on div "Žemėlapis" at bounding box center [918, 401] width 966 height 584
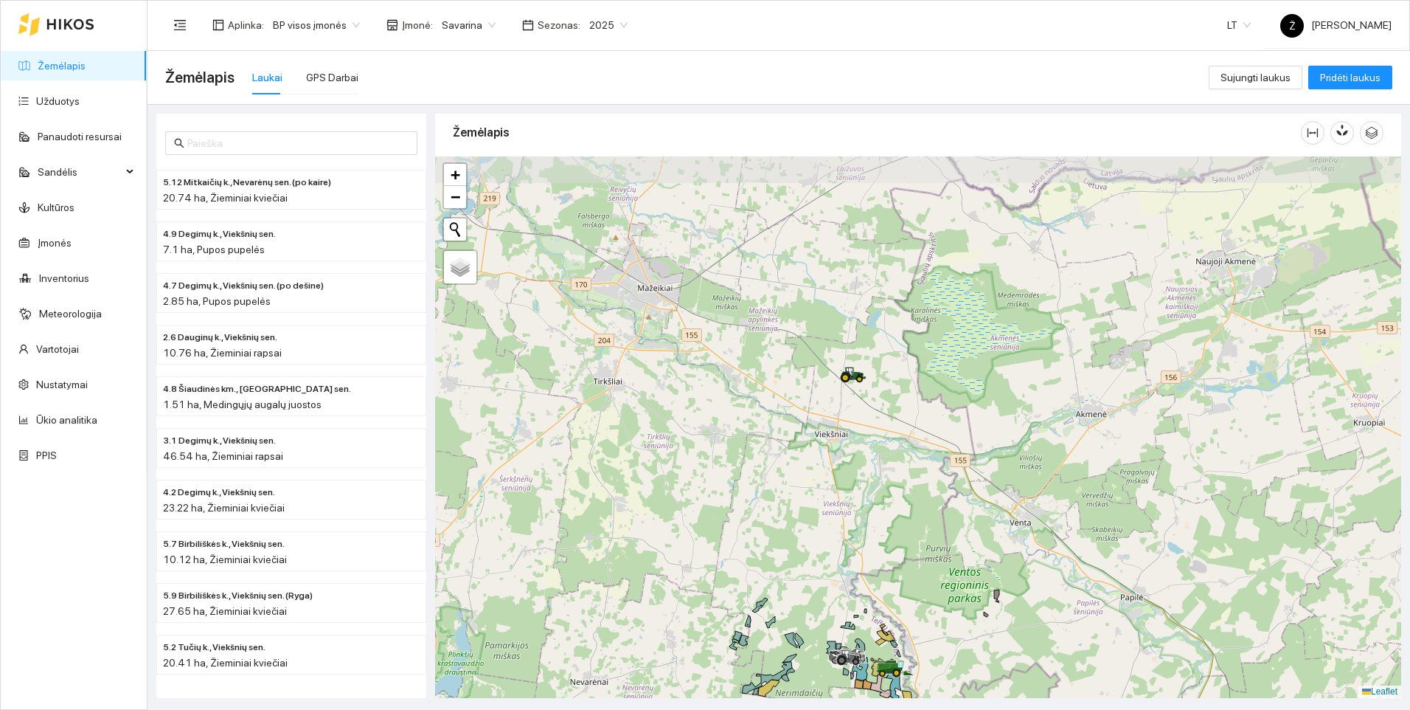
drag, startPoint x: 893, startPoint y: 269, endPoint x: 908, endPoint y: 557, distance: 288.1
click at [908, 557] on div at bounding box center [918, 426] width 966 height 541
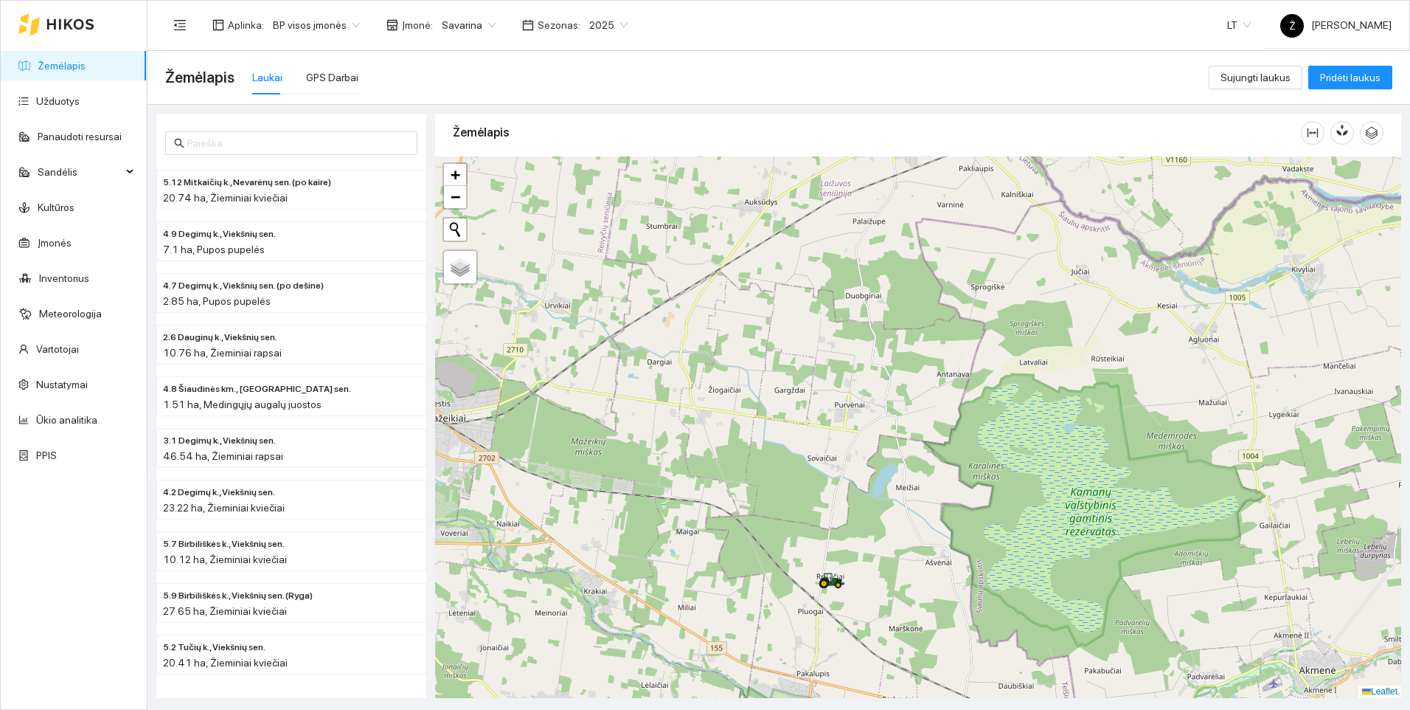
drag, startPoint x: 904, startPoint y: 269, endPoint x: 882, endPoint y: 514, distance: 246.6
click at [882, 514] on div at bounding box center [918, 426] width 966 height 541
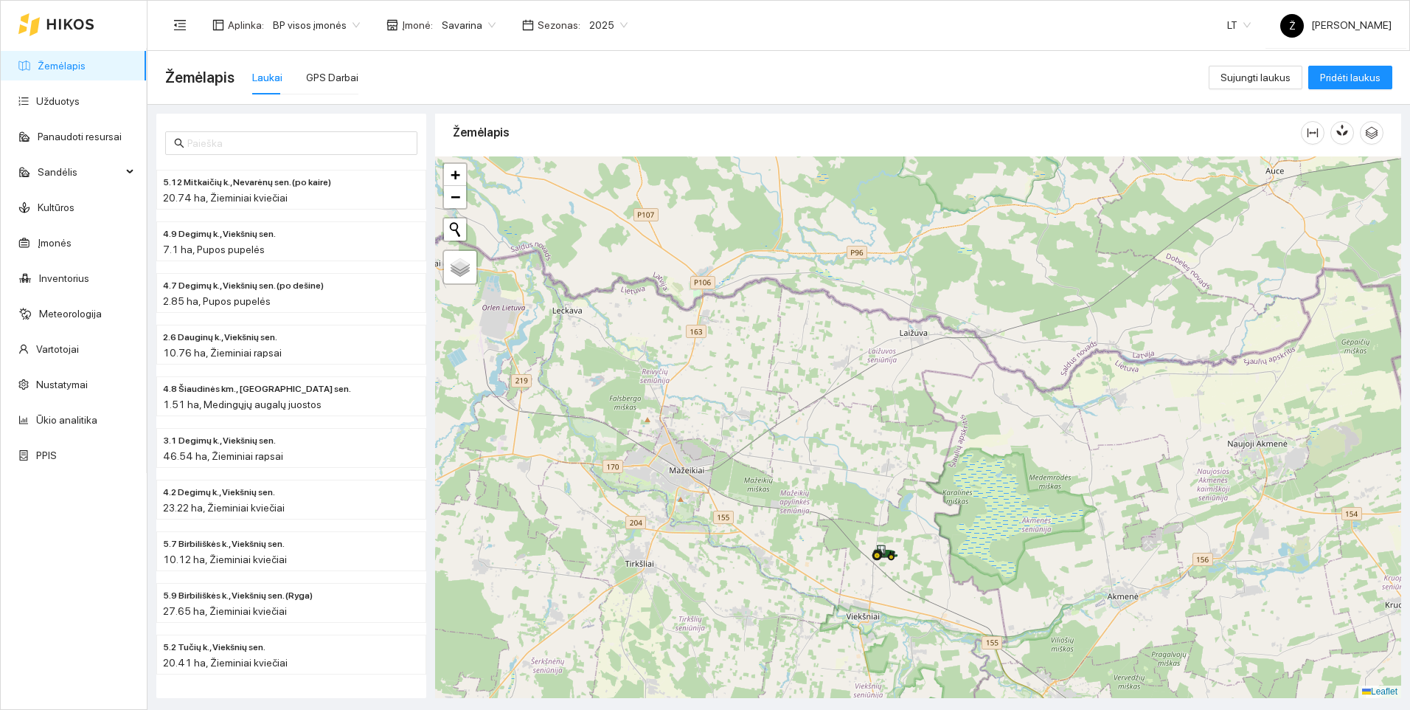
drag, startPoint x: 889, startPoint y: 604, endPoint x: 837, endPoint y: 691, distance: 101.6
click at [837, 691] on div at bounding box center [918, 426] width 966 height 541
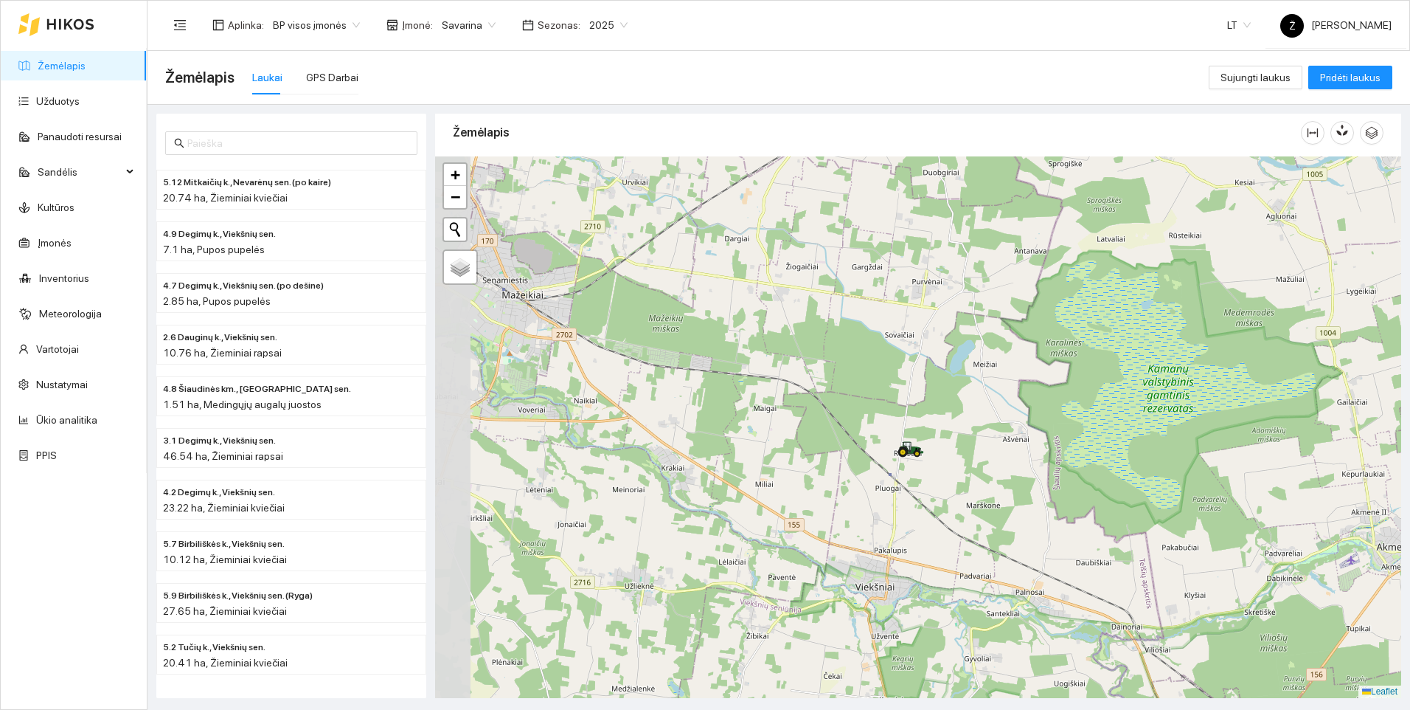
drag, startPoint x: 922, startPoint y: 370, endPoint x: 960, endPoint y: 475, distance: 111.6
click at [960, 475] on div at bounding box center [918, 426] width 966 height 541
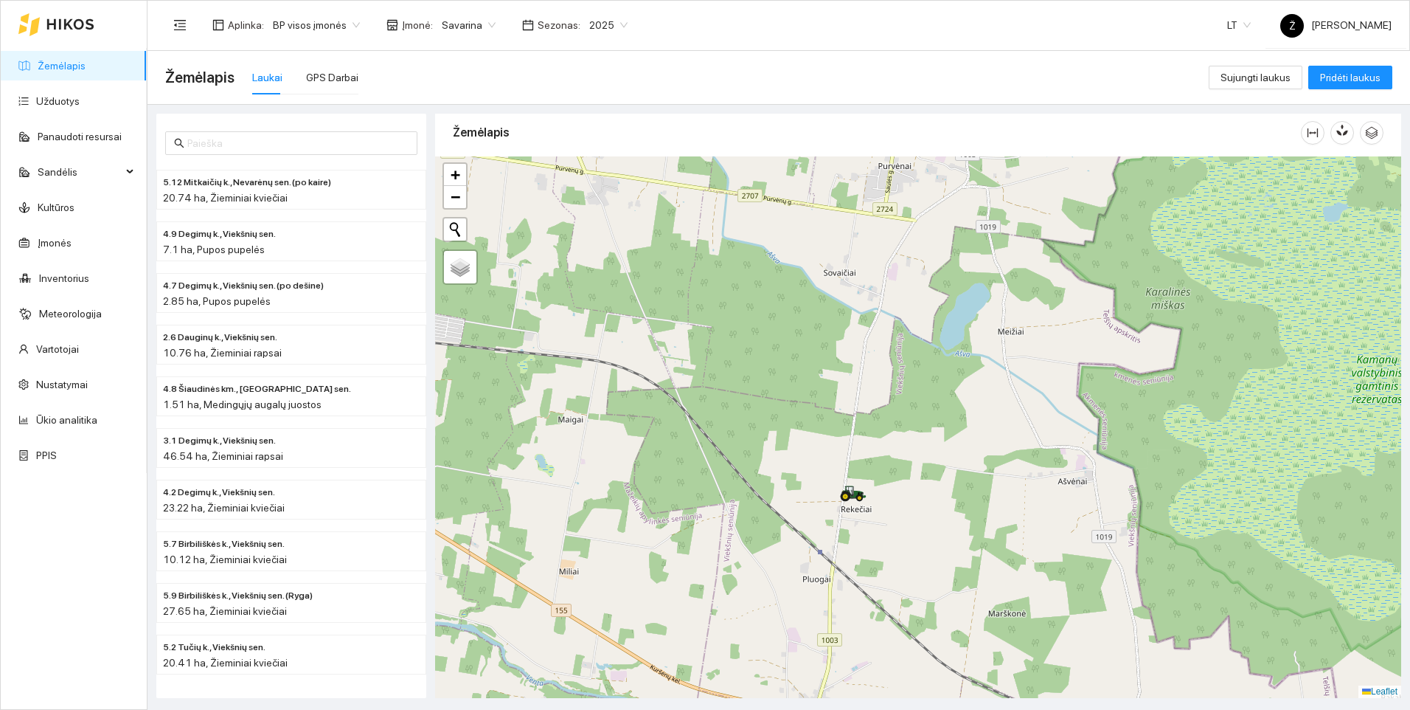
drag, startPoint x: 921, startPoint y: 437, endPoint x: 921, endPoint y: 465, distance: 27.3
click at [921, 465] on div at bounding box center [918, 426] width 966 height 541
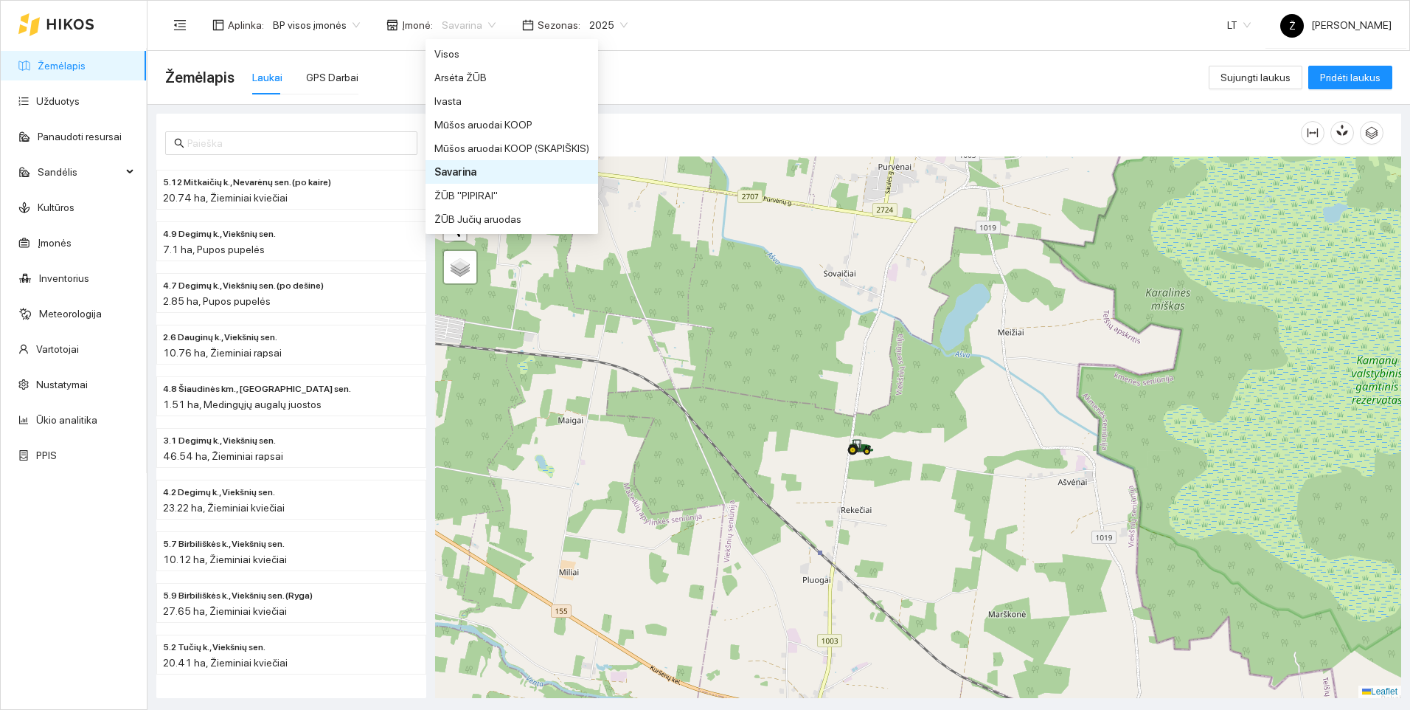
click at [487, 21] on div "Savarina" at bounding box center [469, 25] width 72 height 24
click at [446, 98] on div "Ivasta" at bounding box center [511, 101] width 155 height 16
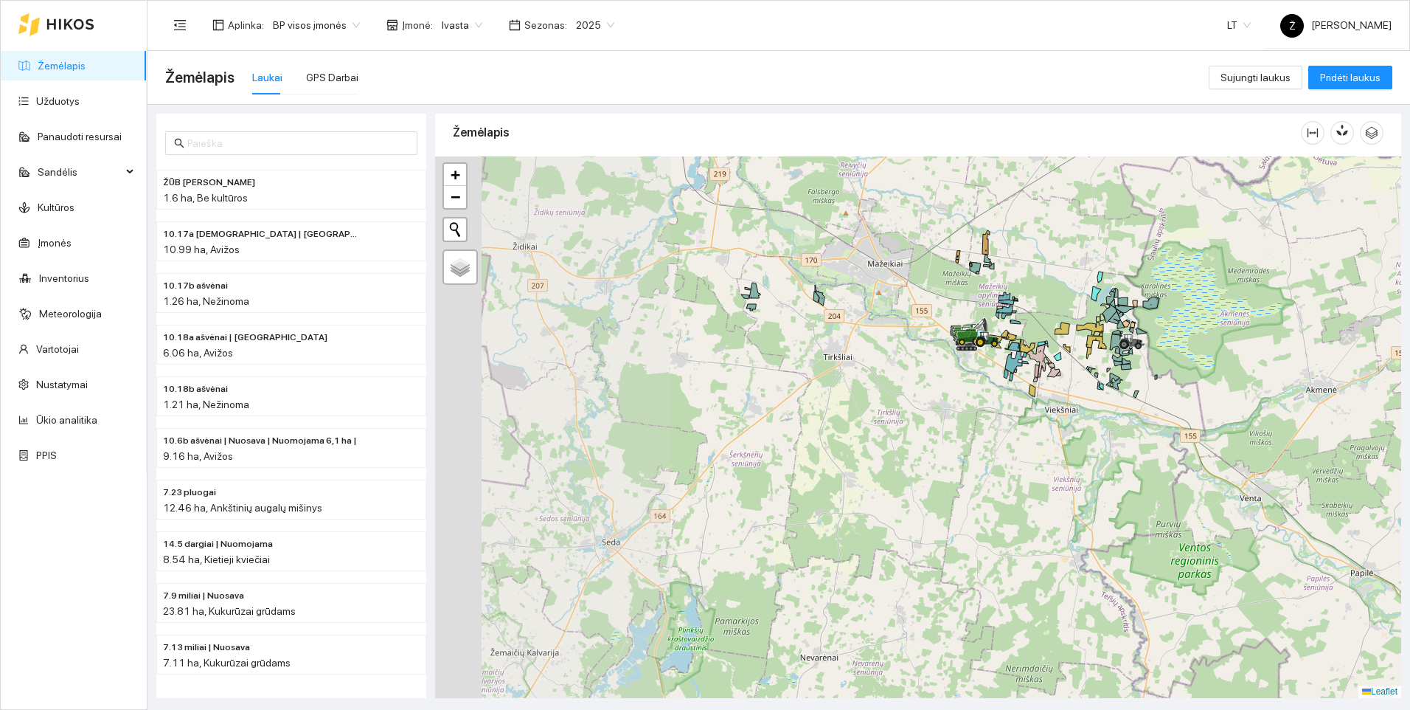
drag, startPoint x: 697, startPoint y: 544, endPoint x: 1026, endPoint y: 395, distance: 360.9
click at [1026, 395] on div at bounding box center [918, 426] width 966 height 541
click at [1104, 401] on div at bounding box center [918, 426] width 966 height 541
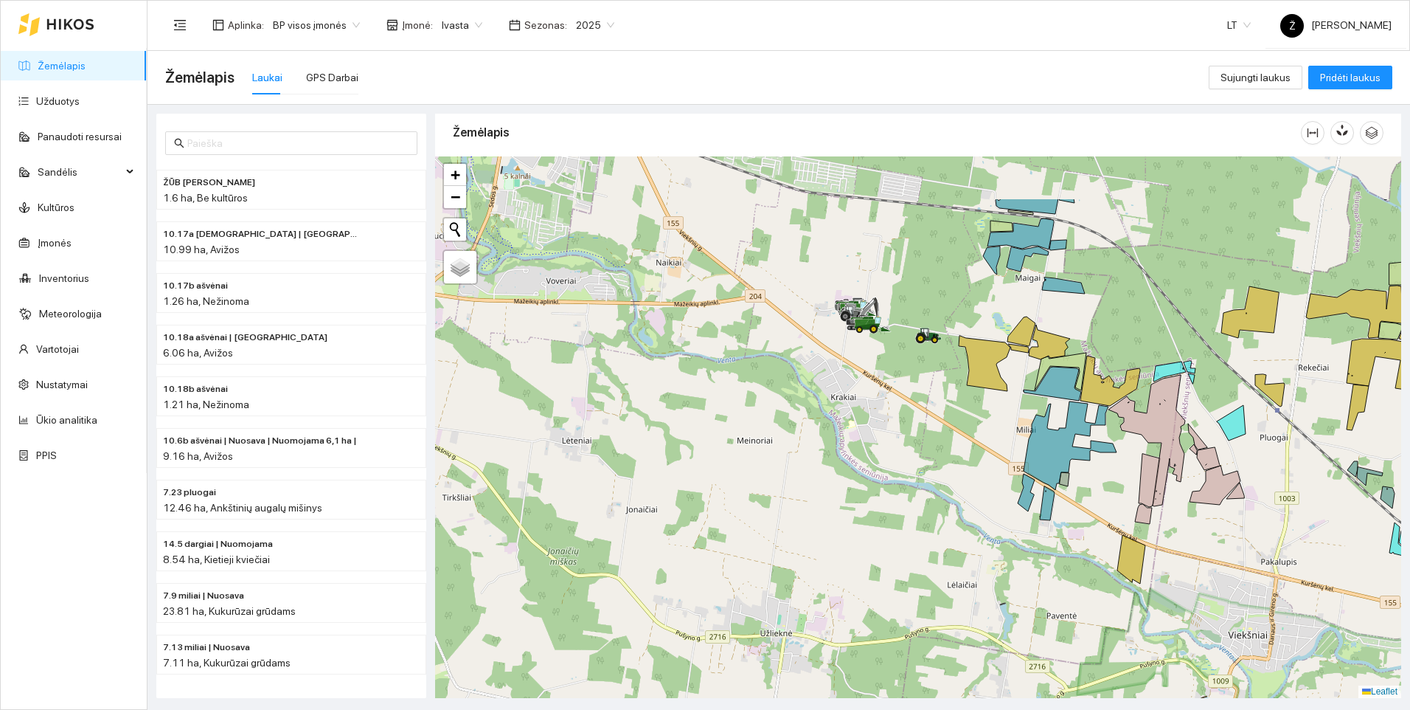
drag, startPoint x: 928, startPoint y: 280, endPoint x: 928, endPoint y: 377, distance: 96.6
click at [928, 377] on div at bounding box center [918, 426] width 966 height 541
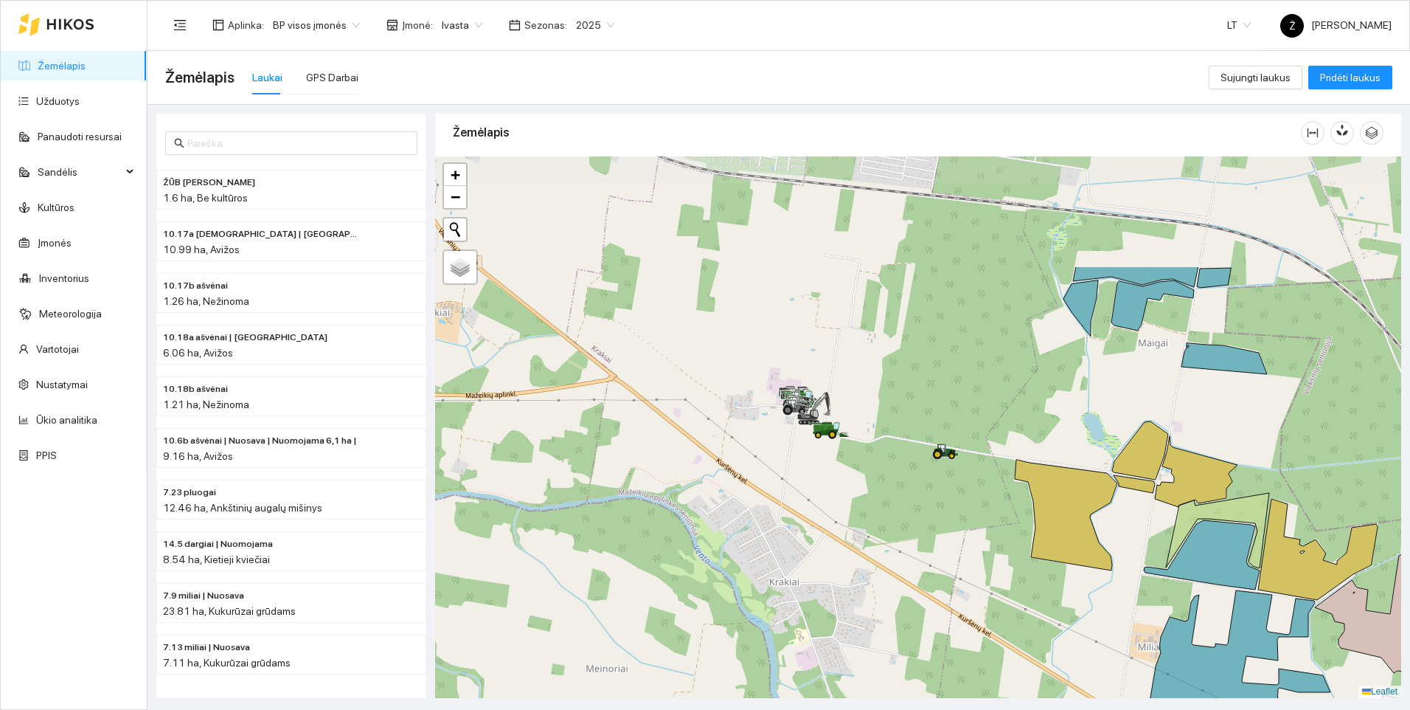
drag, startPoint x: 900, startPoint y: 316, endPoint x: 925, endPoint y: 474, distance: 160.6
click at [925, 474] on div at bounding box center [918, 426] width 966 height 541
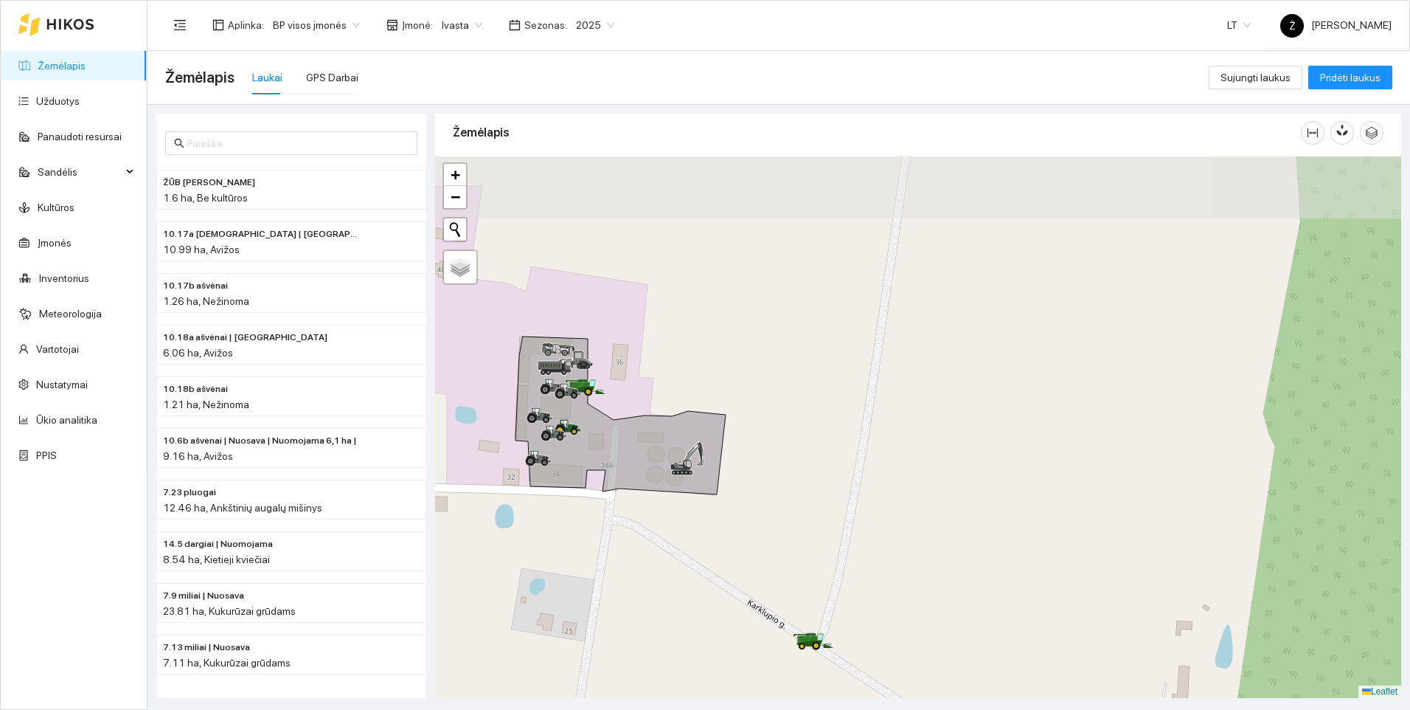
drag, startPoint x: 704, startPoint y: 328, endPoint x: 704, endPoint y: 553, distance: 224.3
click at [704, 553] on div at bounding box center [918, 426] width 966 height 541
click at [668, 484] on div at bounding box center [918, 426] width 966 height 541
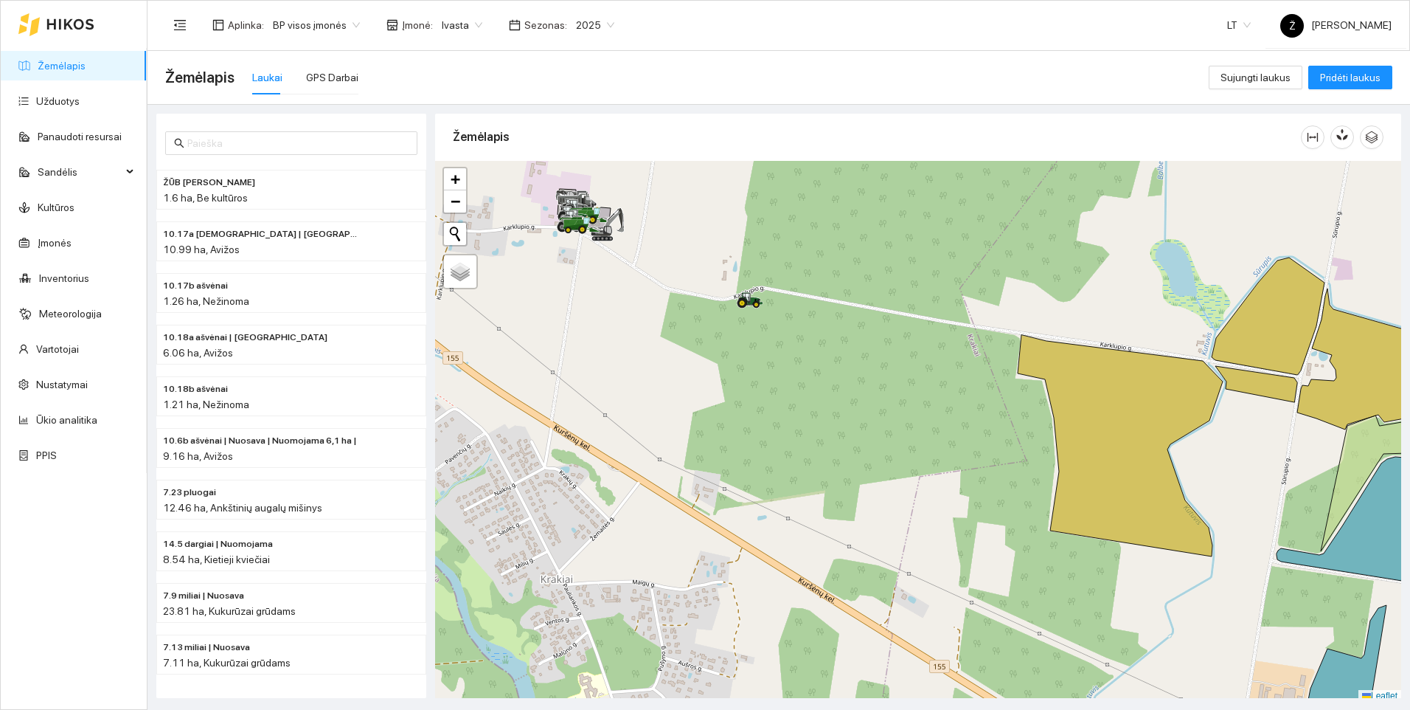
scroll to position [4, 0]
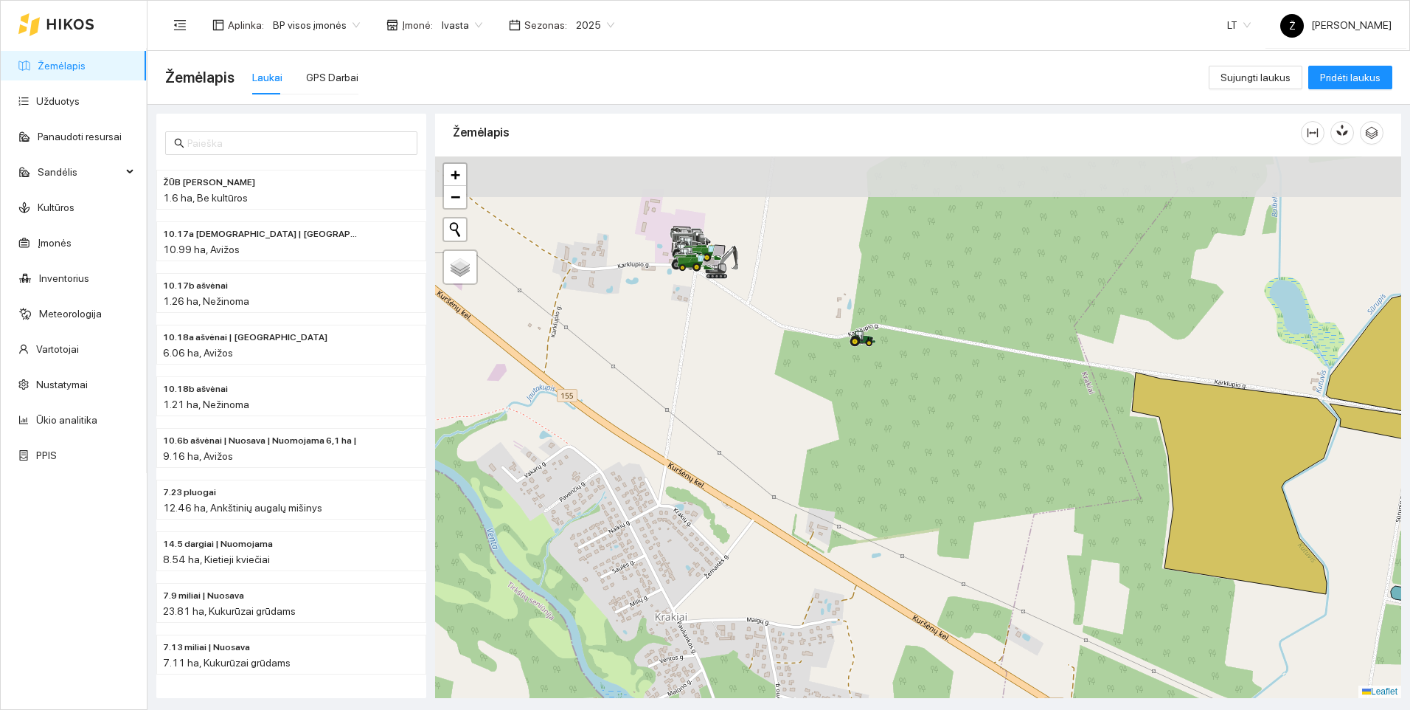
drag, startPoint x: 635, startPoint y: 297, endPoint x: 756, endPoint y: 343, distance: 129.3
click at [756, 343] on div at bounding box center [918, 426] width 966 height 541
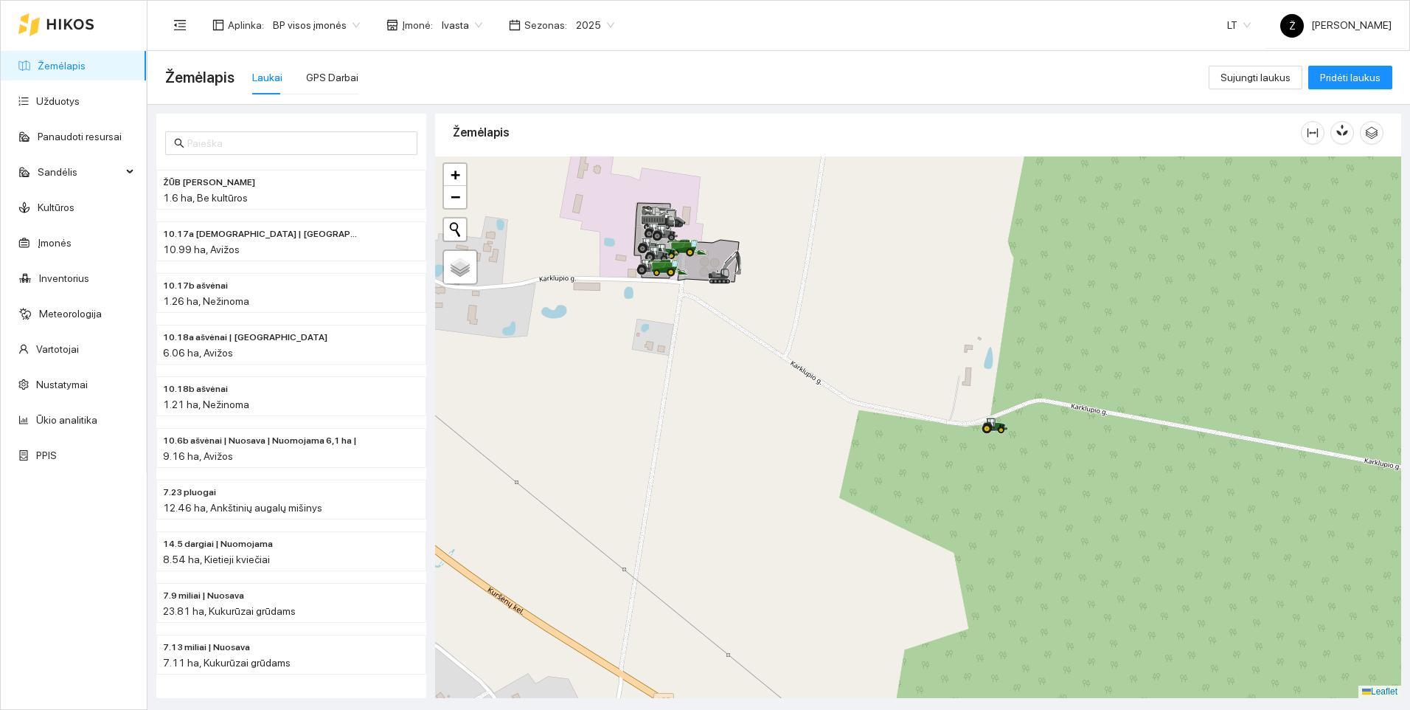
drag, startPoint x: 667, startPoint y: 244, endPoint x: 700, endPoint y: 331, distance: 93.2
click at [700, 331] on div at bounding box center [918, 426] width 966 height 541
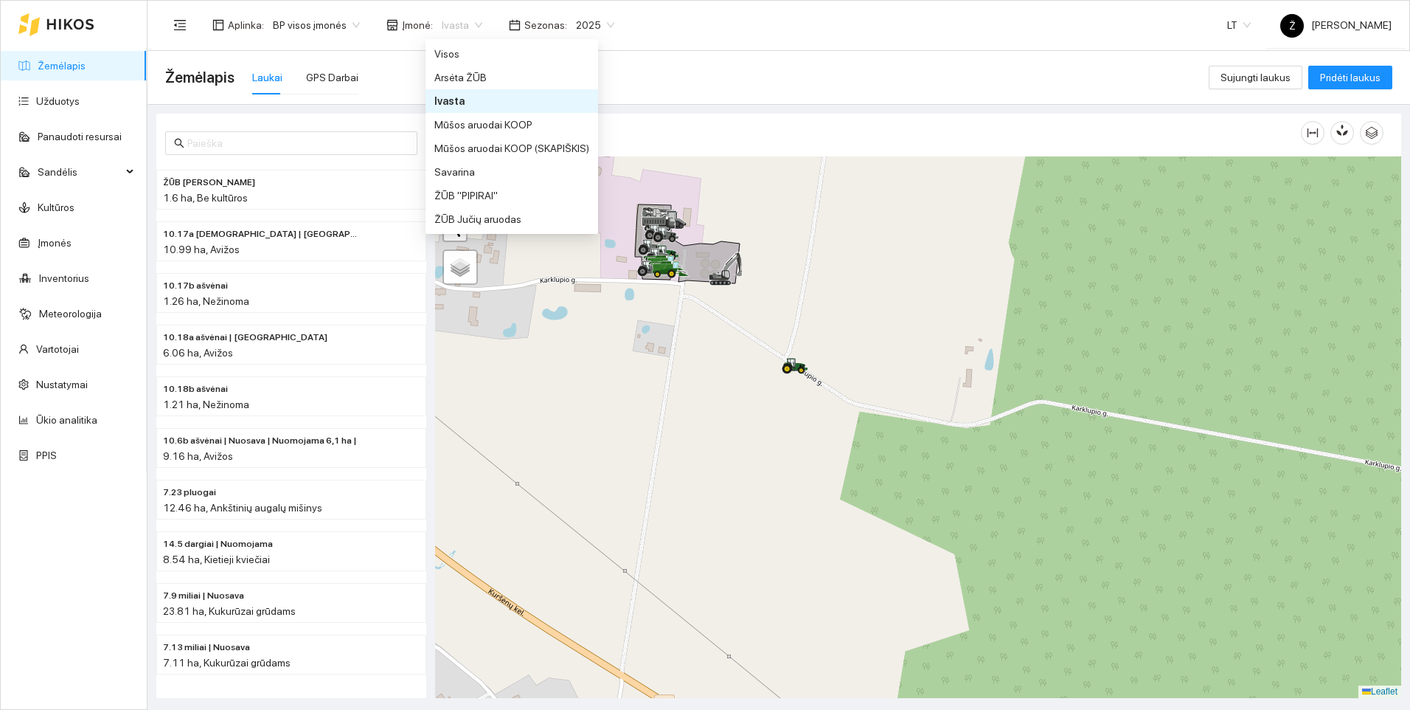
click at [468, 21] on span "Ivasta" at bounding box center [462, 25] width 41 height 22
click at [445, 173] on div "Savarina" at bounding box center [511, 172] width 155 height 16
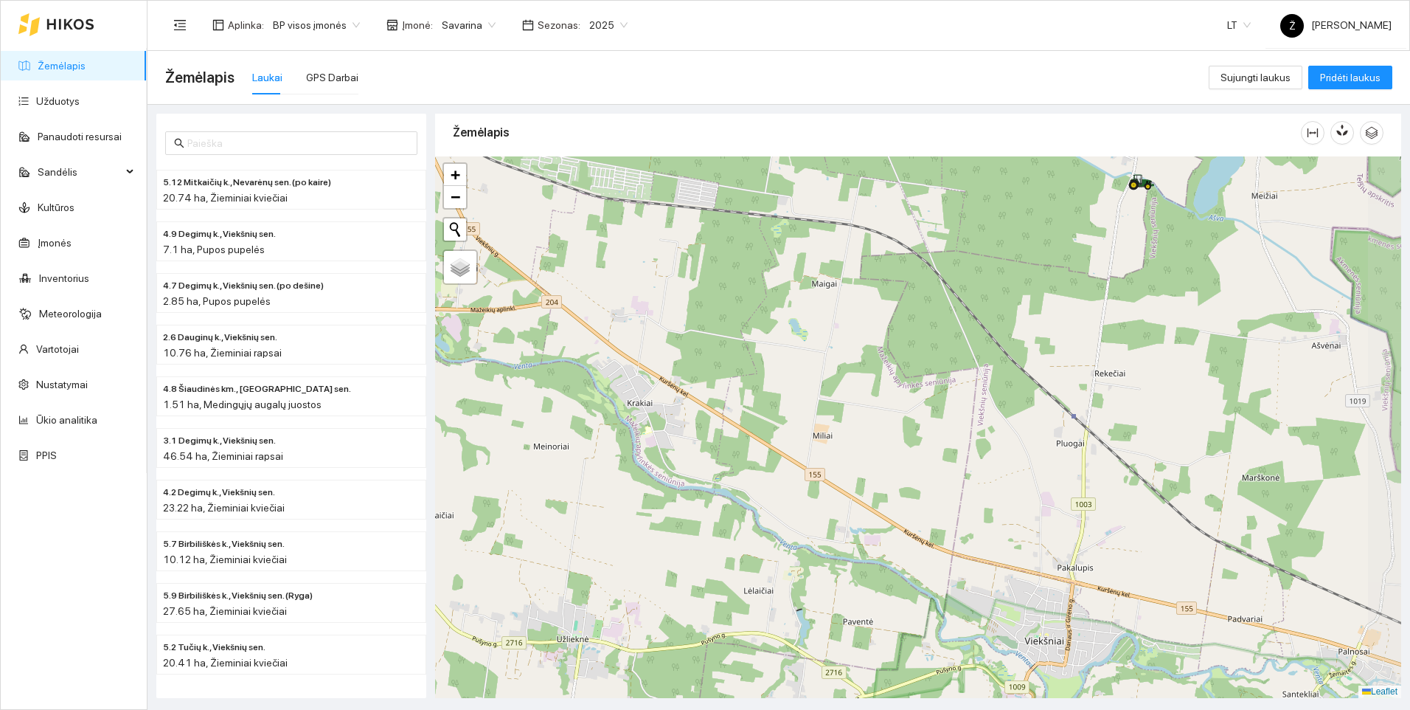
drag, startPoint x: 1042, startPoint y: 478, endPoint x: 939, endPoint y: 378, distance: 144.0
click at [939, 378] on div at bounding box center [918, 426] width 966 height 541
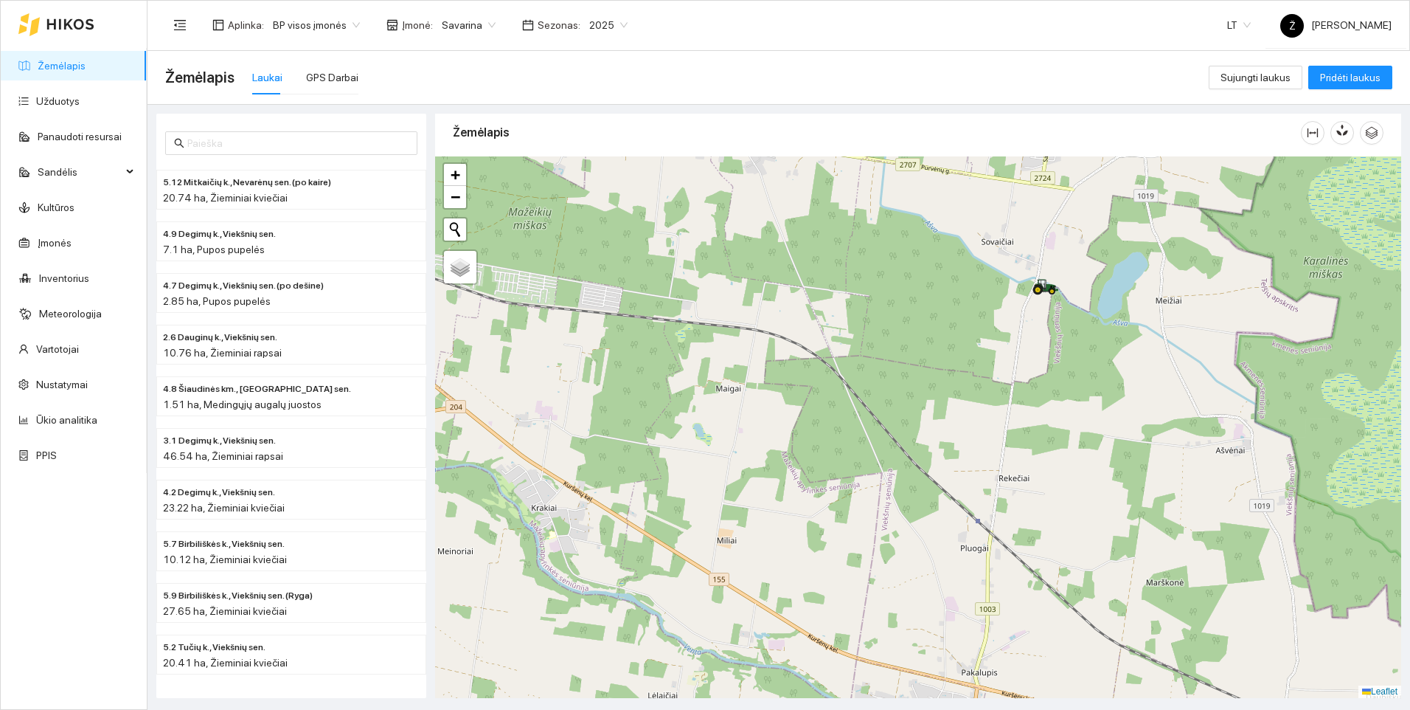
drag, startPoint x: 1098, startPoint y: 291, endPoint x: 972, endPoint y: 427, distance: 185.8
click at [972, 427] on div at bounding box center [918, 426] width 966 height 541
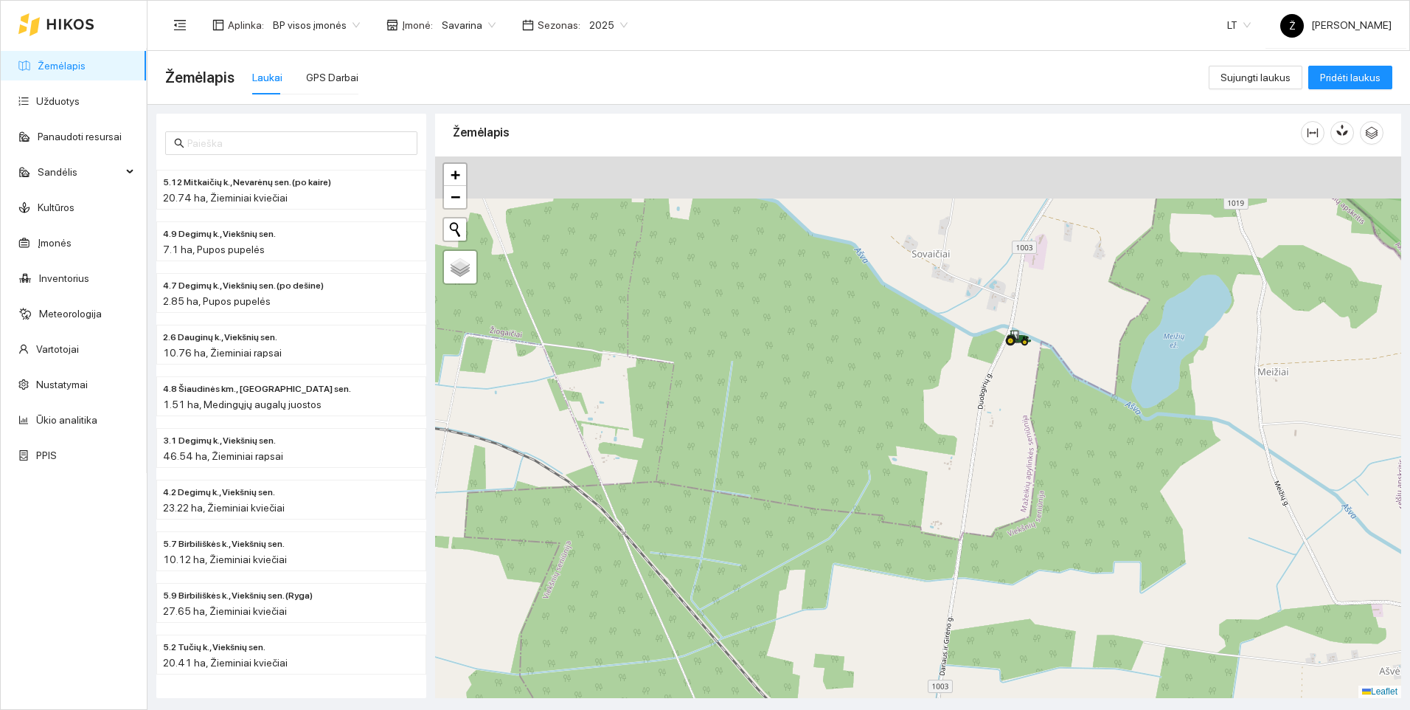
drag, startPoint x: 1037, startPoint y: 283, endPoint x: 996, endPoint y: 477, distance: 198.4
click at [996, 477] on div at bounding box center [918, 426] width 966 height 541
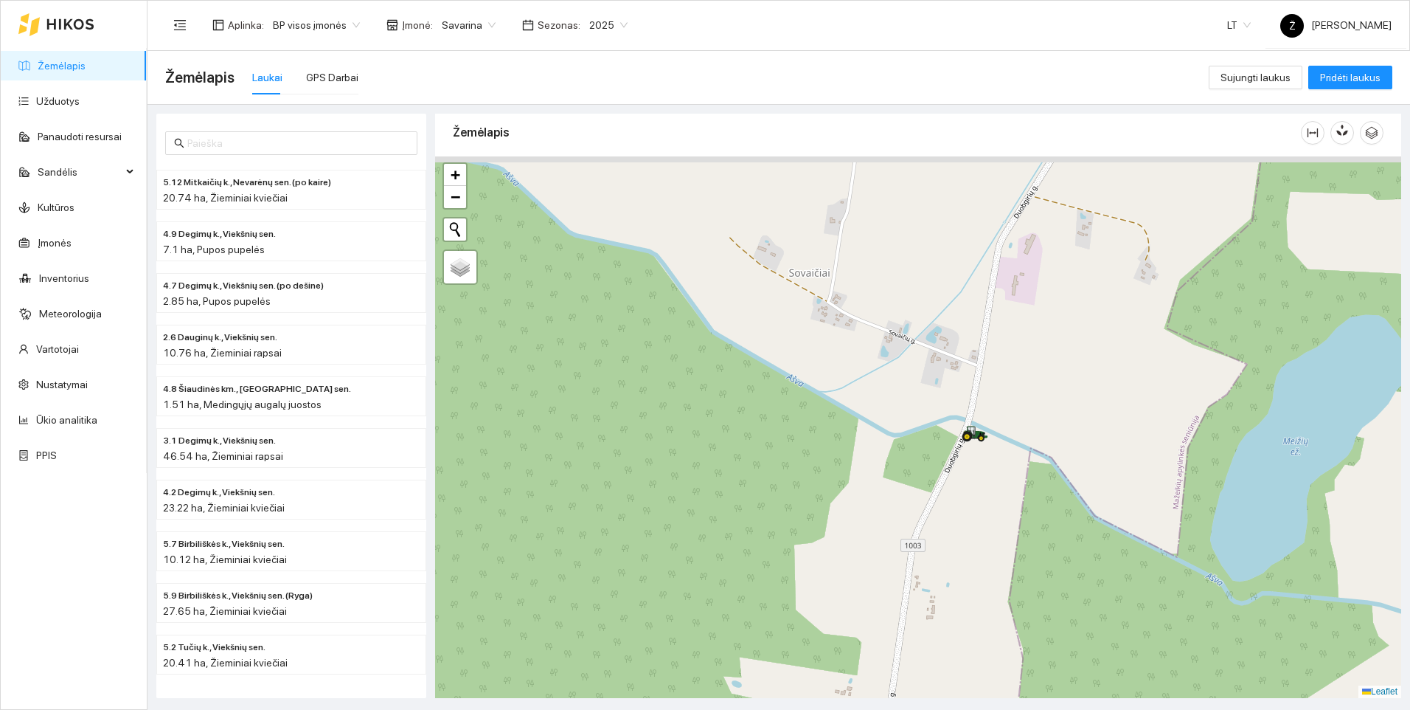
drag, startPoint x: 1025, startPoint y: 358, endPoint x: 985, endPoint y: 494, distance: 142.2
click at [985, 494] on div at bounding box center [918, 426] width 966 height 541
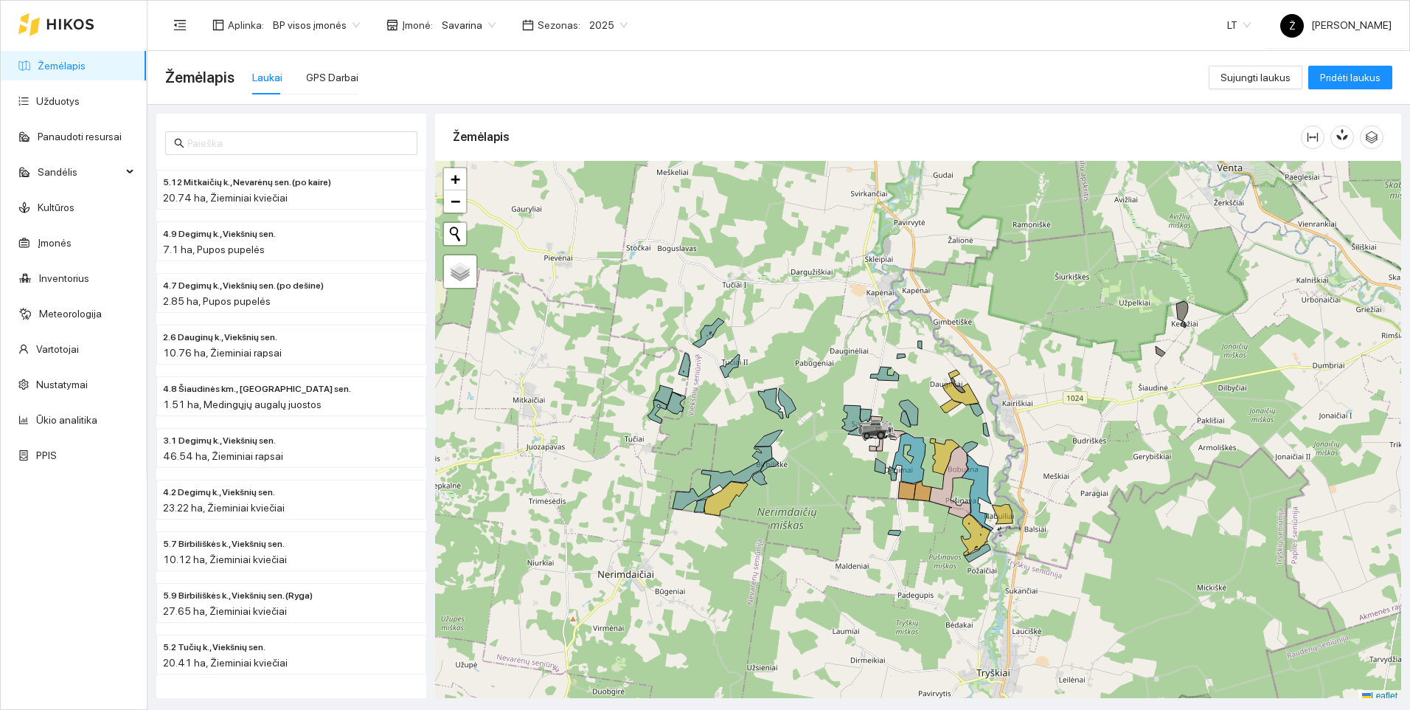
scroll to position [4, 0]
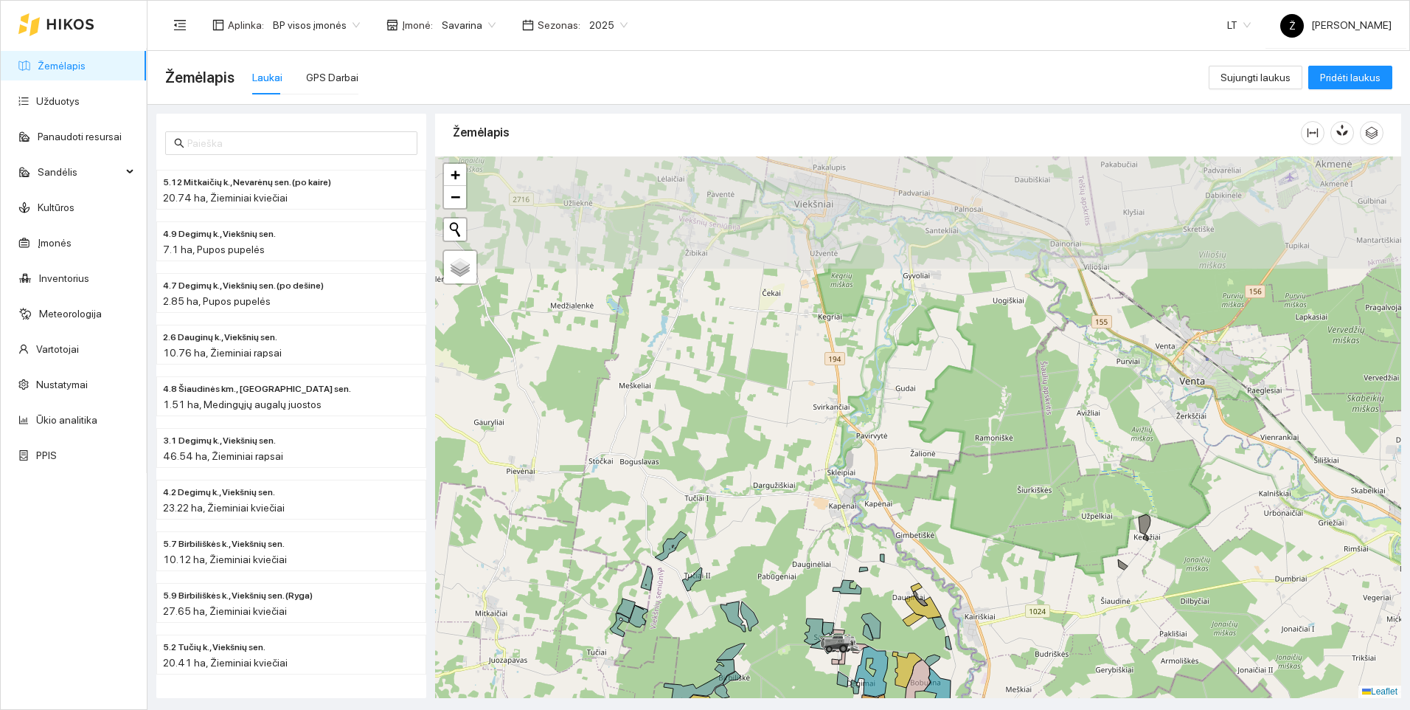
drag, startPoint x: 920, startPoint y: 260, endPoint x: 872, endPoint y: 507, distance: 251.0
click at [872, 507] on div at bounding box center [918, 426] width 966 height 541
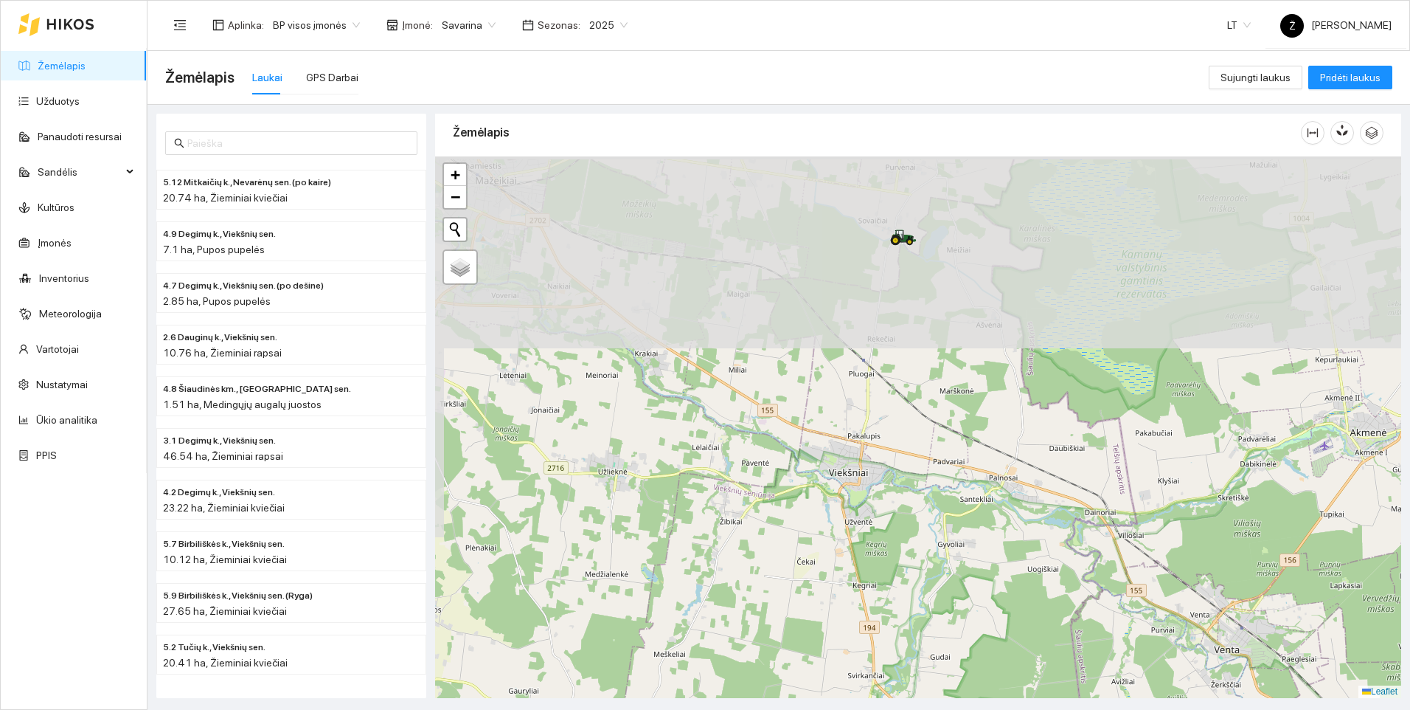
drag, startPoint x: 825, startPoint y: 277, endPoint x: 871, endPoint y: 532, distance: 259.3
click at [871, 532] on div at bounding box center [918, 426] width 966 height 541
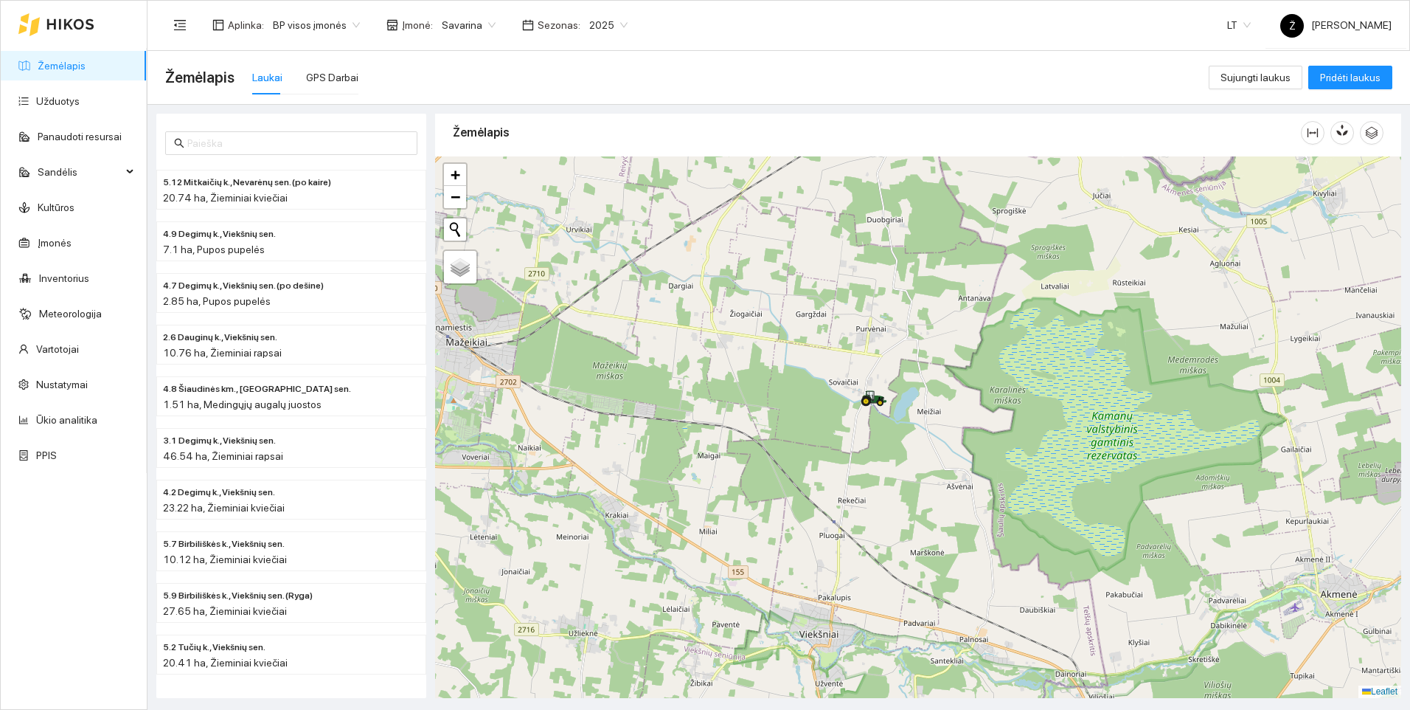
drag, startPoint x: 918, startPoint y: 317, endPoint x: 887, endPoint y: 465, distance: 151.5
click at [887, 465] on div at bounding box center [918, 426] width 966 height 541
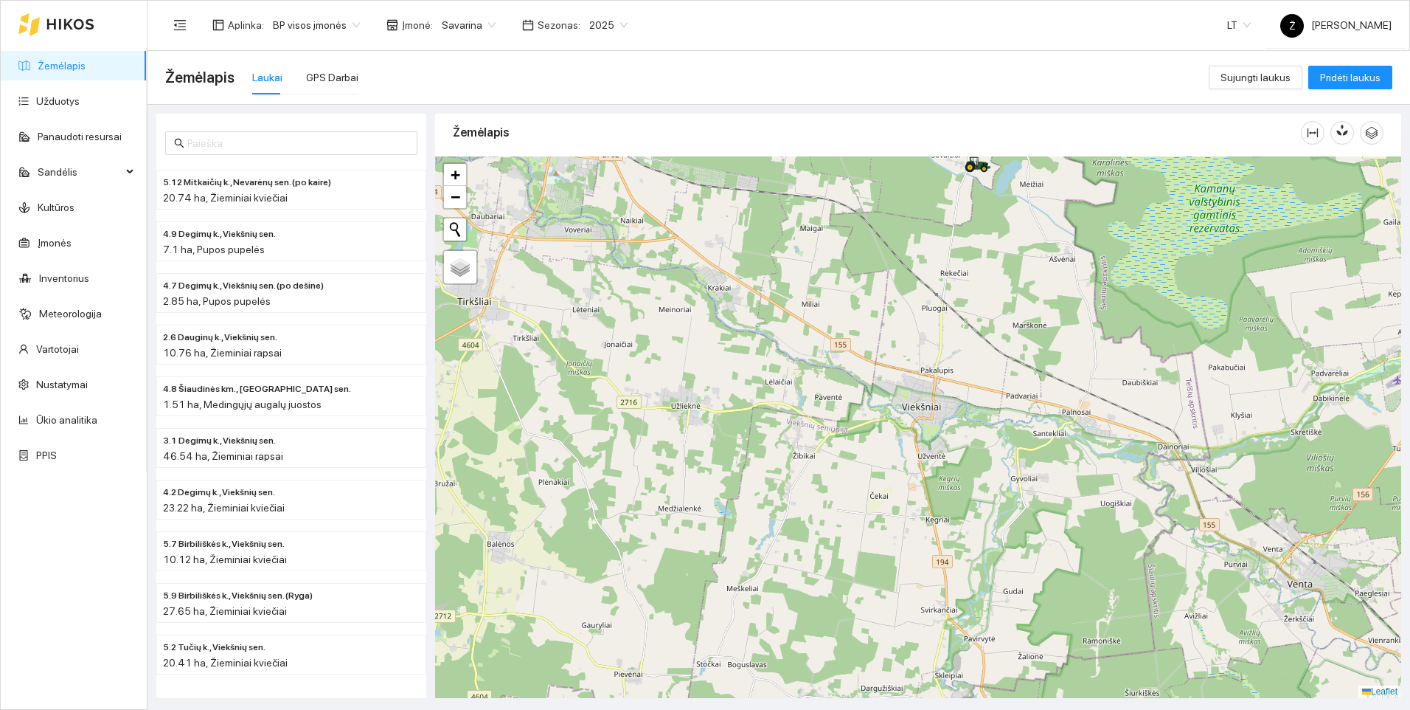
drag, startPoint x: 868, startPoint y: 572, endPoint x: 972, endPoint y: 341, distance: 253.2
click at [972, 341] on div at bounding box center [918, 426] width 966 height 541
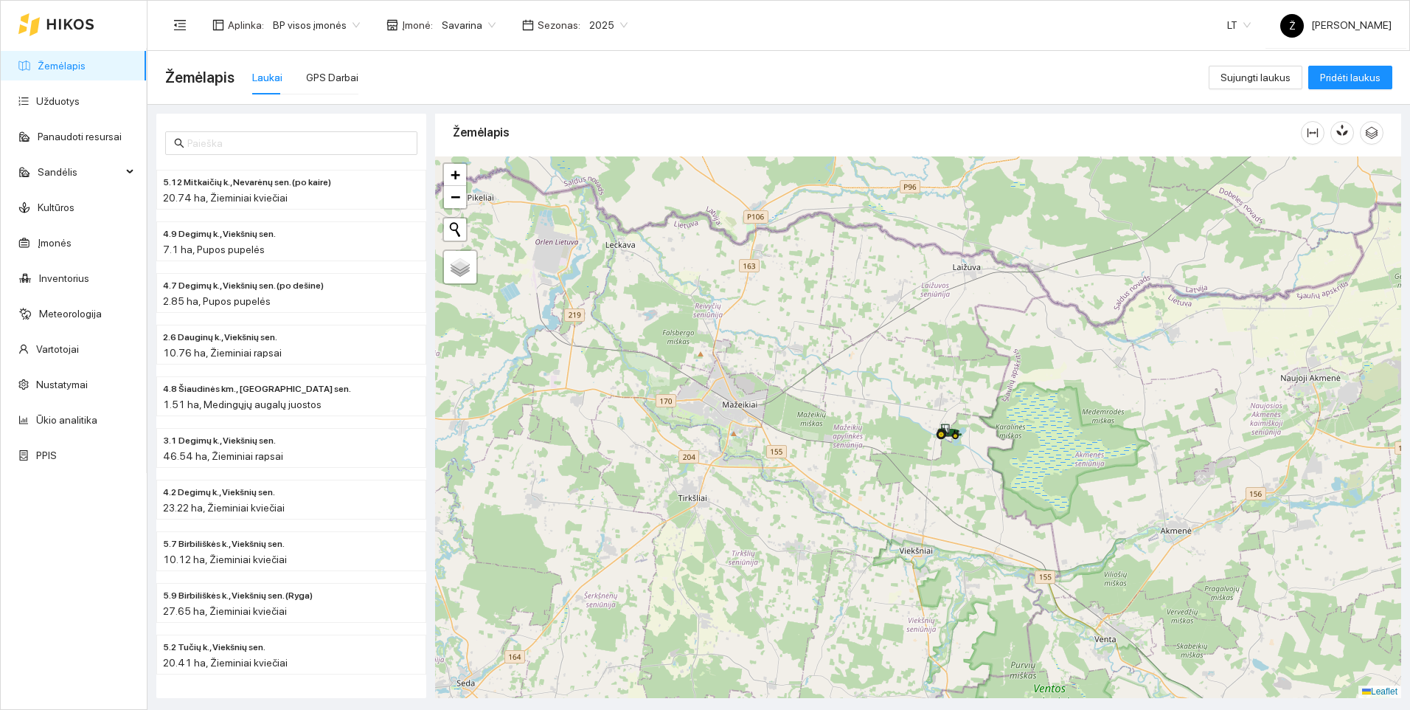
drag, startPoint x: 984, startPoint y: 306, endPoint x: 966, endPoint y: 422, distance: 117.3
click at [966, 422] on div at bounding box center [918, 426] width 966 height 541
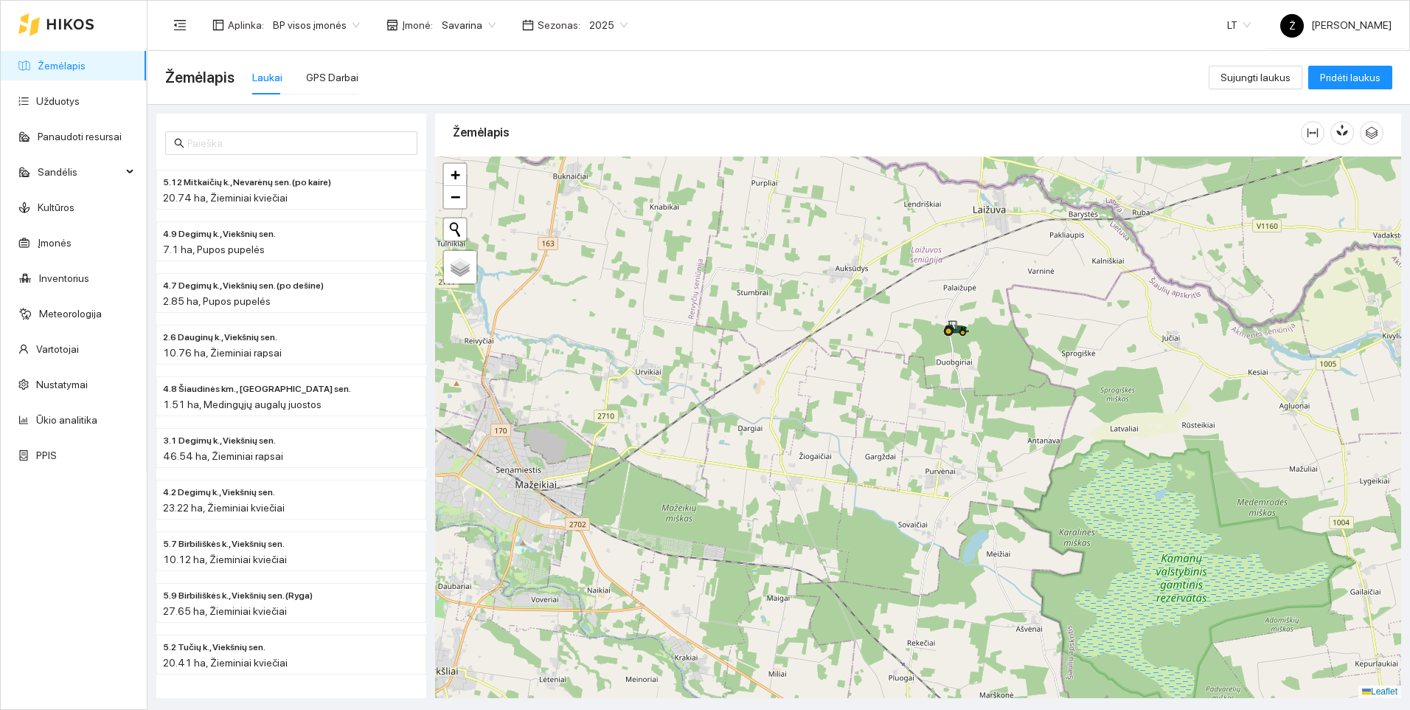
drag, startPoint x: 1095, startPoint y: 243, endPoint x: 1045, endPoint y: 309, distance: 83.1
click at [1045, 309] on div at bounding box center [918, 426] width 966 height 541
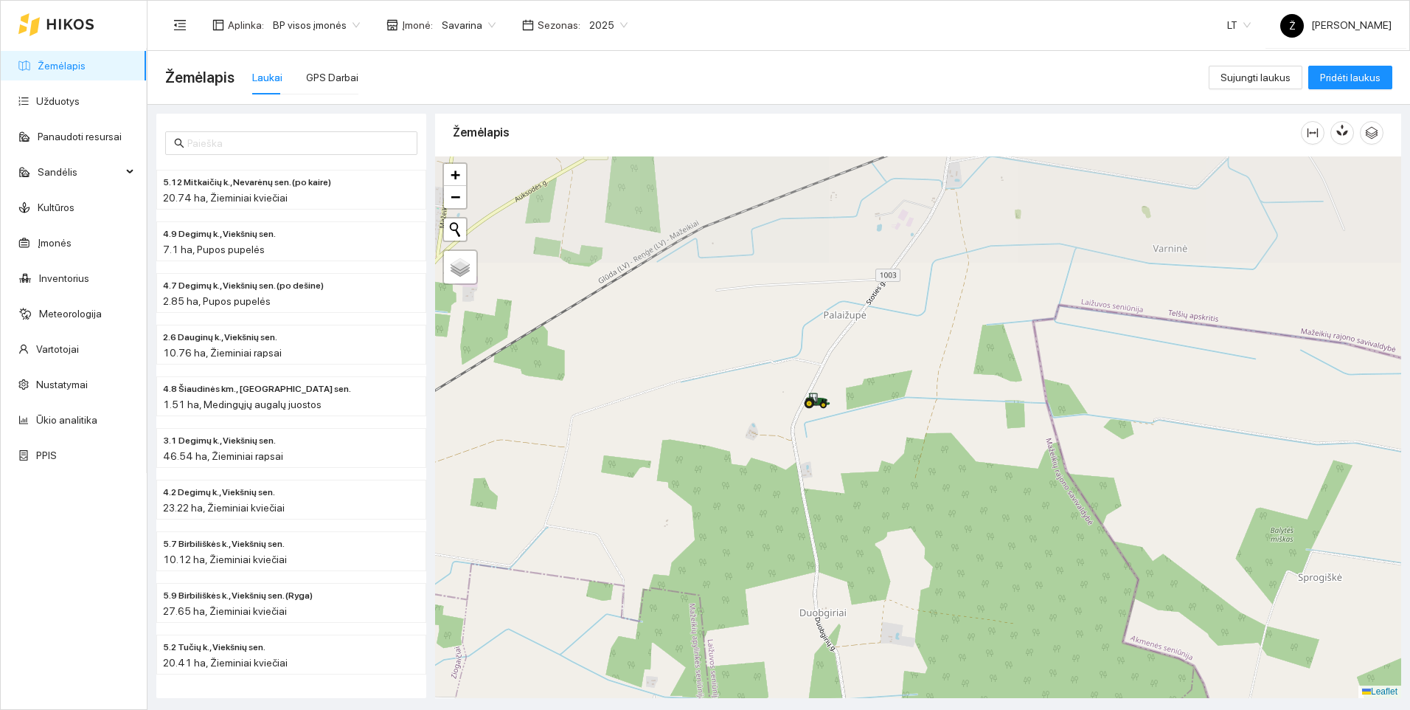
drag, startPoint x: 966, startPoint y: 233, endPoint x: 968, endPoint y: 412, distance: 179.3
click at [968, 412] on div at bounding box center [918, 426] width 966 height 541
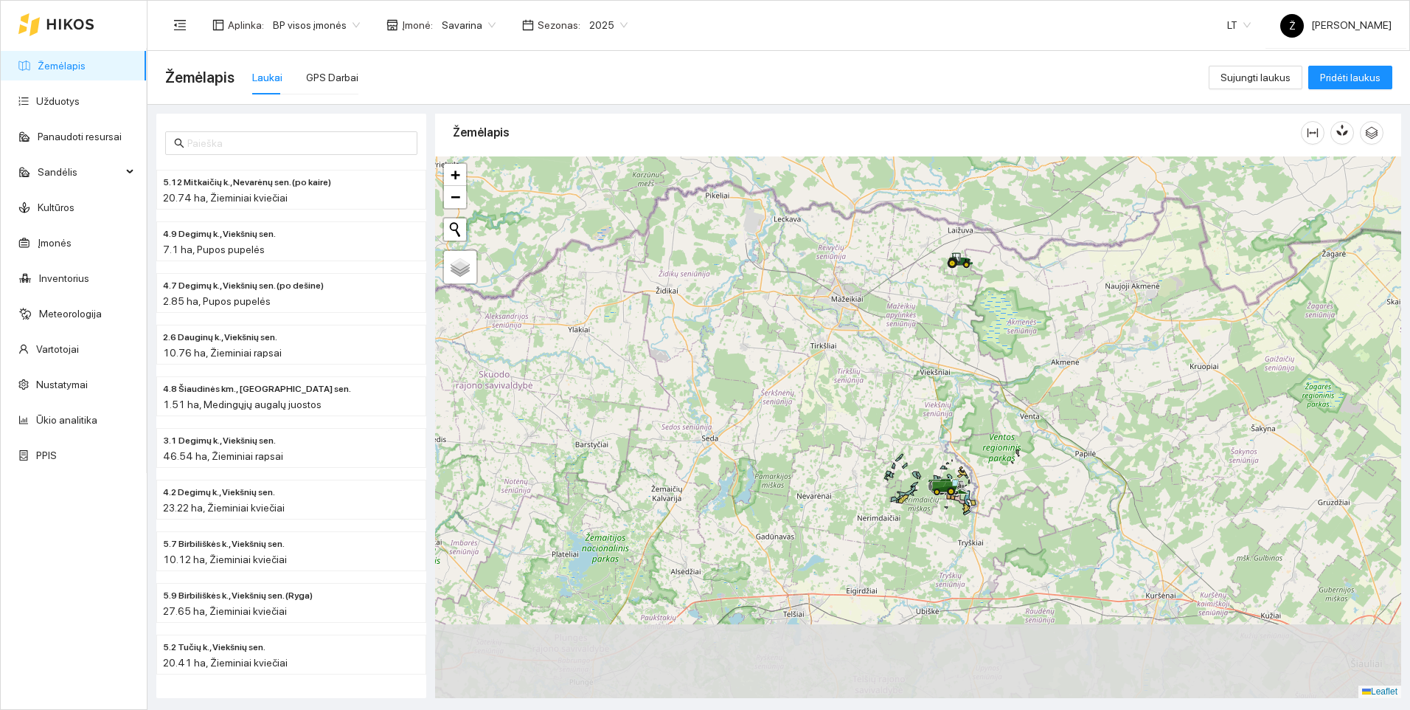
drag, startPoint x: 956, startPoint y: 650, endPoint x: 965, endPoint y: 397, distance: 253.2
click at [956, 487] on icon at bounding box center [951, 491] width 9 height 9
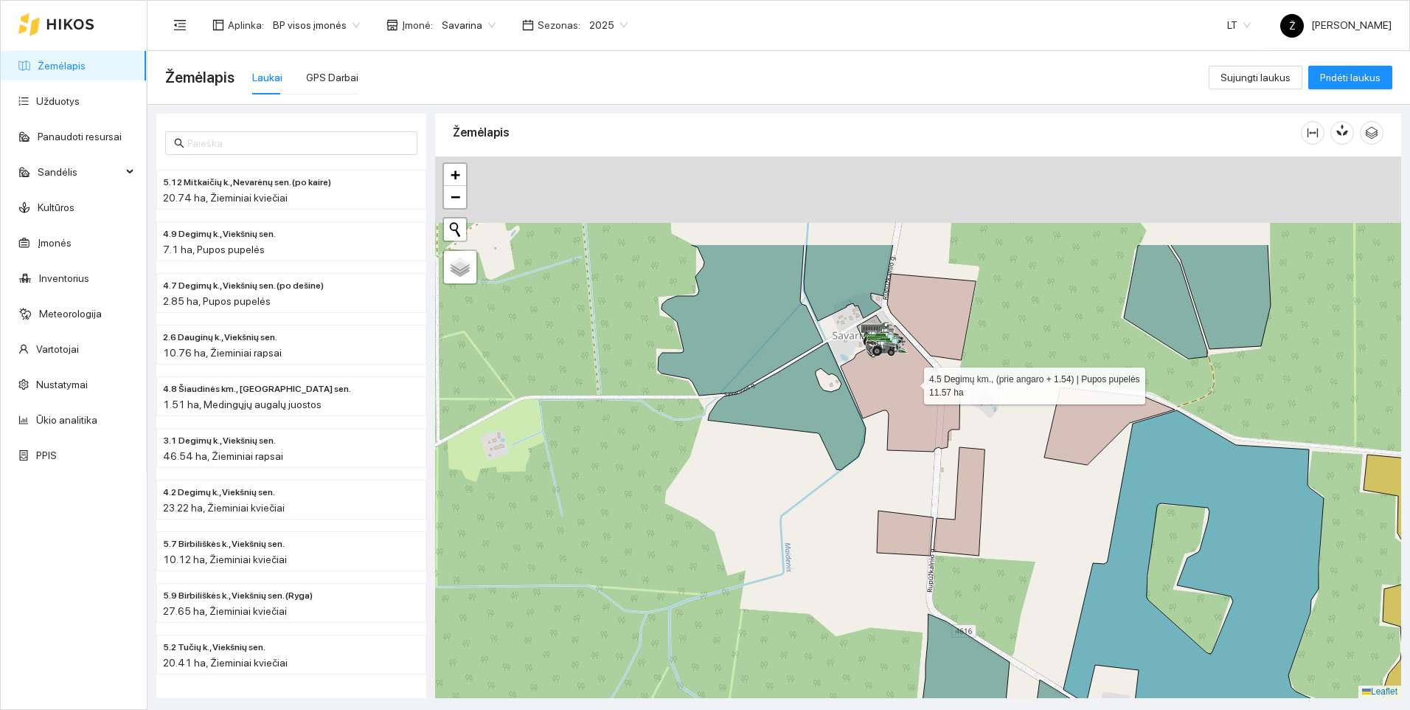
drag, startPoint x: 910, startPoint y: 236, endPoint x: 909, endPoint y: 395, distance: 159.3
click at [909, 395] on icon at bounding box center [901, 388] width 120 height 126
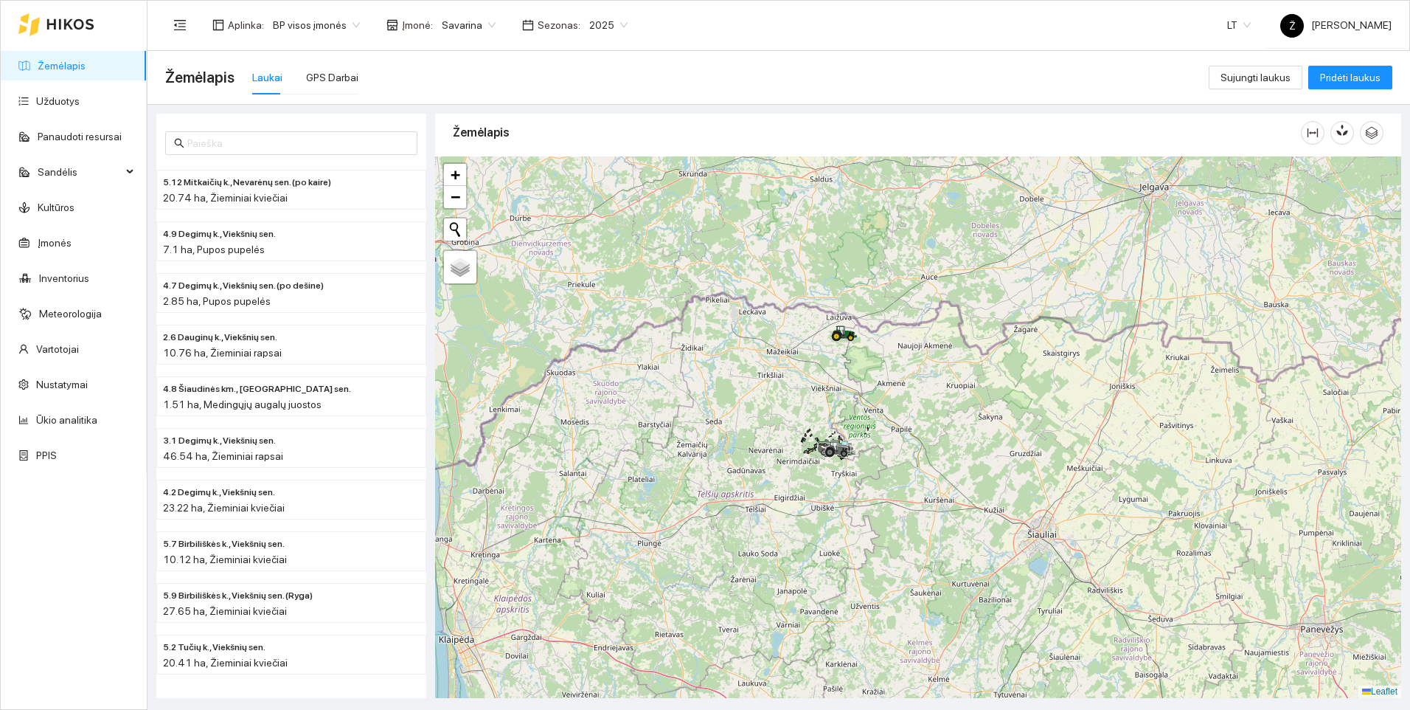
drag, startPoint x: 848, startPoint y: 238, endPoint x: 864, endPoint y: 350, distance: 113.3
click at [864, 350] on div at bounding box center [918, 426] width 966 height 541
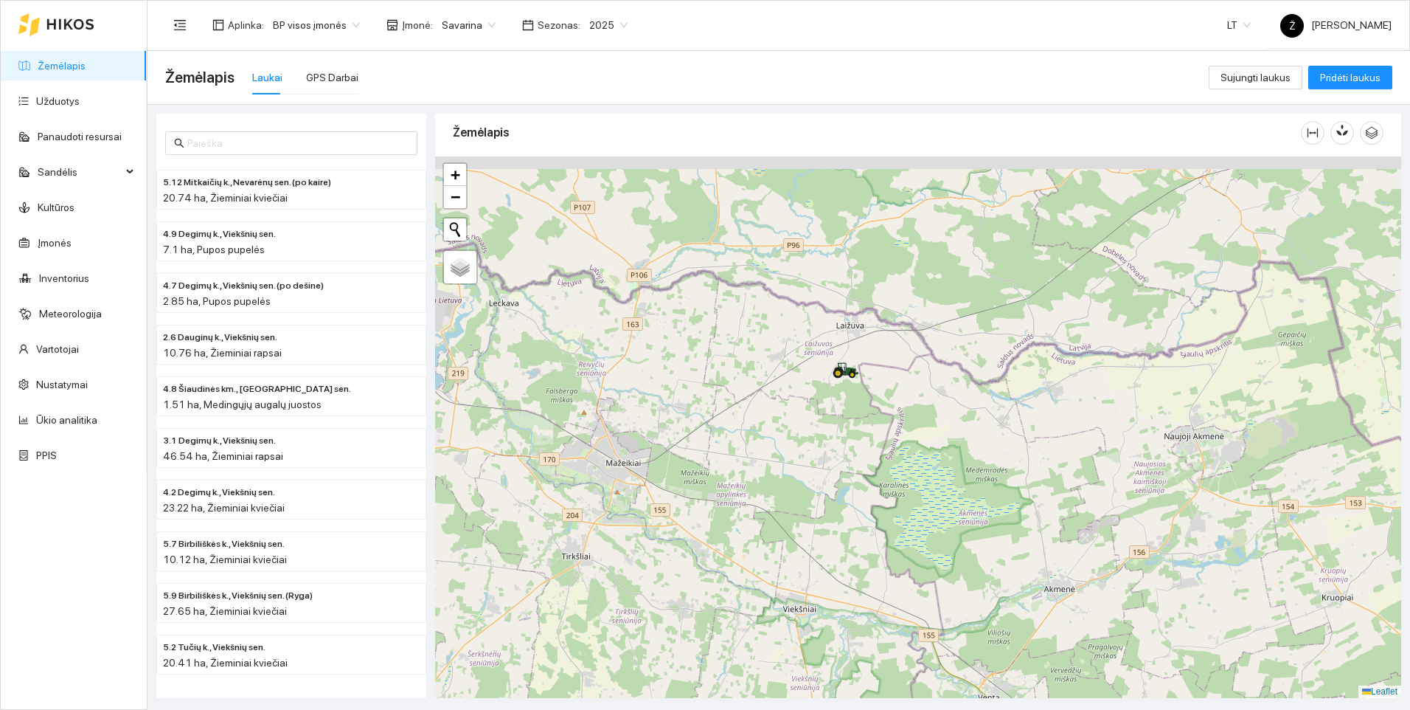
drag, startPoint x: 789, startPoint y: 301, endPoint x: 878, endPoint y: 477, distance: 197.0
click at [878, 477] on div at bounding box center [918, 426] width 966 height 541
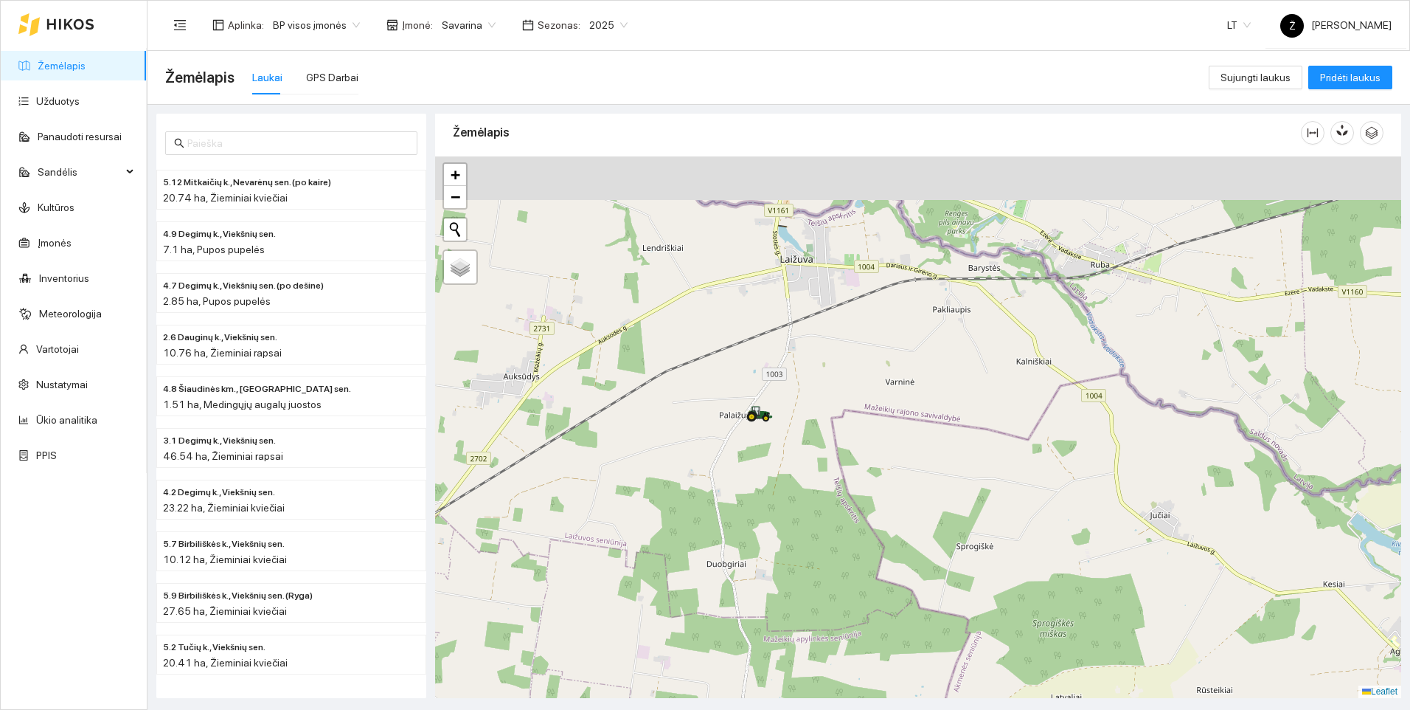
drag, startPoint x: 955, startPoint y: 335, endPoint x: 922, endPoint y: 488, distance: 156.1
click at [922, 488] on div at bounding box center [918, 426] width 966 height 541
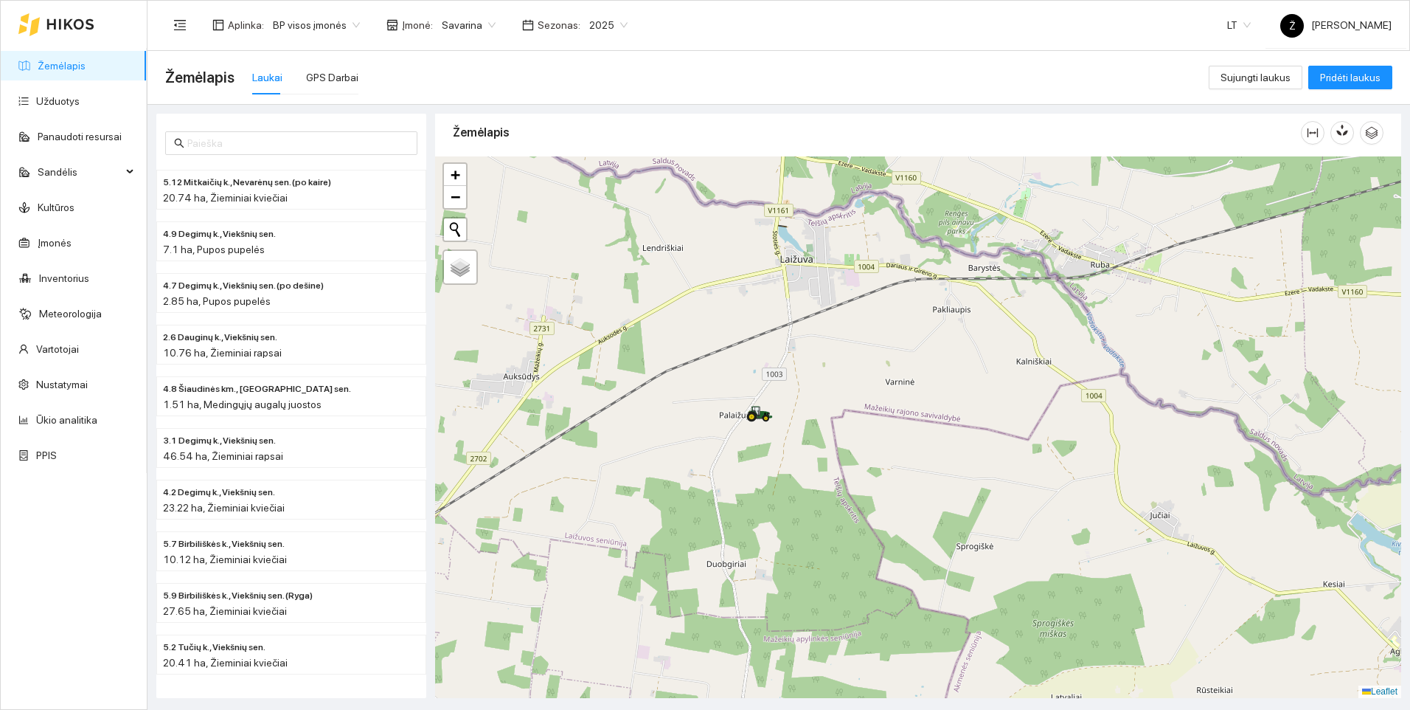
click at [921, 519] on div at bounding box center [918, 426] width 966 height 541
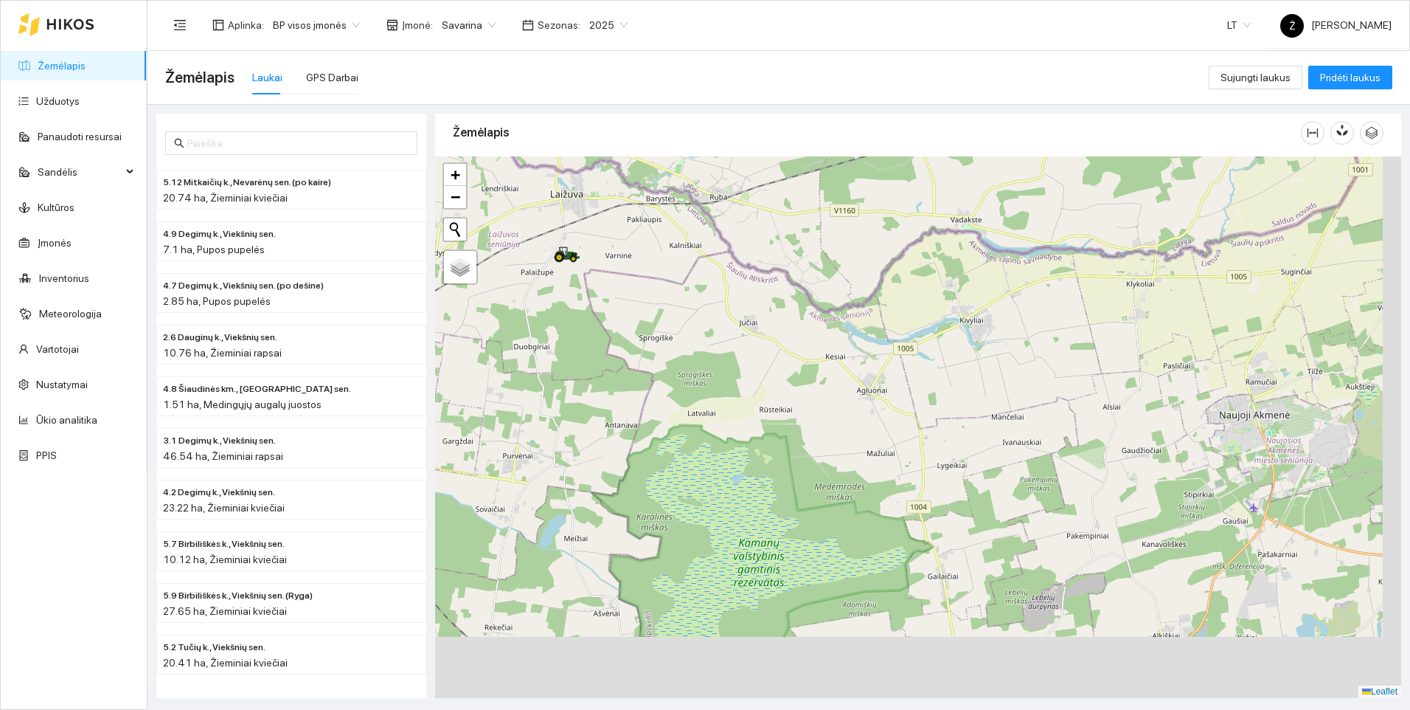
drag, startPoint x: 1251, startPoint y: 549, endPoint x: 1016, endPoint y: 342, distance: 313.6
click at [1016, 342] on div at bounding box center [918, 426] width 966 height 541
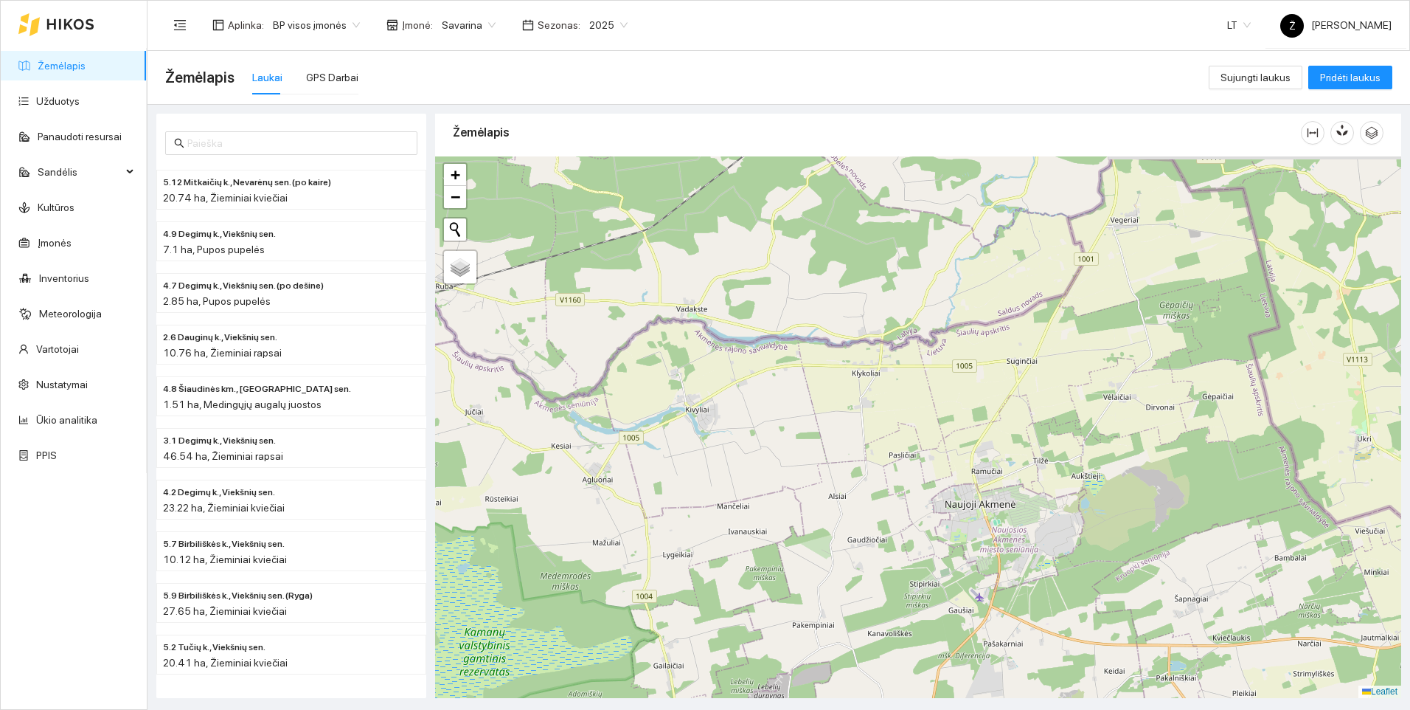
drag, startPoint x: 1253, startPoint y: 341, endPoint x: 1004, endPoint y: 443, distance: 268.6
click at [1004, 443] on div at bounding box center [918, 426] width 966 height 541
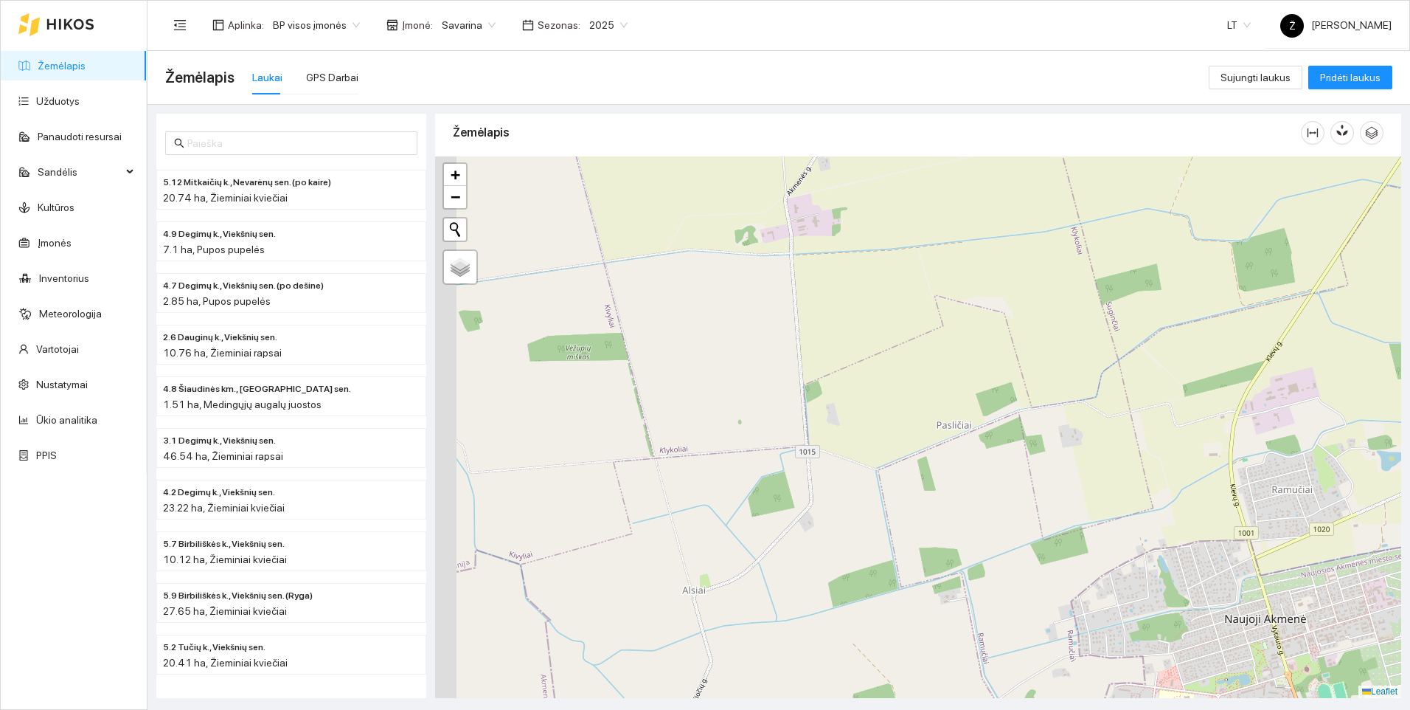
drag, startPoint x: 824, startPoint y: 460, endPoint x: 1154, endPoint y: 418, distance: 332.3
click at [1154, 418] on div at bounding box center [918, 426] width 966 height 541
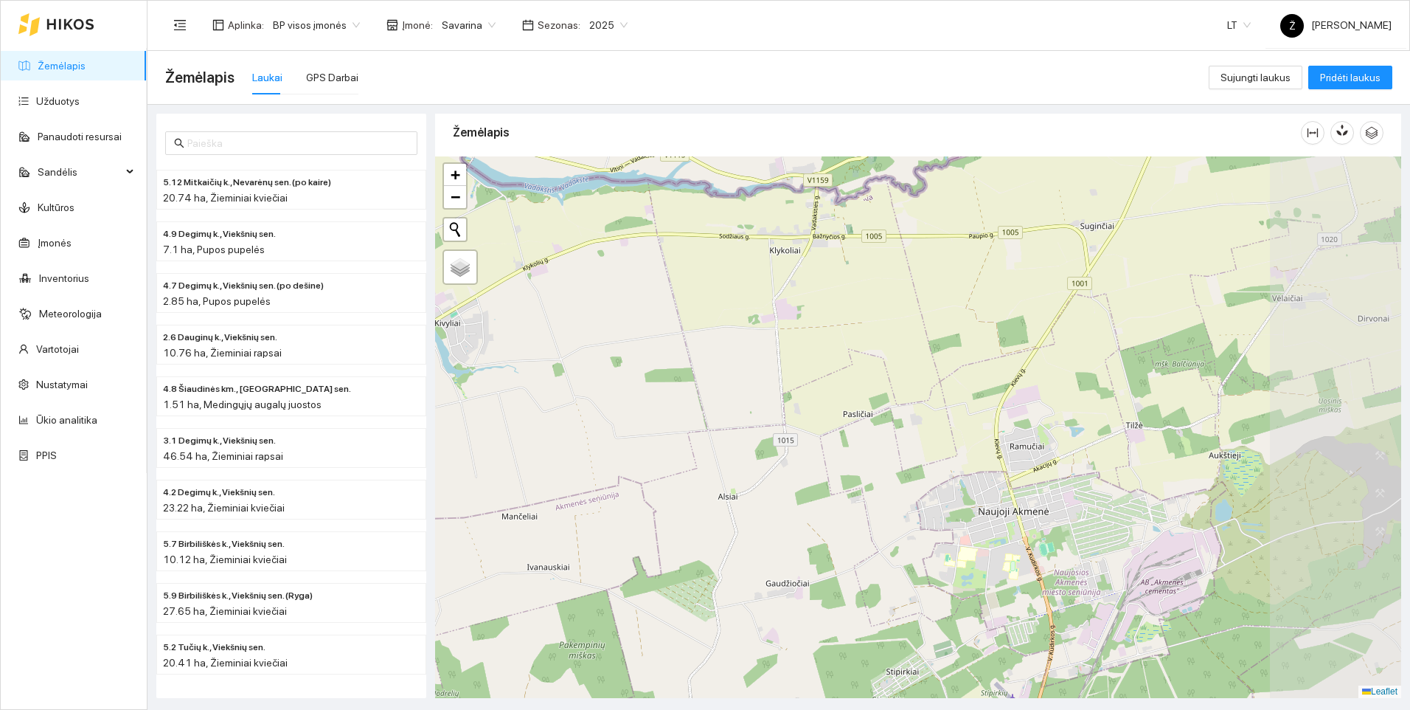
drag, startPoint x: 987, startPoint y: 582, endPoint x: 815, endPoint y: 530, distance: 179.7
click at [808, 536] on div at bounding box center [918, 426] width 966 height 541
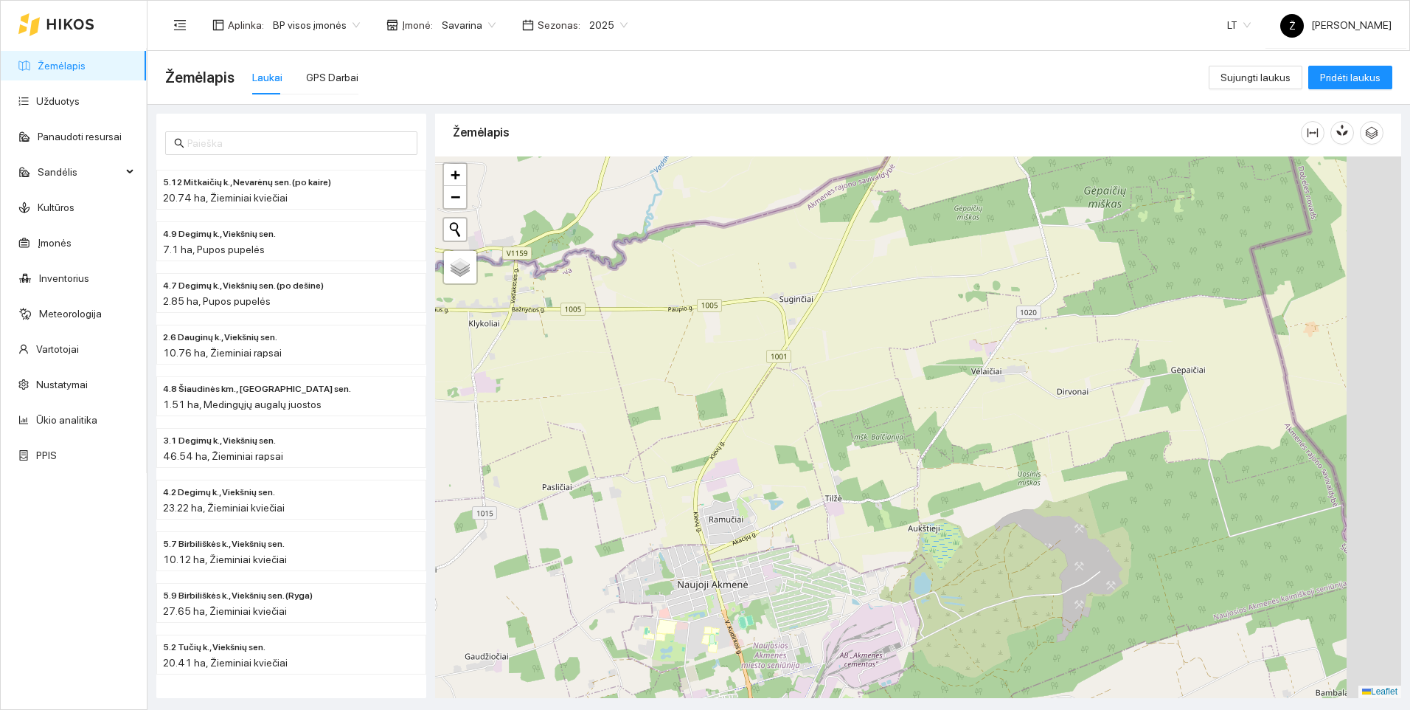
drag, startPoint x: 1301, startPoint y: 344, endPoint x: 1000, endPoint y: 417, distance: 309.5
click at [1000, 417] on div at bounding box center [918, 426] width 966 height 541
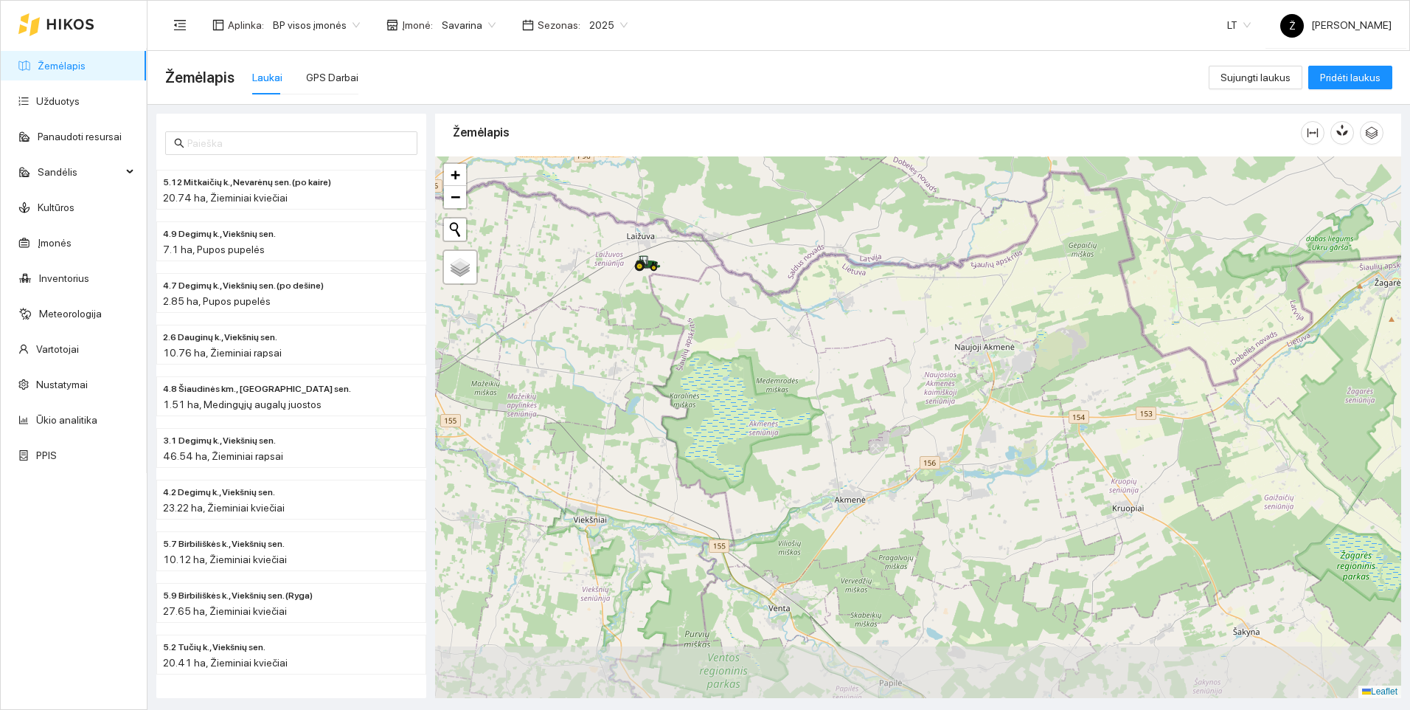
drag, startPoint x: 773, startPoint y: 605, endPoint x: 972, endPoint y: 418, distance: 273.5
click at [972, 418] on div at bounding box center [918, 426] width 966 height 541
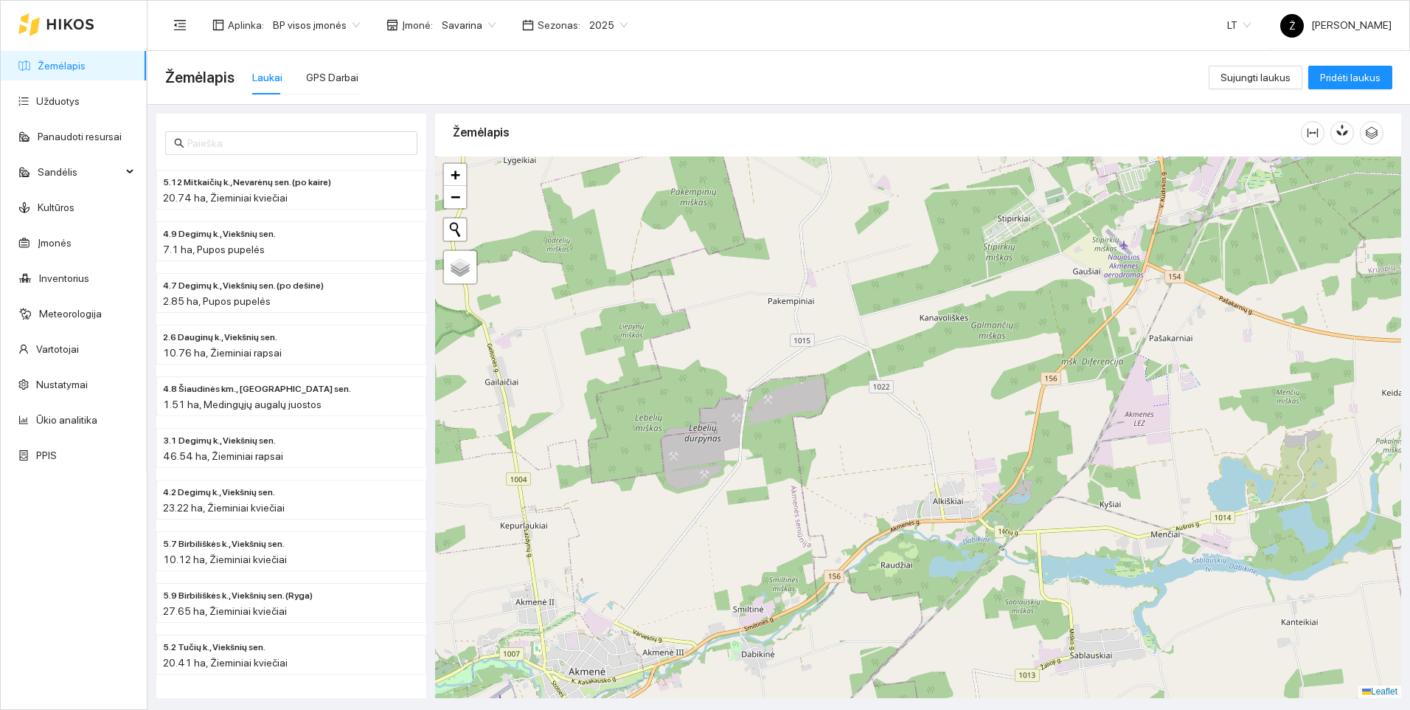
drag, startPoint x: 1068, startPoint y: 269, endPoint x: 1069, endPoint y: 303, distance: 34.7
click at [1069, 303] on div at bounding box center [918, 426] width 966 height 541
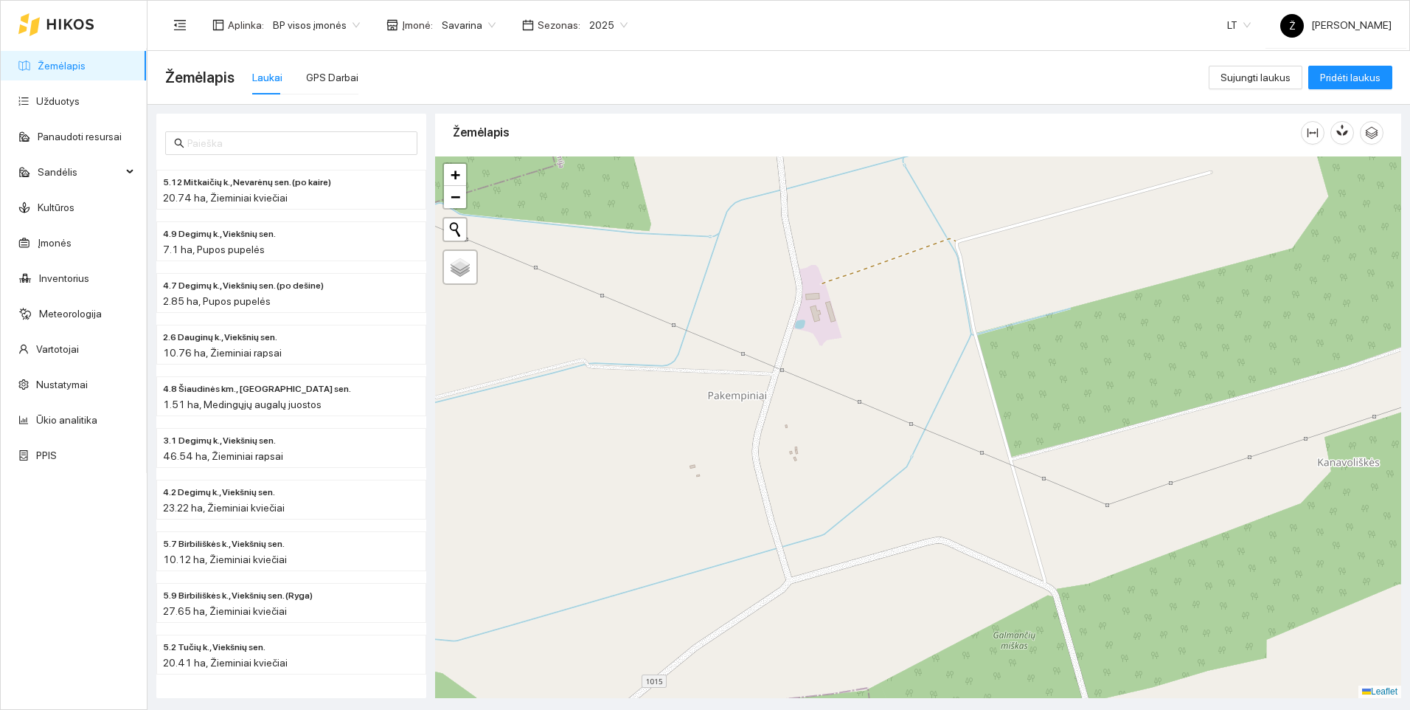
drag, startPoint x: 800, startPoint y: 278, endPoint x: 842, endPoint y: 407, distance: 135.8
click at [842, 407] on div at bounding box center [918, 426] width 966 height 541
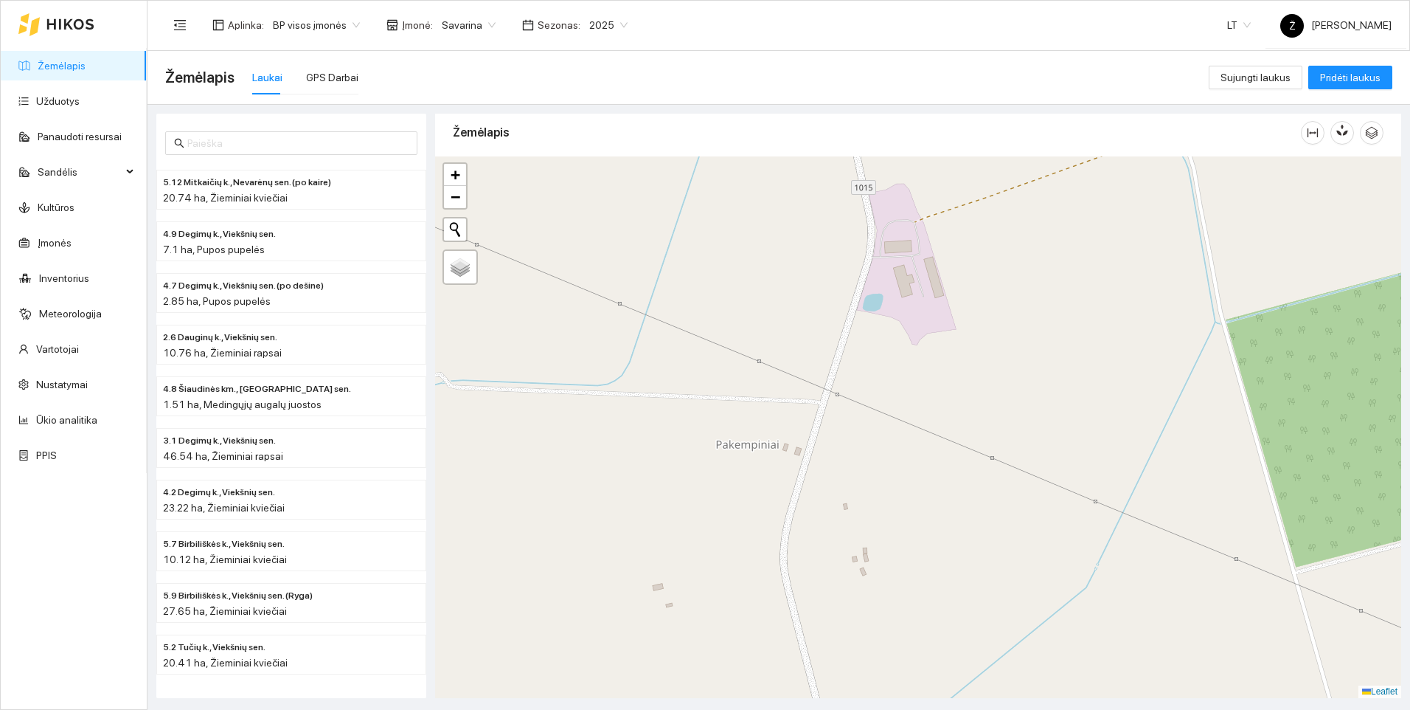
drag, startPoint x: 819, startPoint y: 369, endPoint x: 939, endPoint y: 353, distance: 121.2
click at [939, 353] on div at bounding box center [918, 426] width 966 height 541
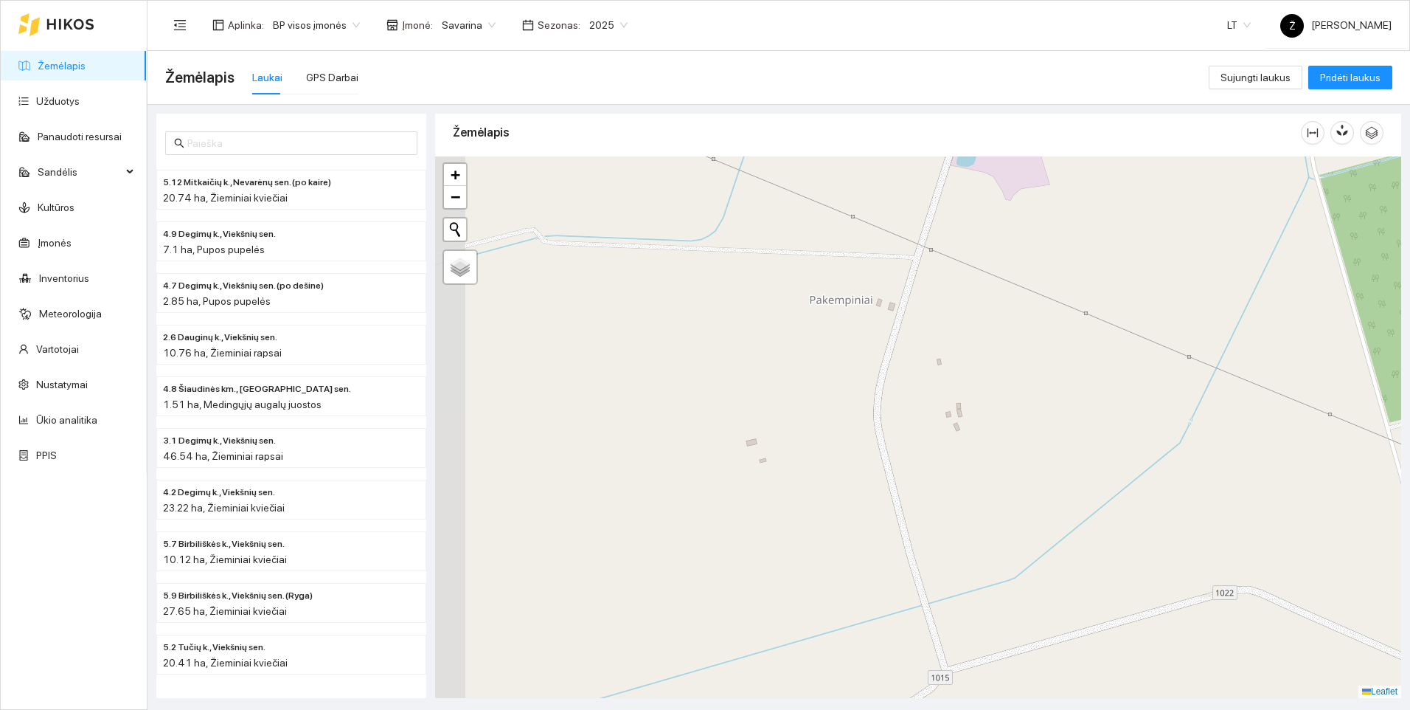
drag, startPoint x: 778, startPoint y: 534, endPoint x: 871, endPoint y: 389, distance: 172.3
click at [871, 389] on div at bounding box center [918, 426] width 966 height 541
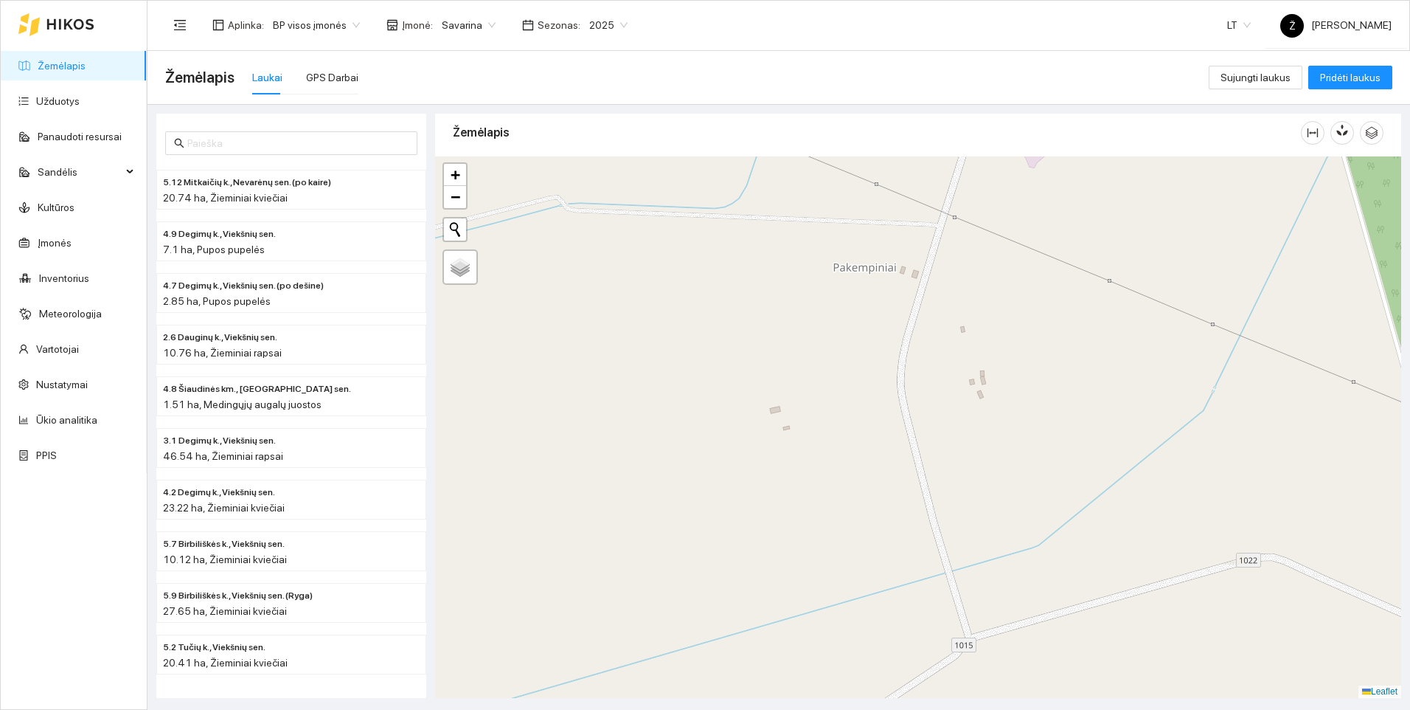
drag, startPoint x: 929, startPoint y: 516, endPoint x: 941, endPoint y: 498, distance: 22.3
click at [941, 498] on div at bounding box center [918, 426] width 966 height 541
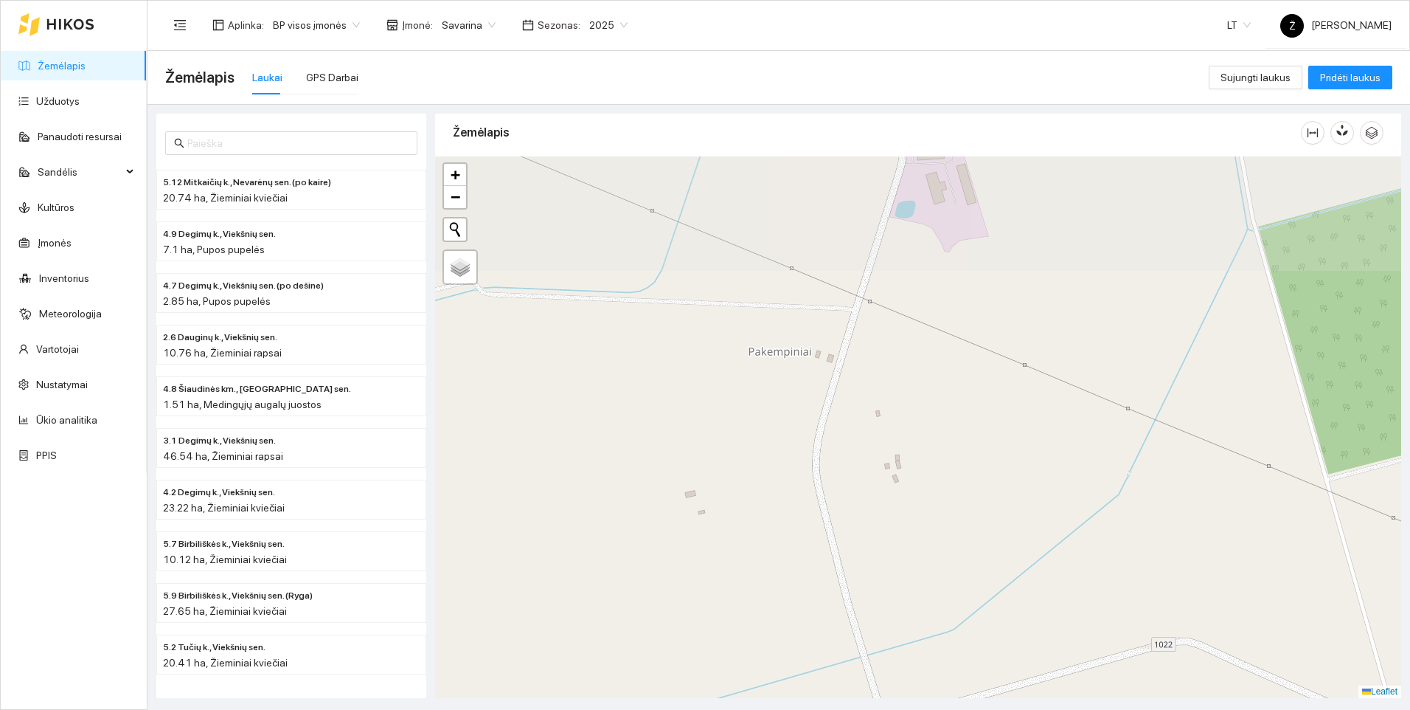
drag, startPoint x: 896, startPoint y: 390, endPoint x: 876, endPoint y: 527, distance: 138.5
click at [876, 527] on div at bounding box center [918, 426] width 966 height 541
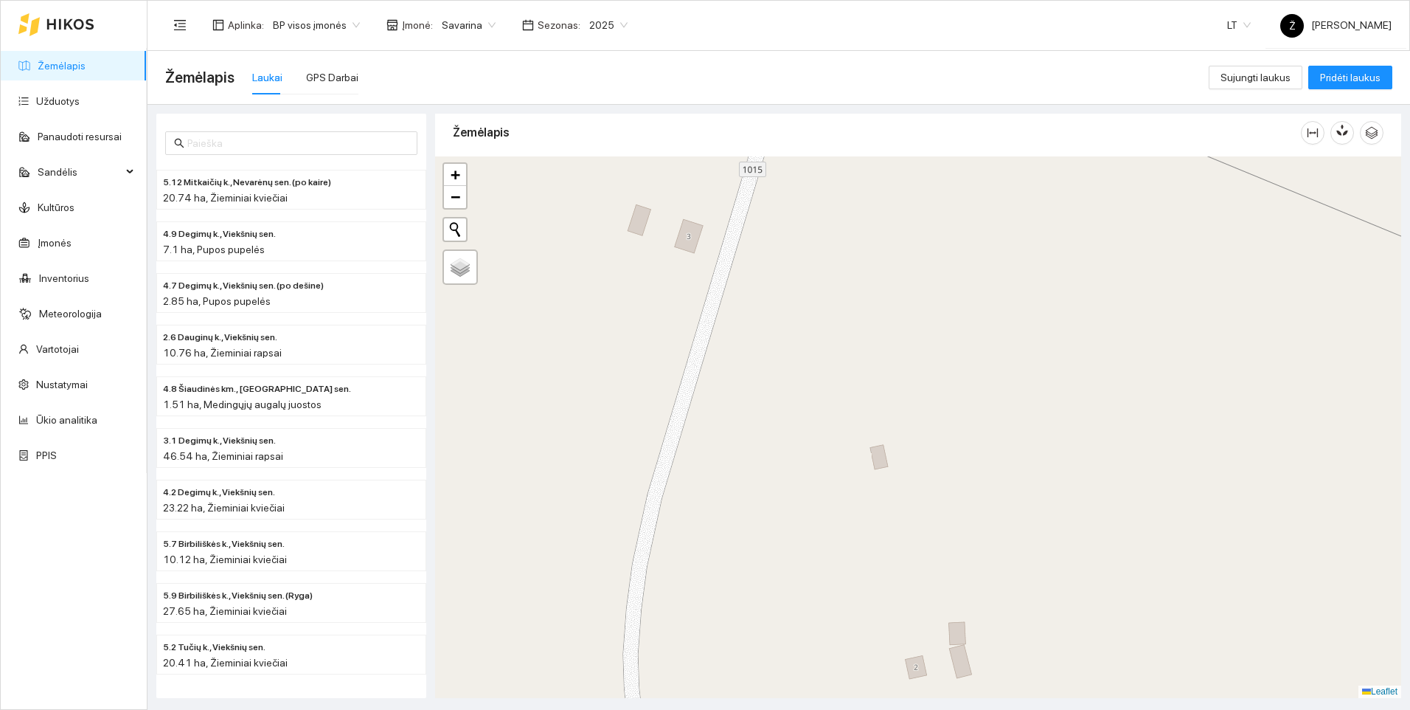
drag, startPoint x: 814, startPoint y: 363, endPoint x: 873, endPoint y: 581, distance: 225.5
click at [873, 581] on div at bounding box center [918, 426] width 966 height 541
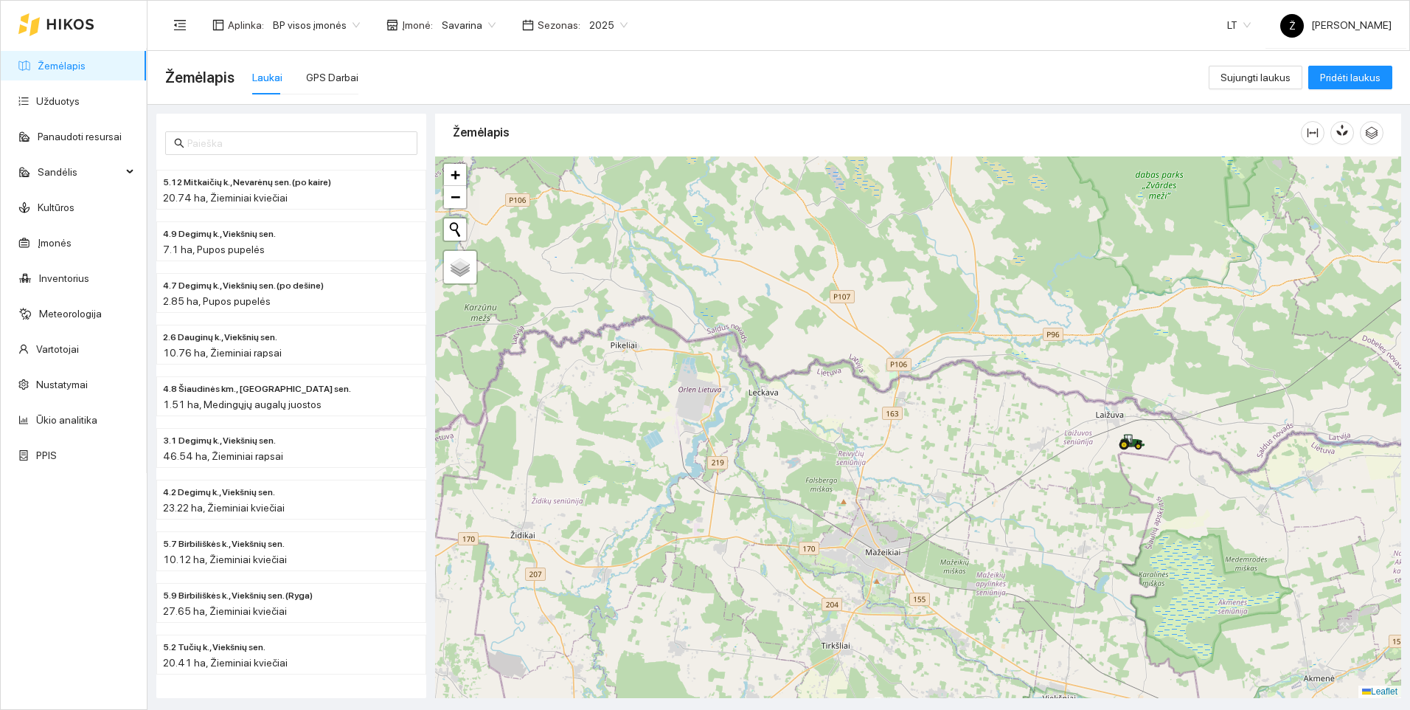
drag, startPoint x: 656, startPoint y: 410, endPoint x: 1176, endPoint y: 496, distance: 527.2
click at [1176, 496] on div at bounding box center [918, 426] width 966 height 541
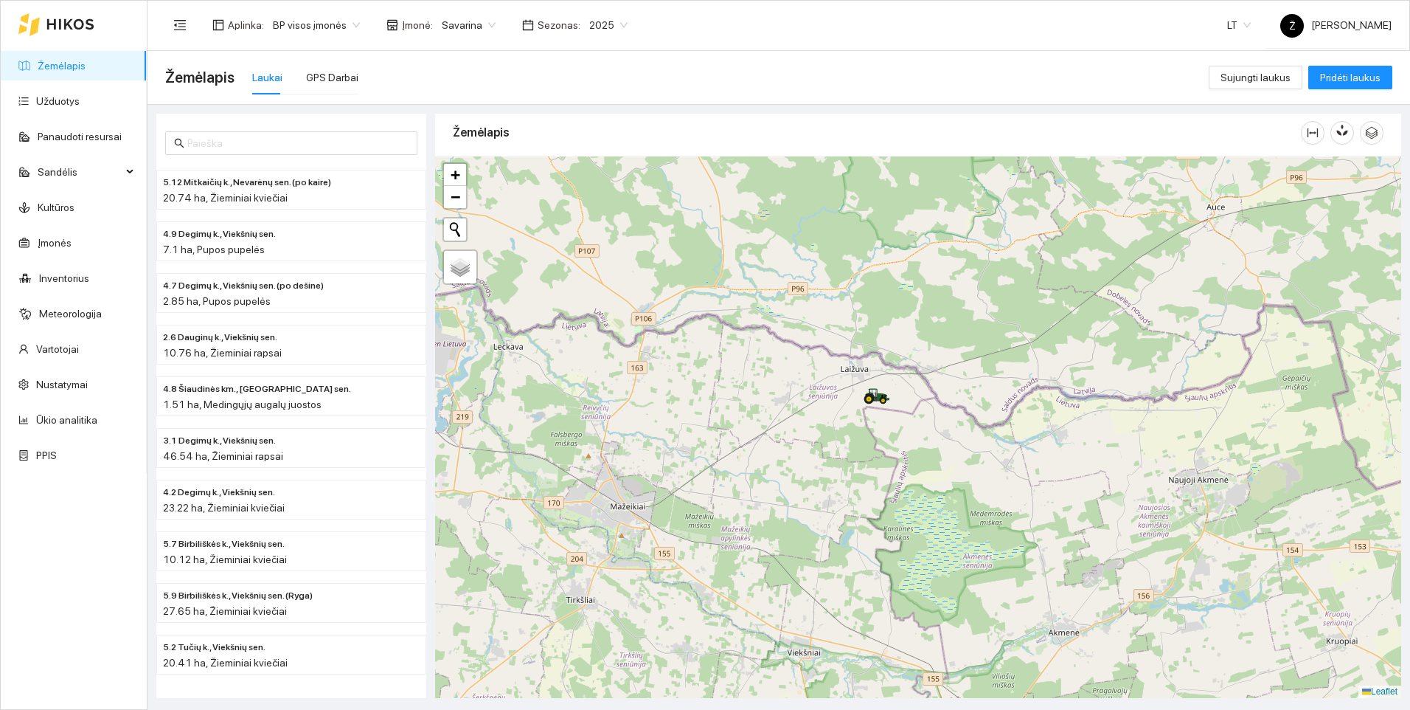
drag, startPoint x: 1012, startPoint y: 482, endPoint x: 757, endPoint y: 437, distance: 259.3
click at [757, 437] on div at bounding box center [918, 426] width 966 height 541
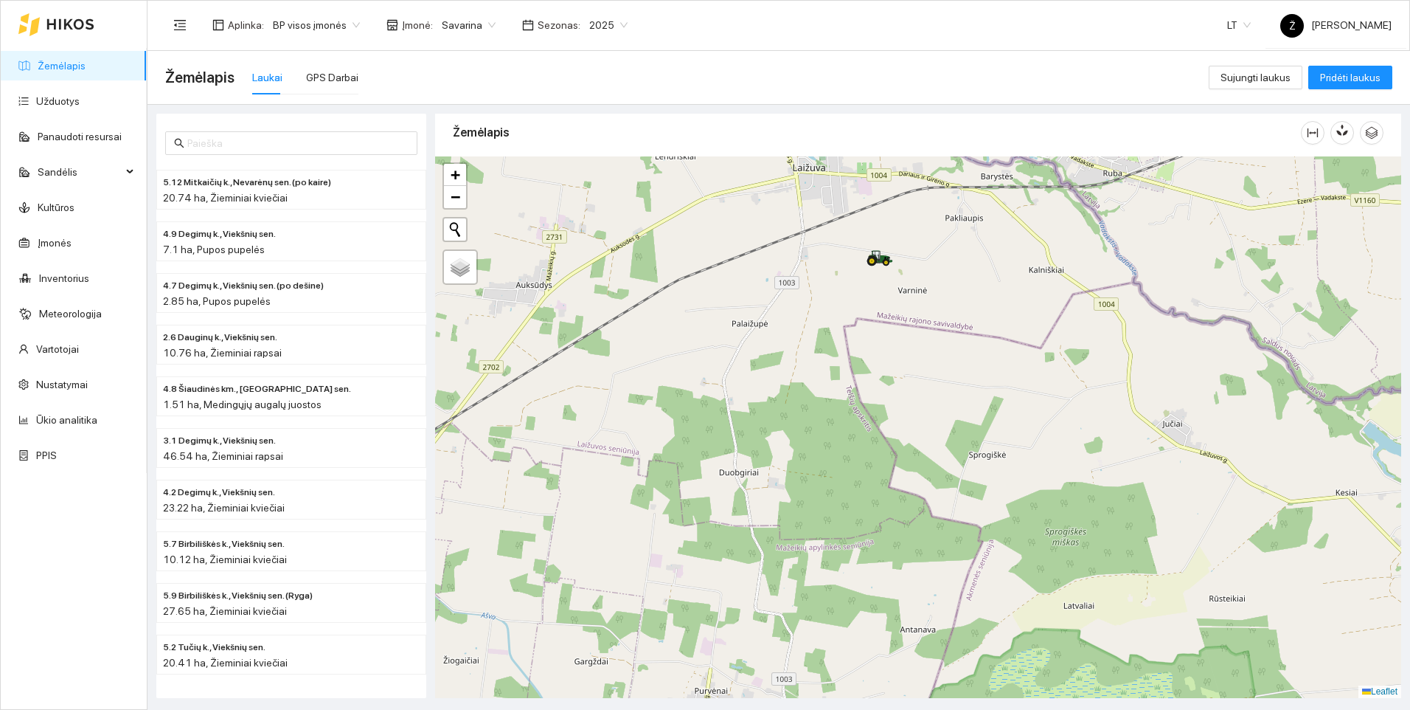
drag, startPoint x: 1019, startPoint y: 392, endPoint x: 1002, endPoint y: 347, distance: 47.7
click at [1002, 347] on div at bounding box center [918, 426] width 966 height 541
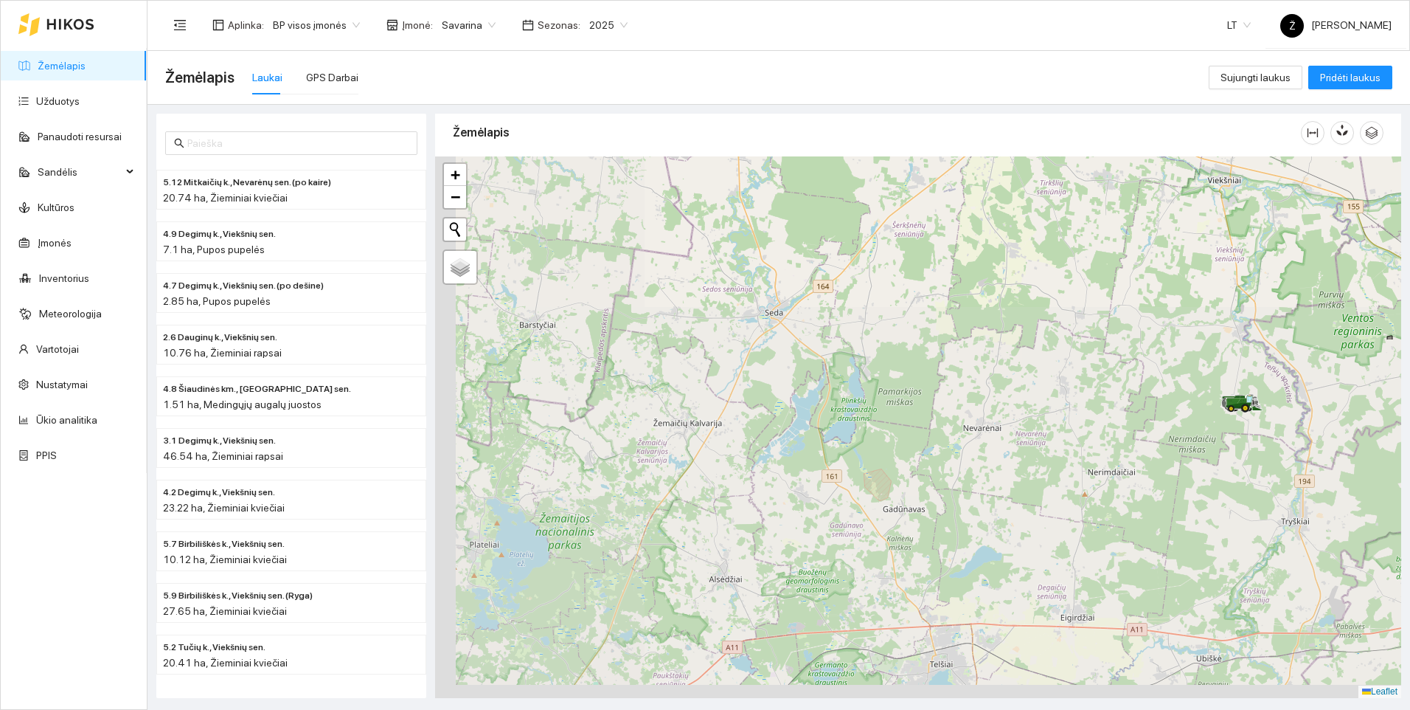
drag, startPoint x: 848, startPoint y: 526, endPoint x: 1180, endPoint y: 113, distance: 530.4
click at [1180, 113] on div "5.12 Mitkaičių k., Nevarėnų sen. (po kaire) 20.74 ha, Žieminiai kviečiai 4.9 De…" at bounding box center [774, 401] width 1263 height 593
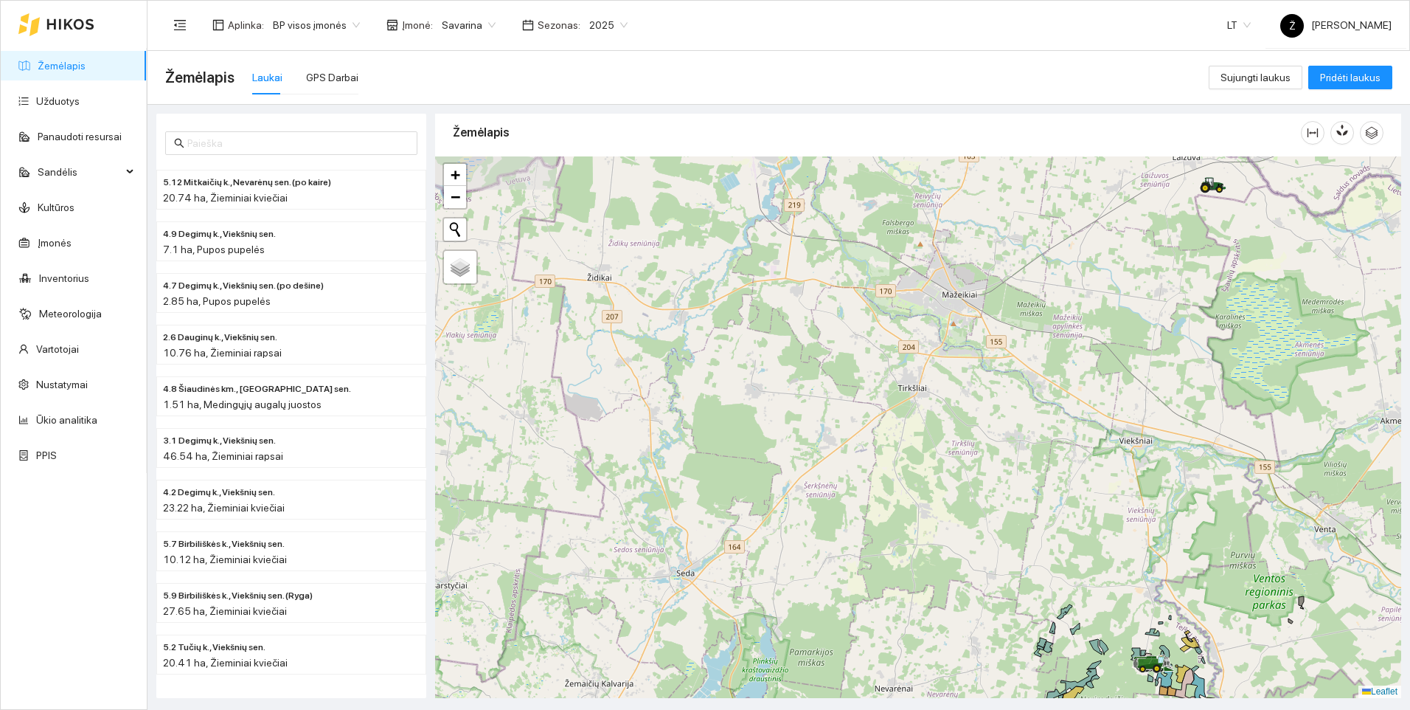
drag, startPoint x: 1022, startPoint y: 271, endPoint x: 934, endPoint y: 530, distance: 274.1
click at [934, 530] on div at bounding box center [918, 426] width 966 height 541
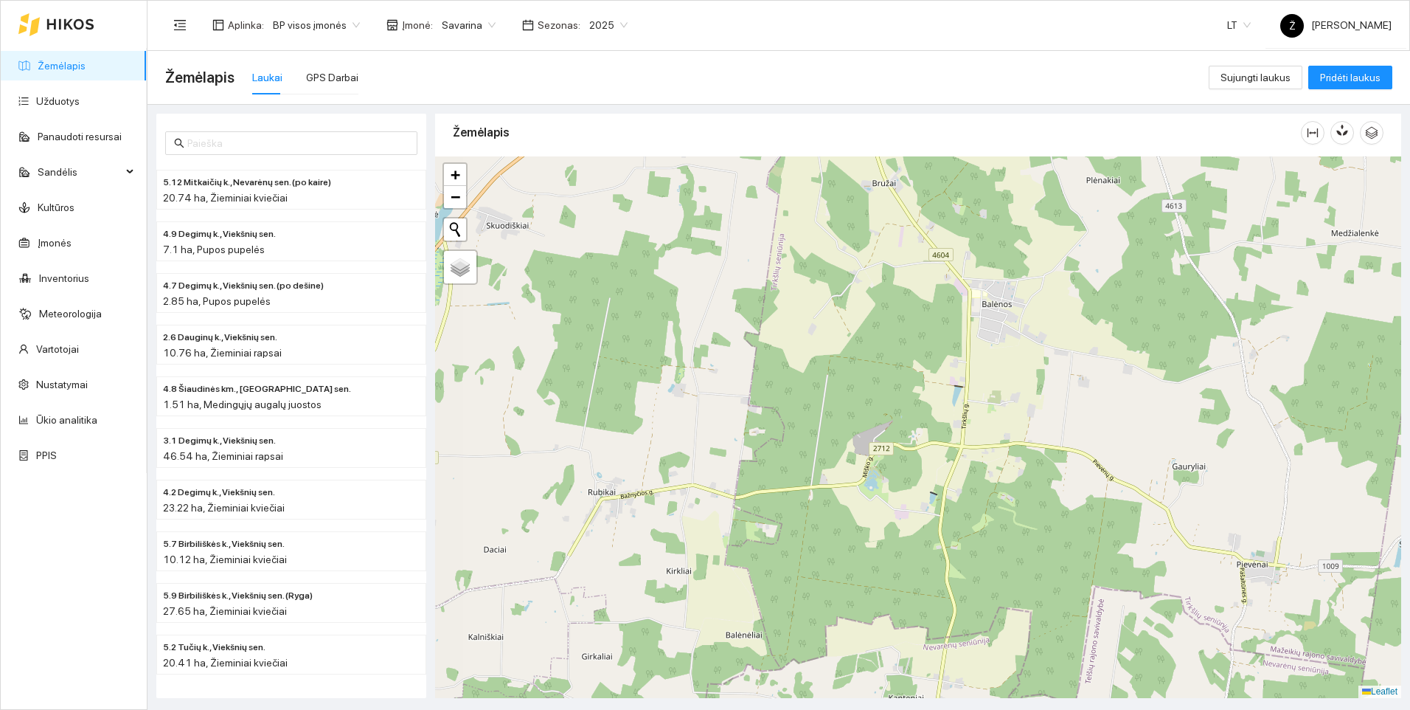
drag, startPoint x: 791, startPoint y: 467, endPoint x: 884, endPoint y: 325, distance: 169.4
click at [884, 325] on div at bounding box center [918, 426] width 966 height 541
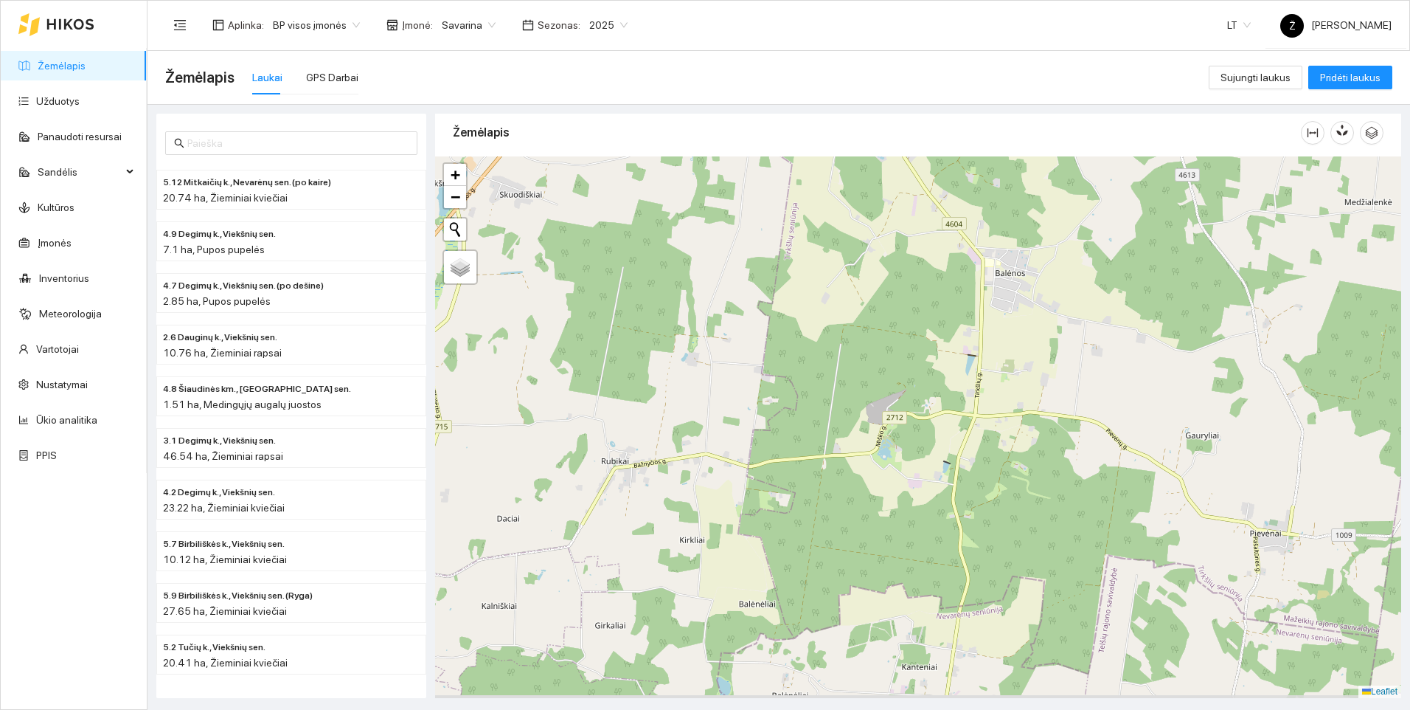
drag, startPoint x: 901, startPoint y: 406, endPoint x: 910, endPoint y: 385, distance: 22.8
click at [910, 385] on div at bounding box center [918, 426] width 966 height 541
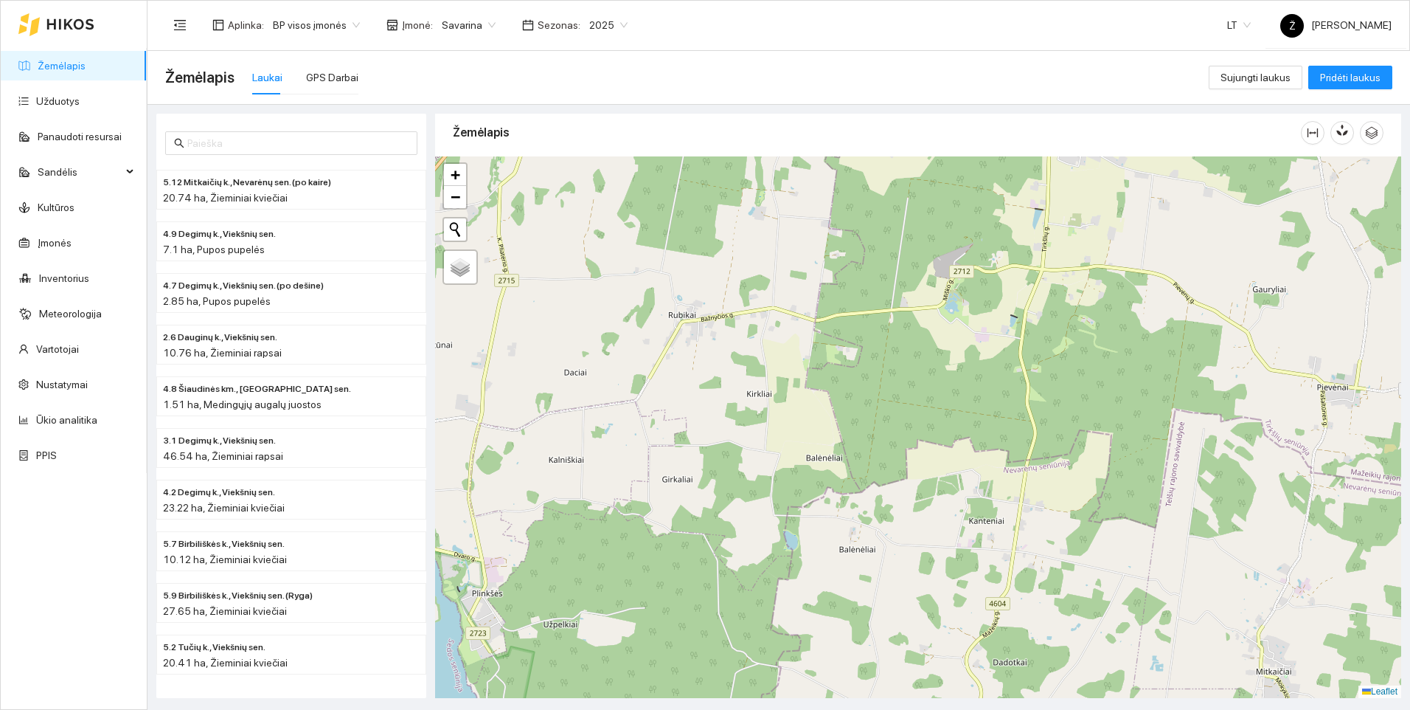
drag, startPoint x: 825, startPoint y: 425, endPoint x: 879, endPoint y: 330, distance: 109.0
click at [879, 330] on div at bounding box center [918, 426] width 966 height 541
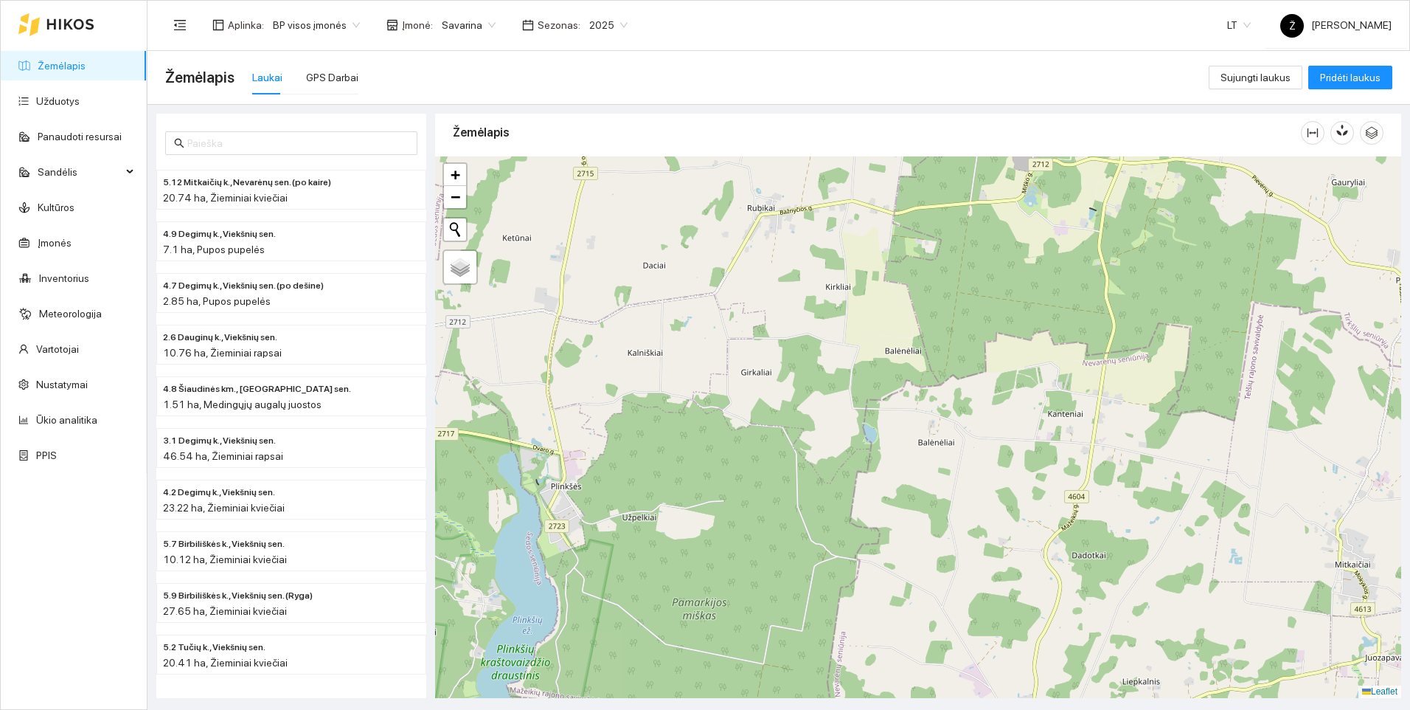
drag, startPoint x: 868, startPoint y: 409, endPoint x: 945, endPoint y: 306, distance: 129.1
click at [945, 306] on div at bounding box center [918, 426] width 966 height 541
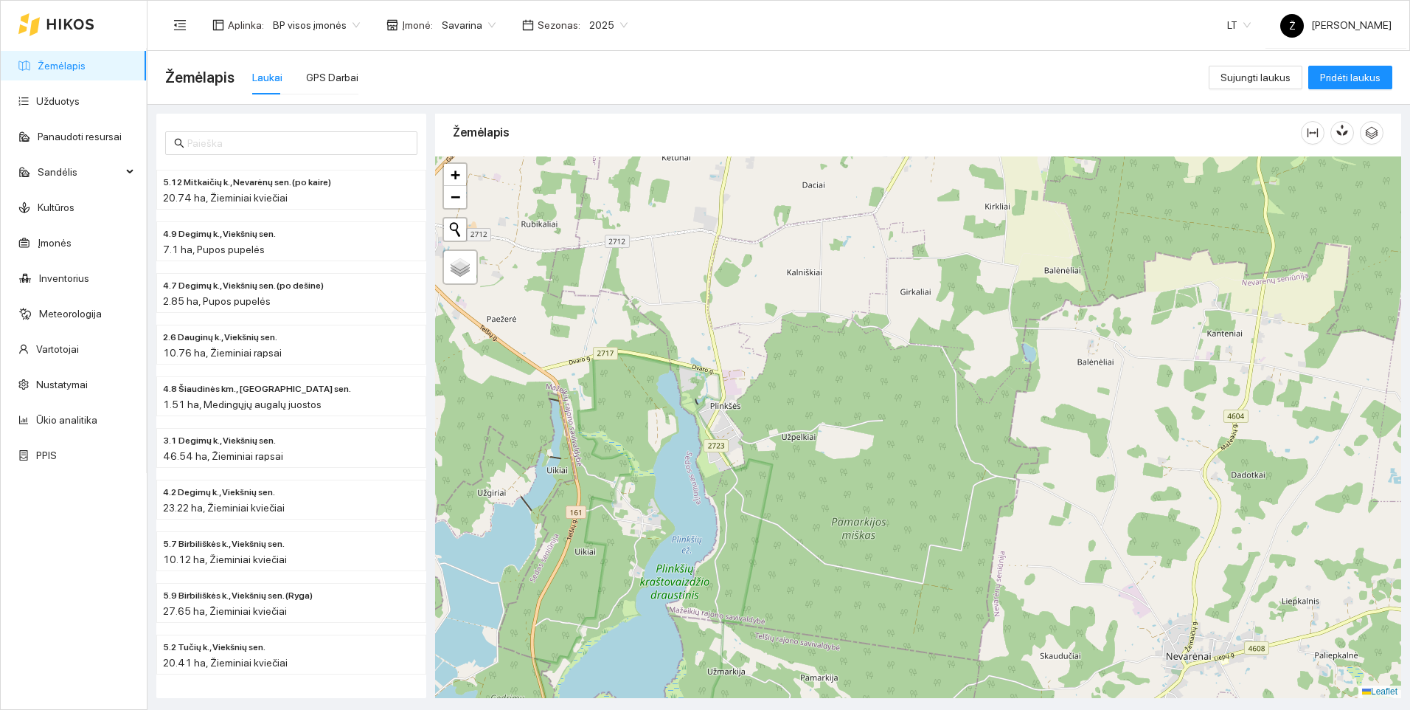
drag, startPoint x: 868, startPoint y: 388, endPoint x: 1021, endPoint y: 314, distance: 170.2
click at [1021, 314] on div at bounding box center [918, 426] width 966 height 541
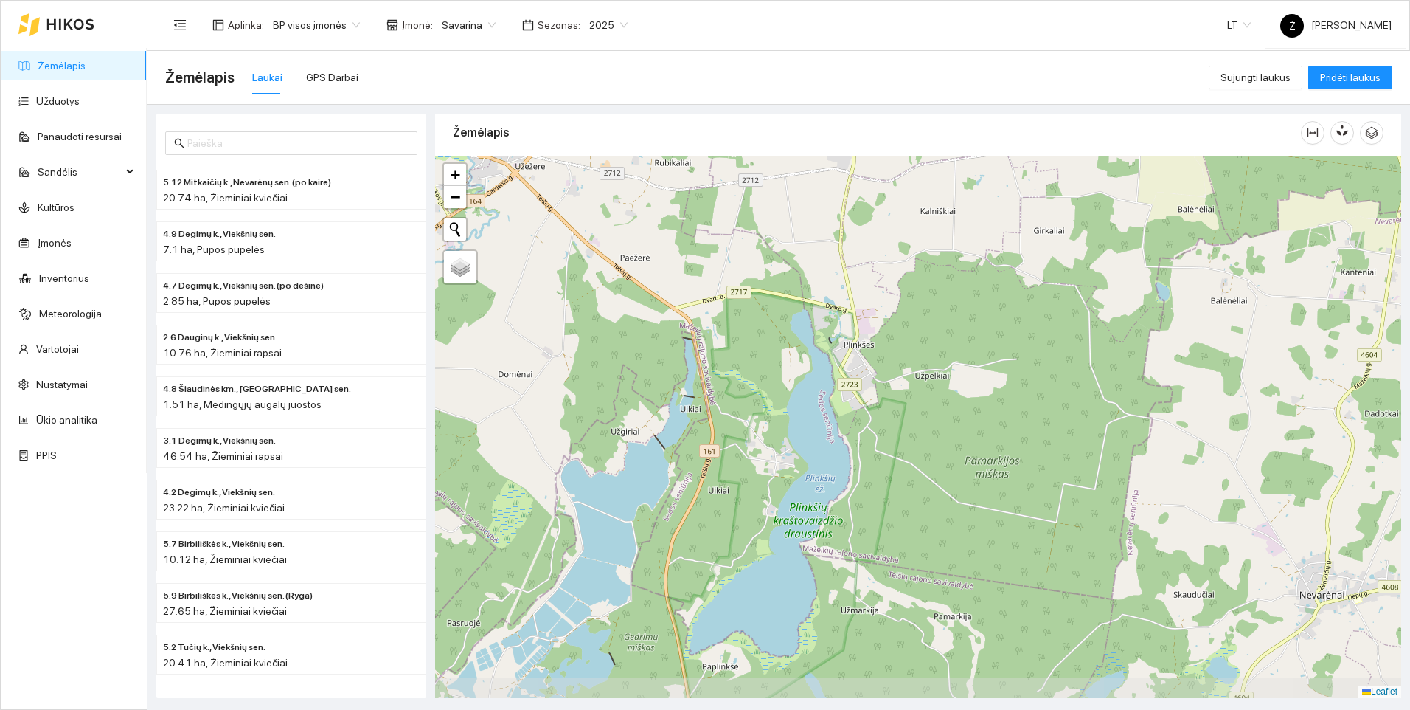
drag, startPoint x: 945, startPoint y: 555, endPoint x: 1066, endPoint y: 510, distance: 129.1
click at [1066, 510] on div at bounding box center [918, 426] width 966 height 541
click at [364, 237] on li "4.9 Degimų k., Viekšnių sen. 7.1 ha, Pupos pupelės" at bounding box center [291, 241] width 270 height 40
